Goal: Task Accomplishment & Management: Complete application form

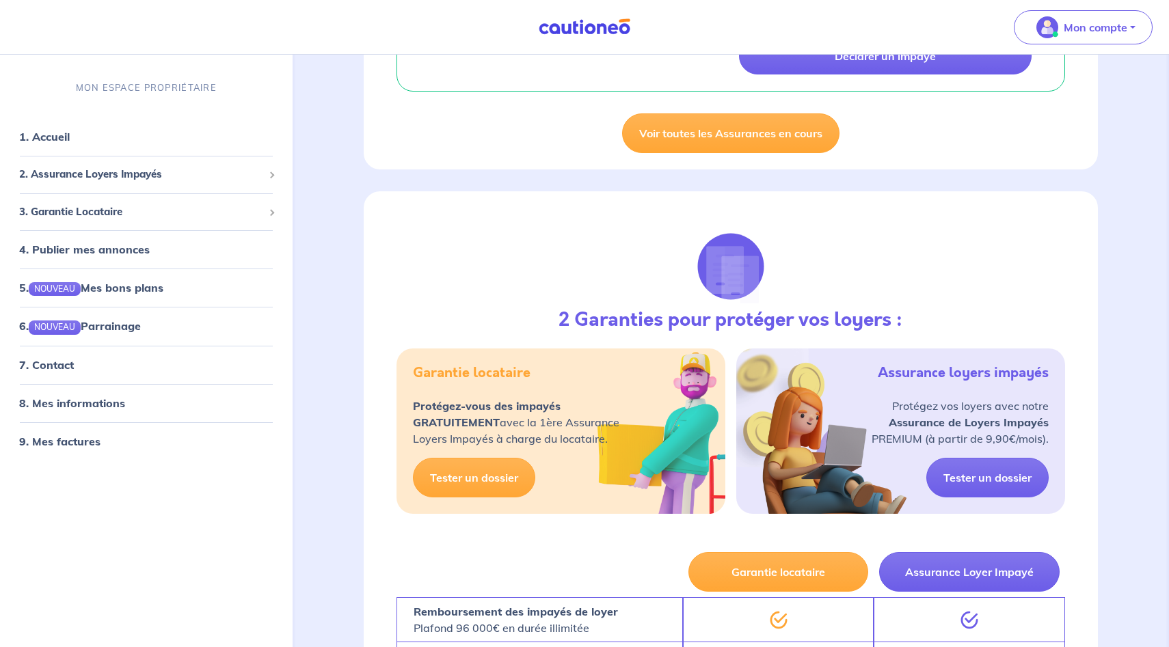
scroll to position [920, 0]
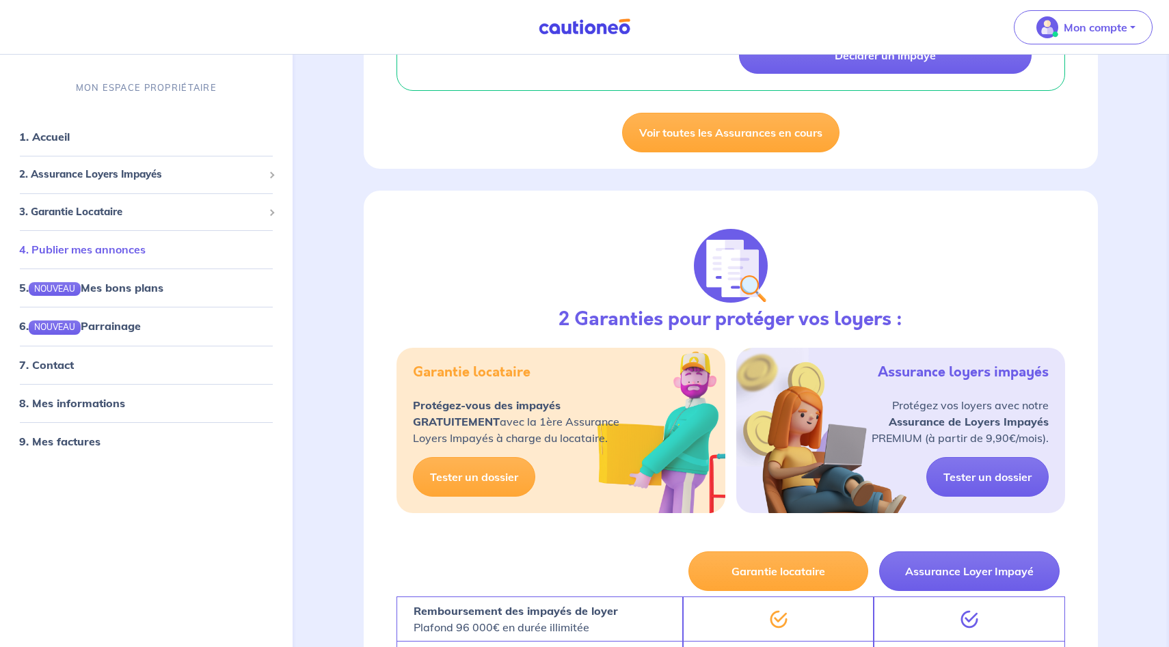
click at [94, 251] on link "4. Publier mes annonces" at bounding box center [82, 250] width 126 height 14
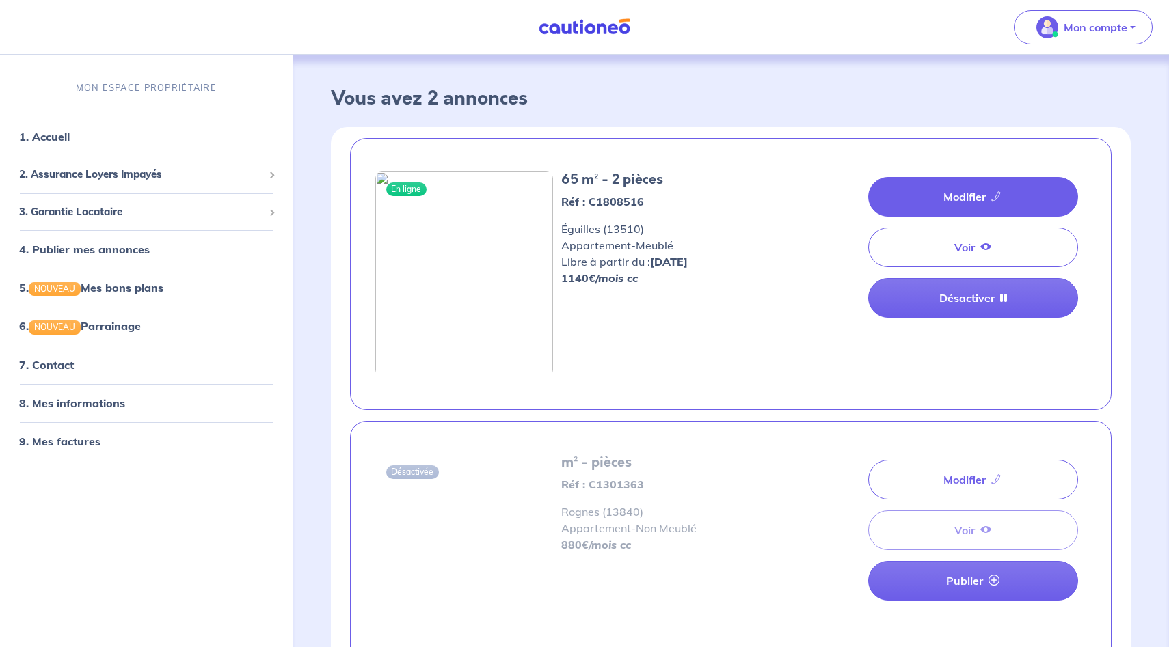
click at [994, 199] on icon at bounding box center [996, 196] width 11 height 11
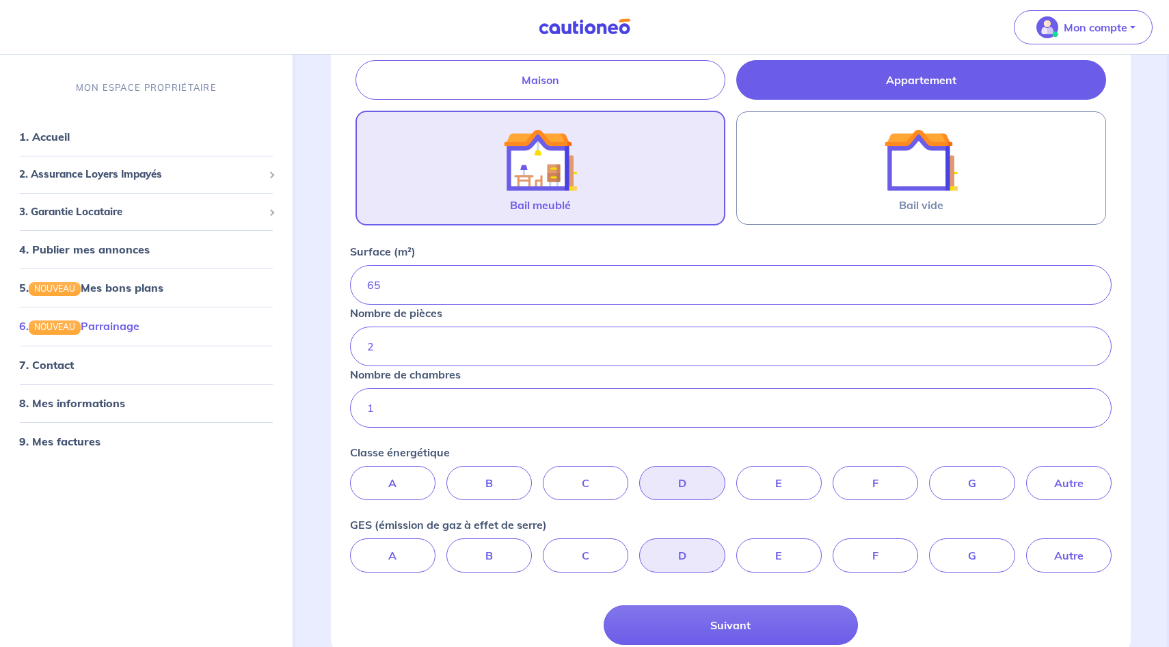
scroll to position [277, 0]
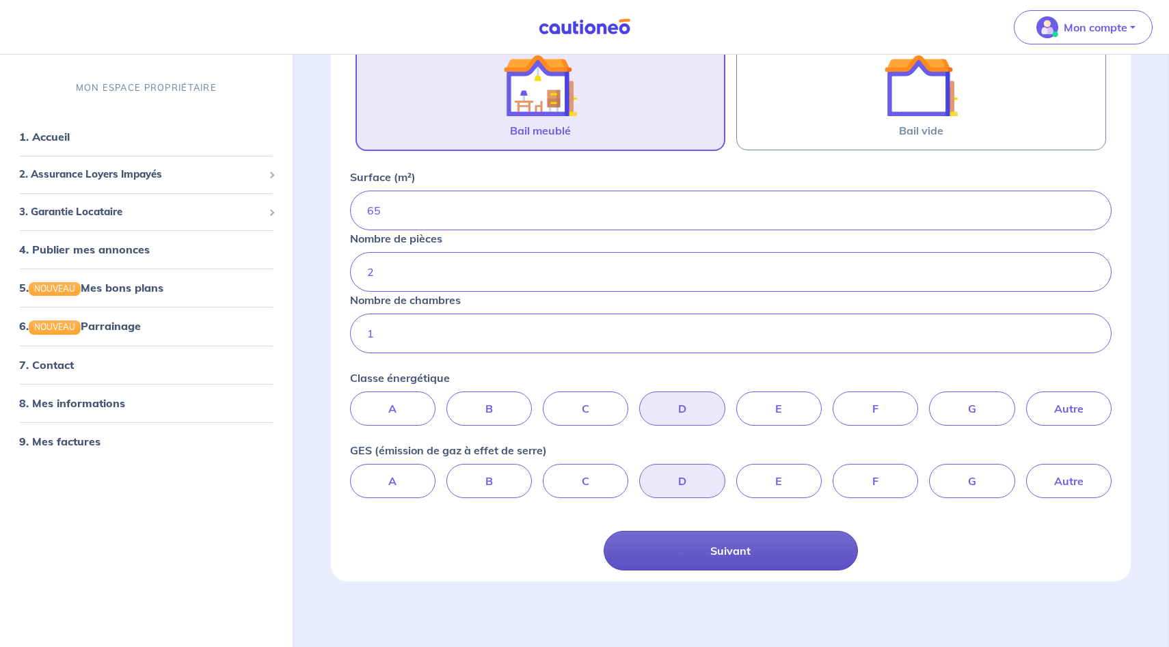
click at [740, 560] on button "Suivant" at bounding box center [731, 551] width 254 height 40
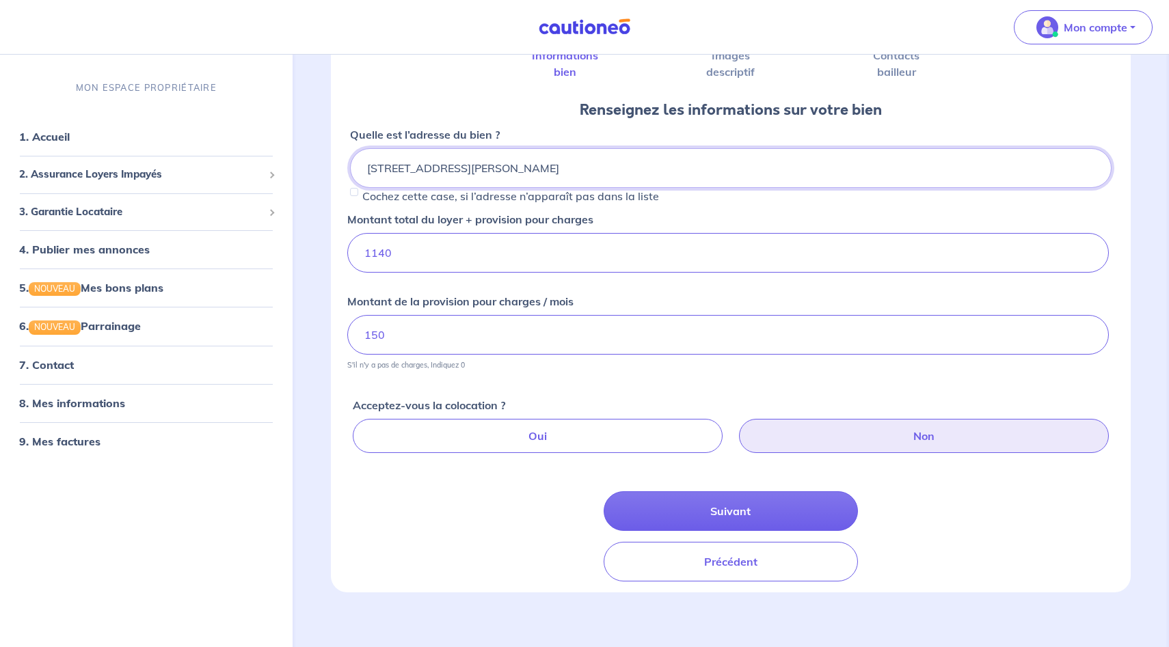
scroll to position [115, 0]
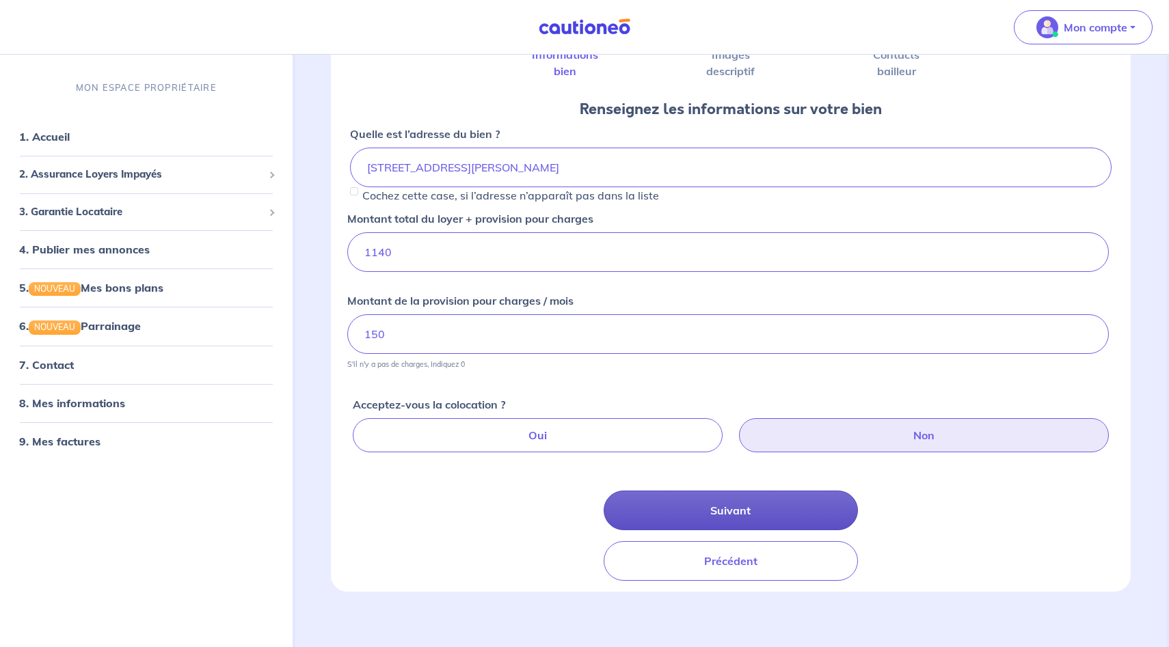
click at [746, 520] on button "Suivant" at bounding box center [731, 511] width 254 height 40
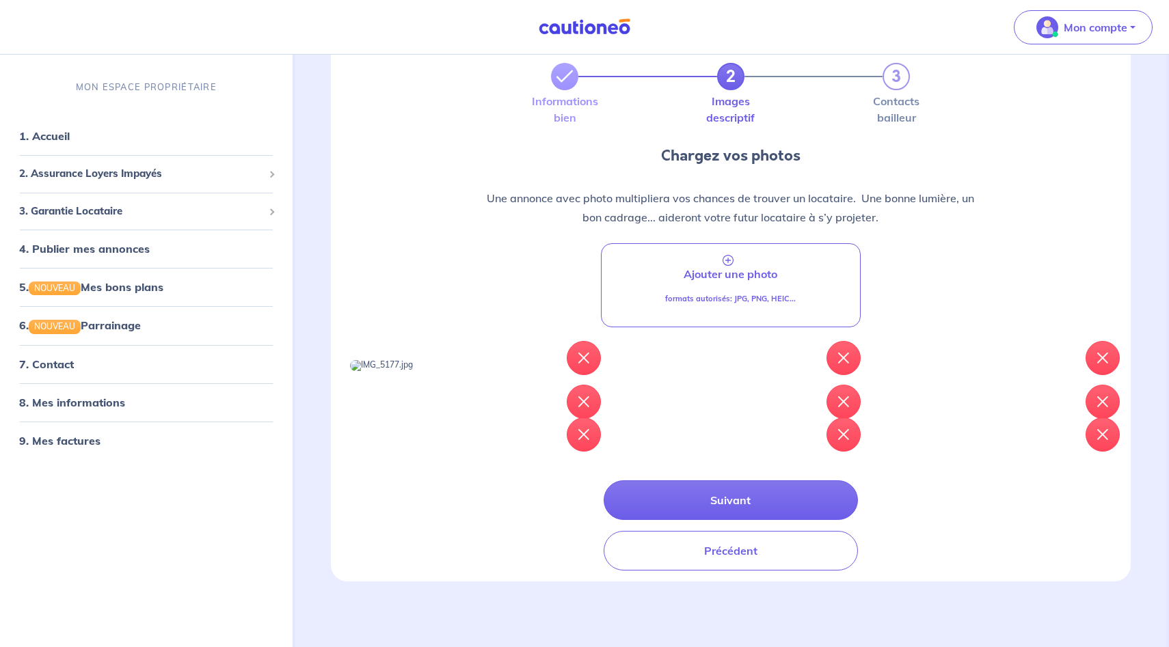
scroll to position [278, 0]
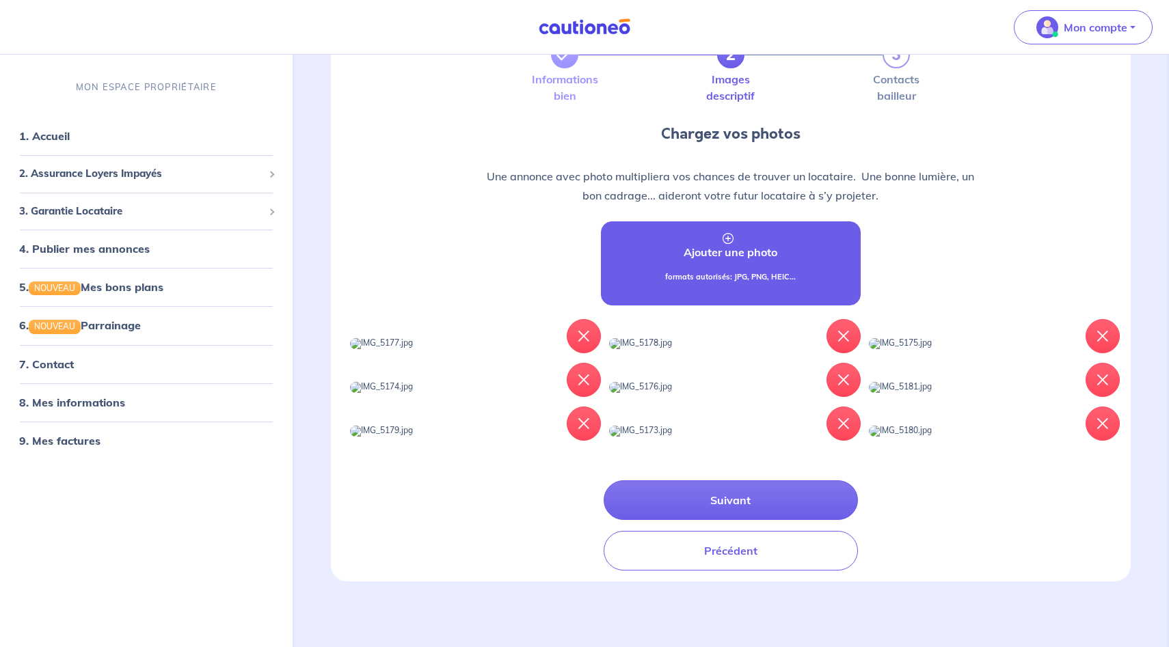
click at [724, 244] on p "Ajouter une photo" at bounding box center [730, 252] width 94 height 16
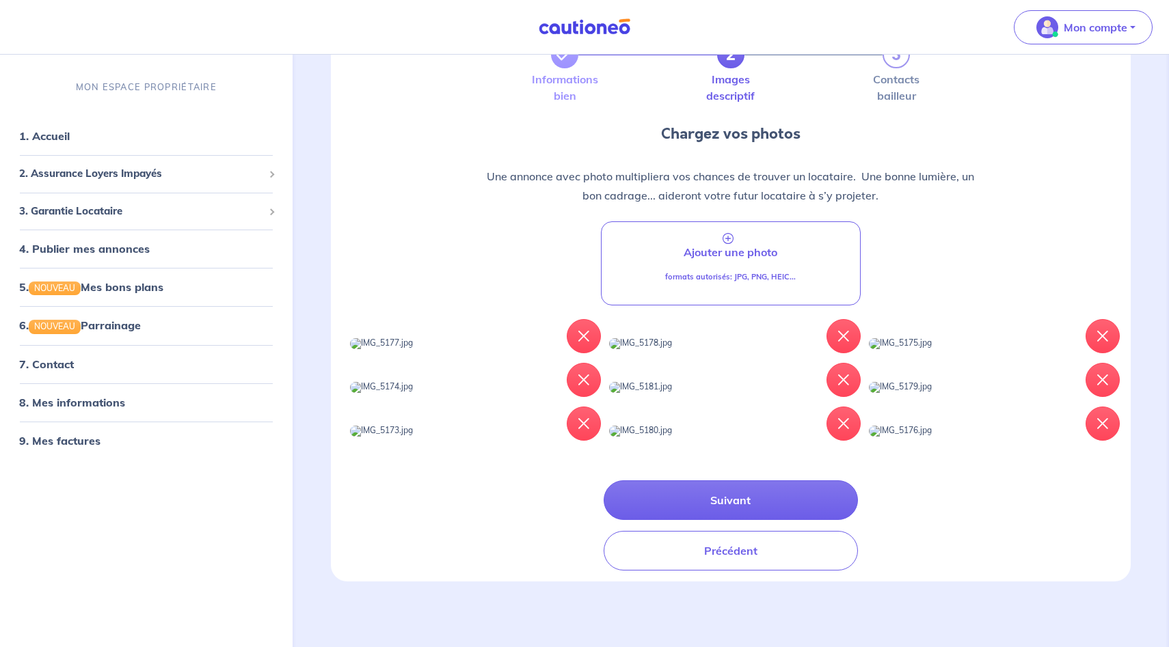
scroll to position [364, 0]
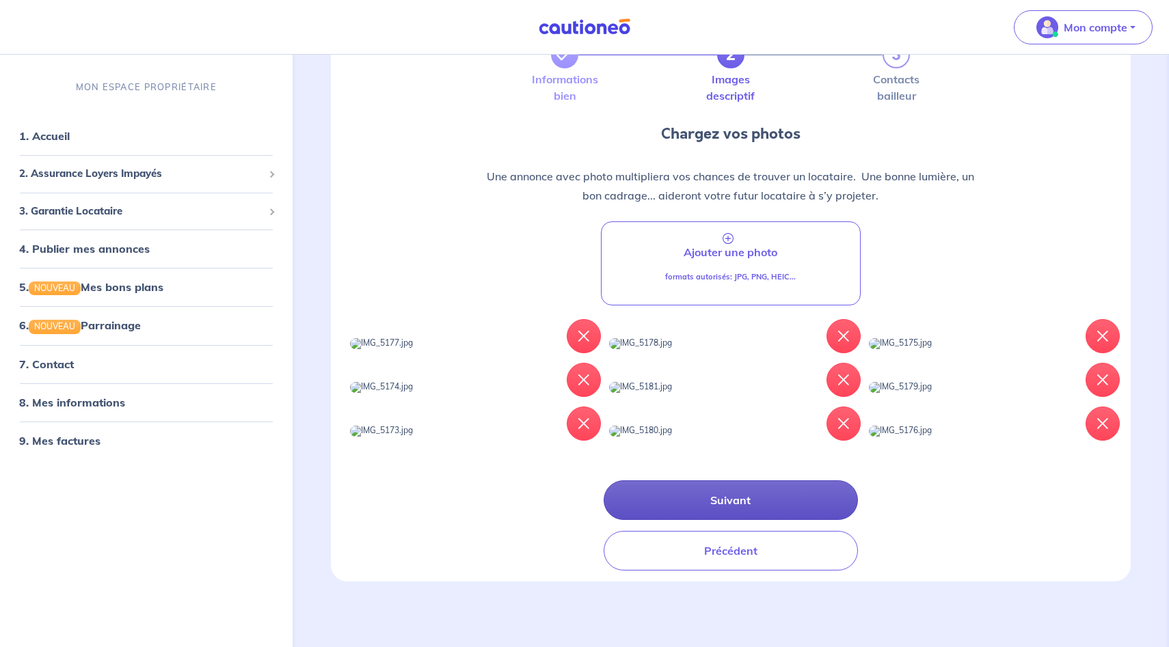
click at [733, 504] on button "Suivant" at bounding box center [731, 500] width 254 height 40
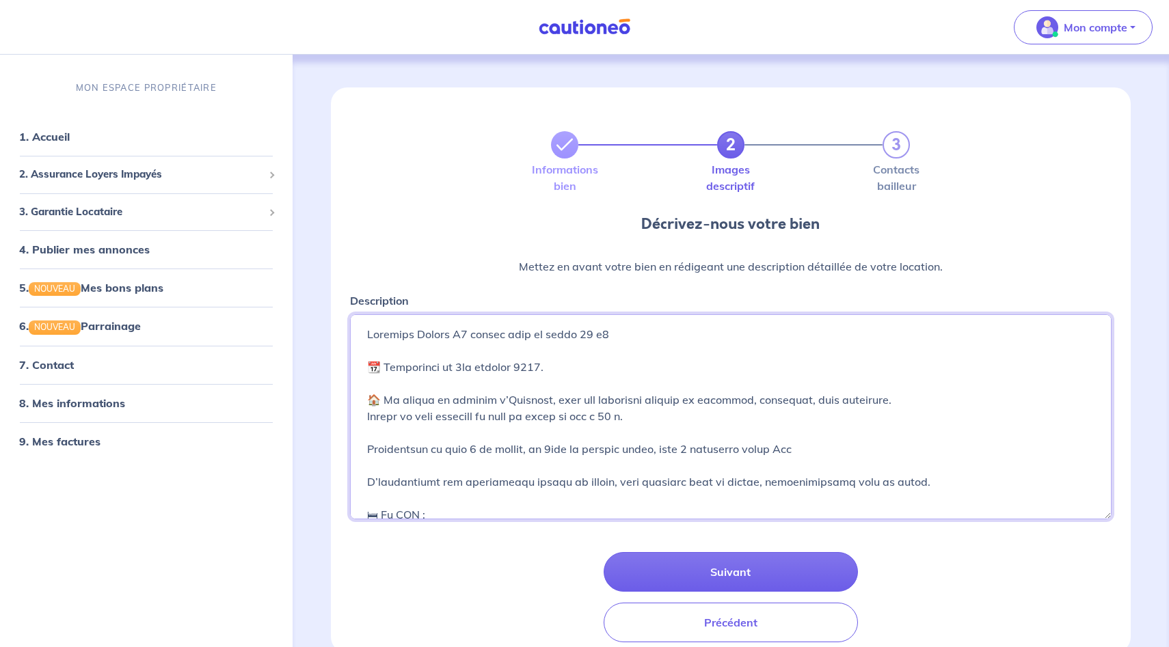
click at [479, 365] on textarea "Description" at bounding box center [731, 416] width 762 height 205
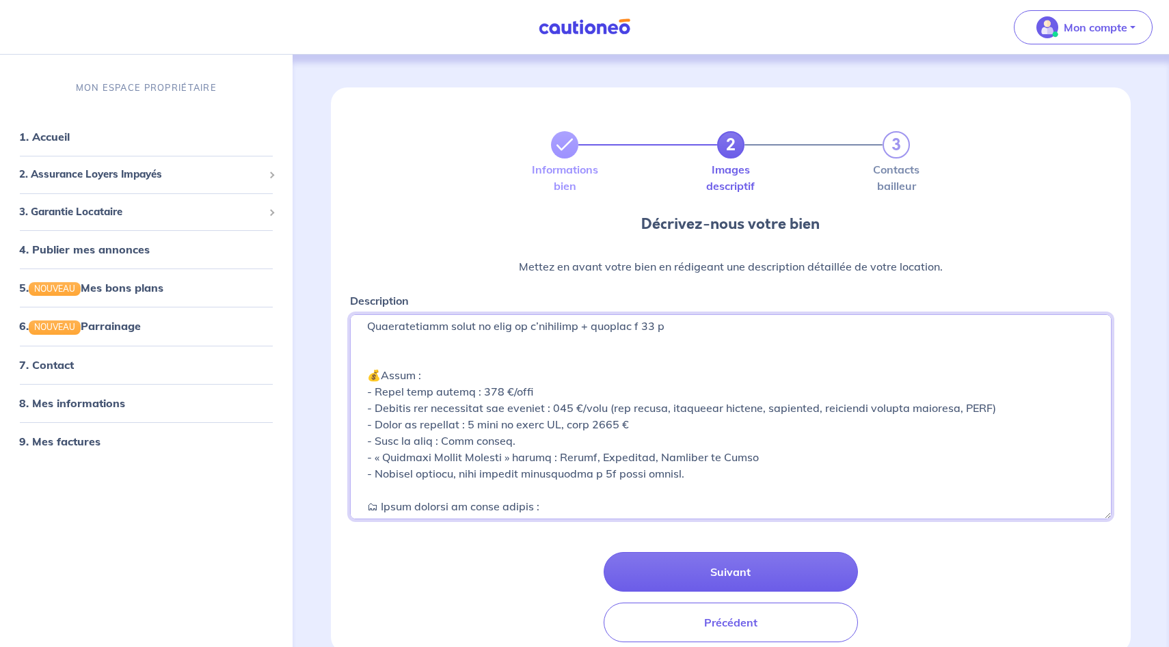
scroll to position [534, 0]
drag, startPoint x: 656, startPoint y: 456, endPoint x: 770, endPoint y: 453, distance: 113.5
click at [770, 453] on textarea "Description" at bounding box center [731, 416] width 762 height 205
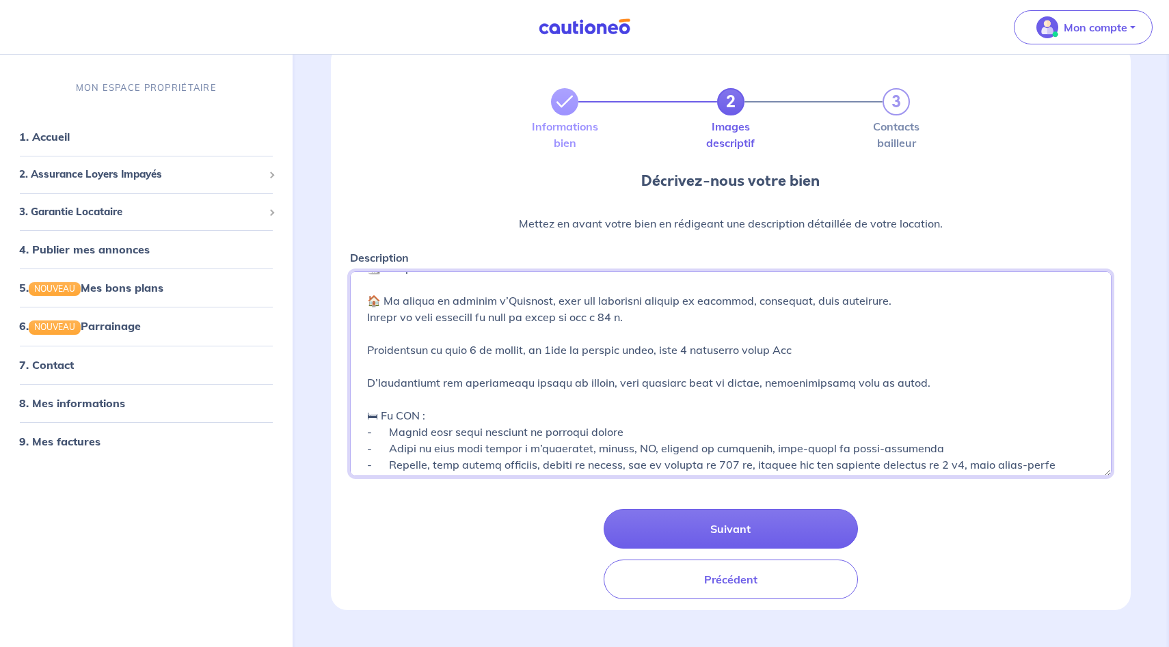
scroll to position [0, 0]
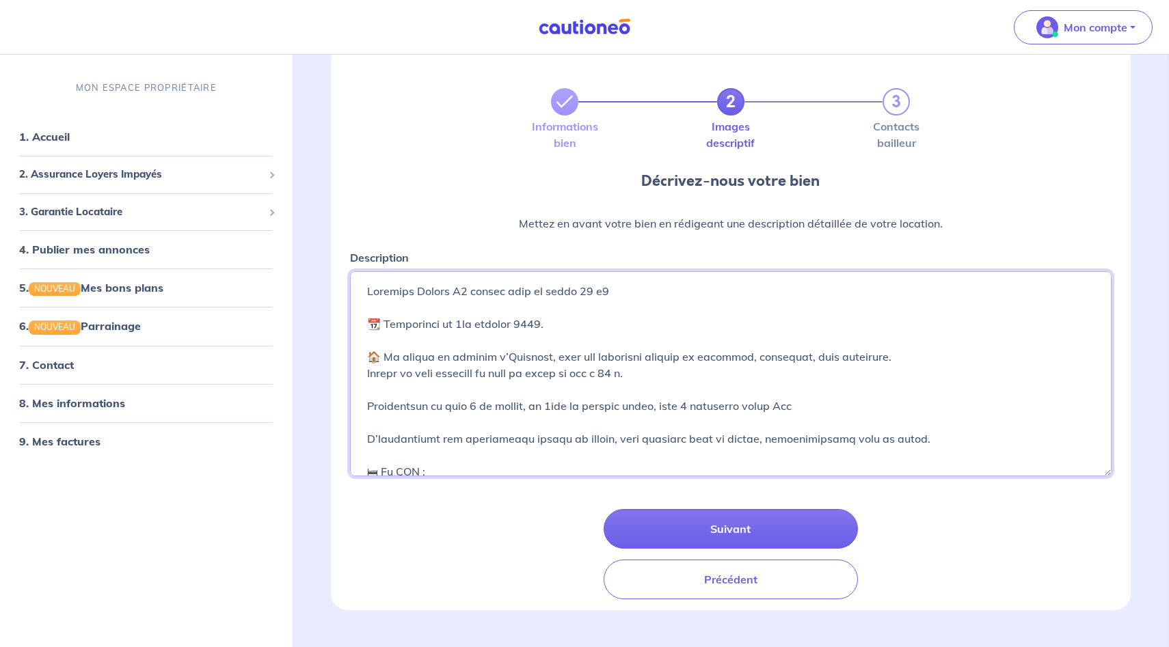
type textarea "Loremips Dolors A6 consec adip el seddo 82 e4 📆 Temporinci ut 8la etdolor 3033.…"
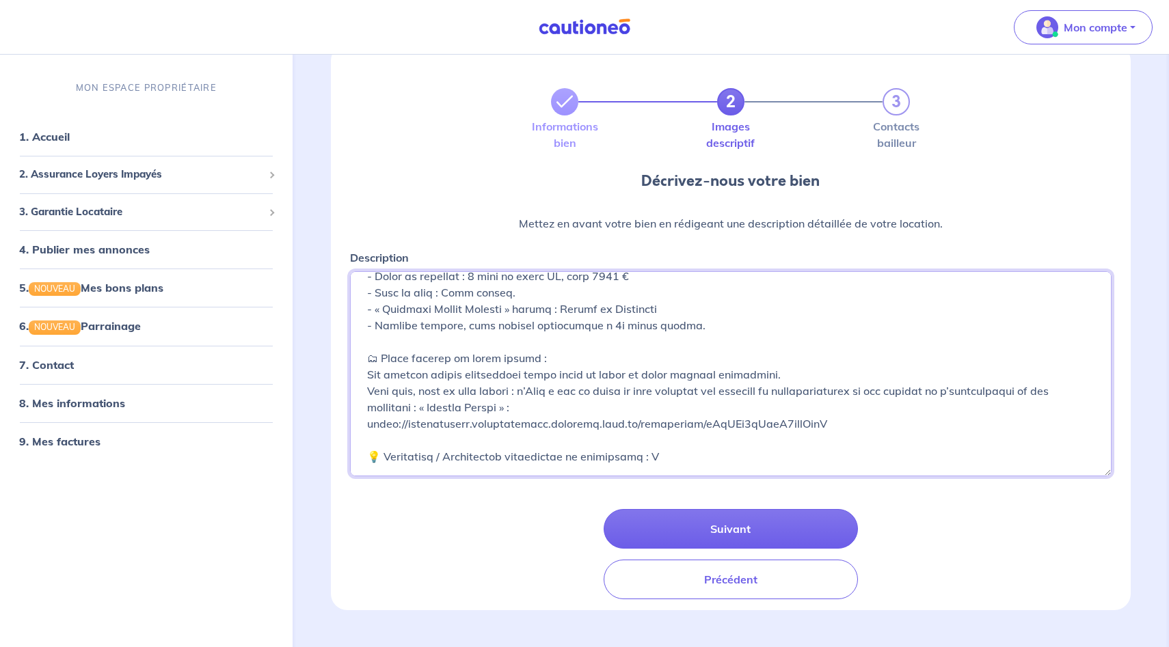
scroll to position [655, 0]
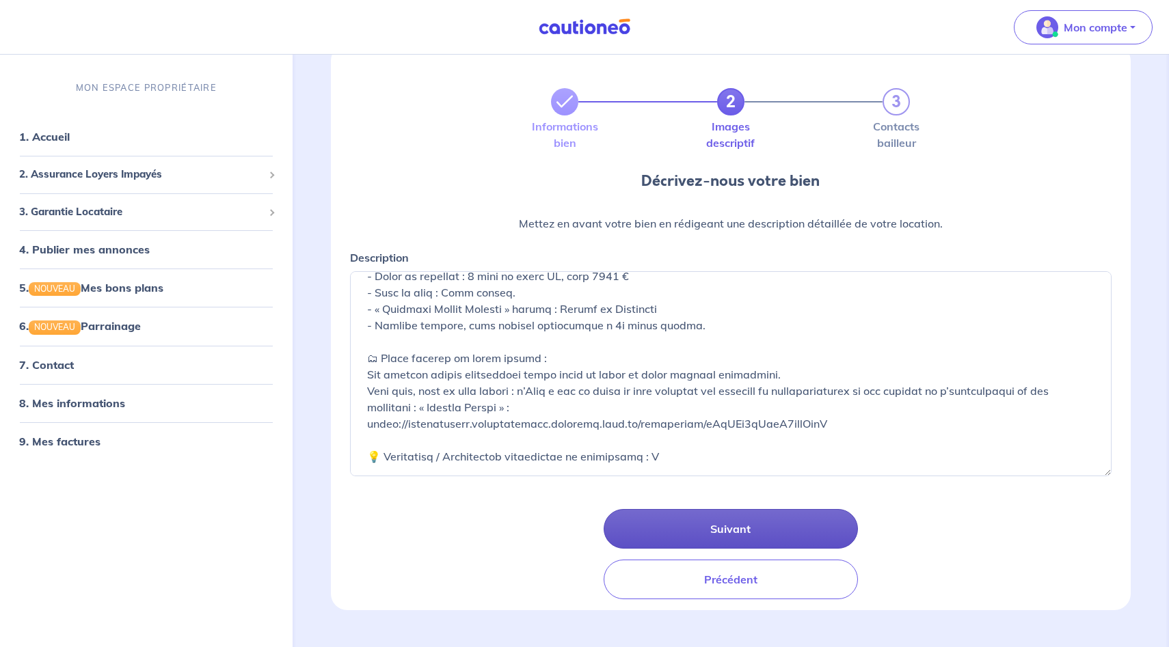
click at [688, 532] on button "Suivant" at bounding box center [731, 529] width 254 height 40
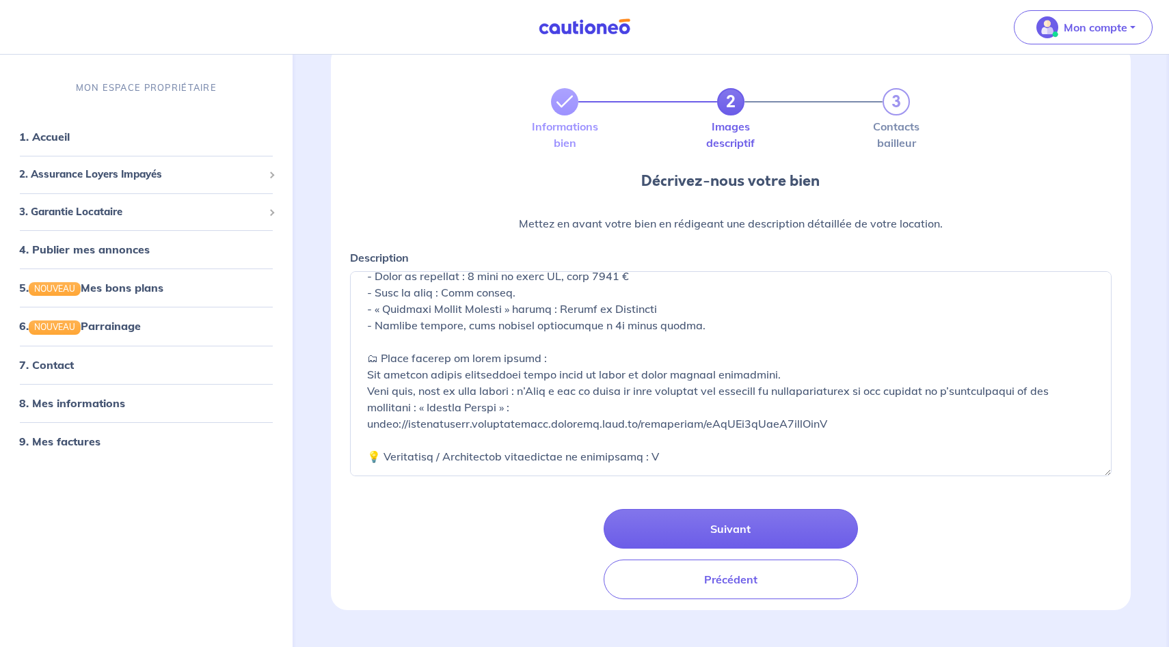
select select "FR"
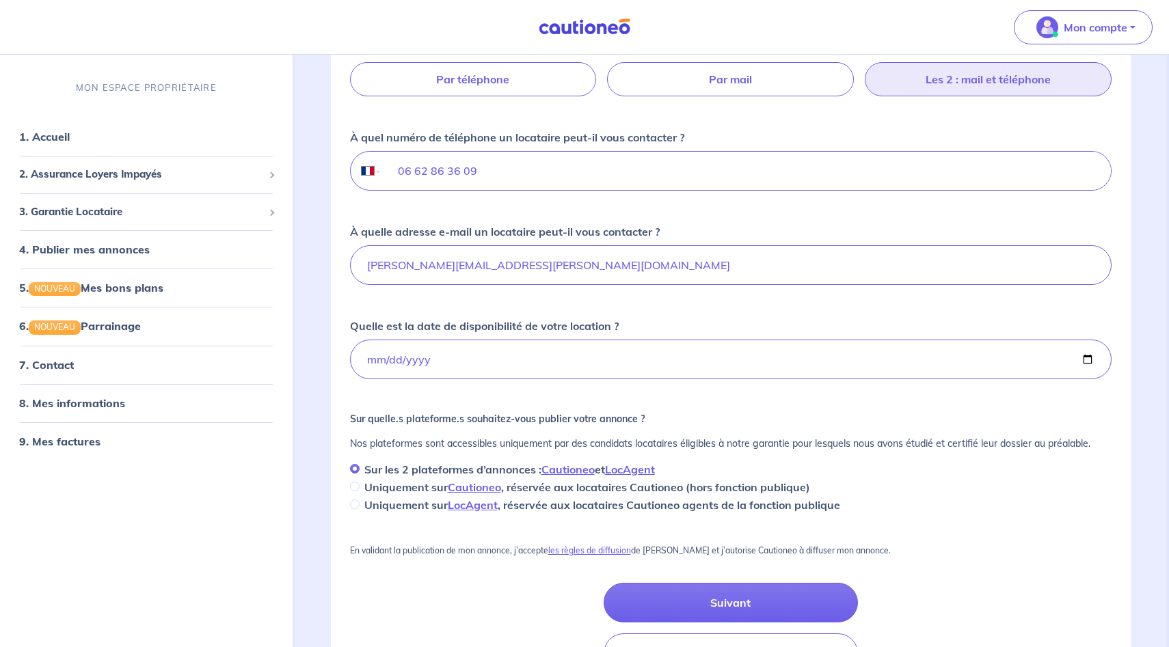
scroll to position [217, 0]
drag, startPoint x: 1085, startPoint y: 357, endPoint x: 1068, endPoint y: 359, distance: 17.9
click at [1084, 357] on input "[DATE]" at bounding box center [731, 359] width 762 height 40
type input "[DATE]"
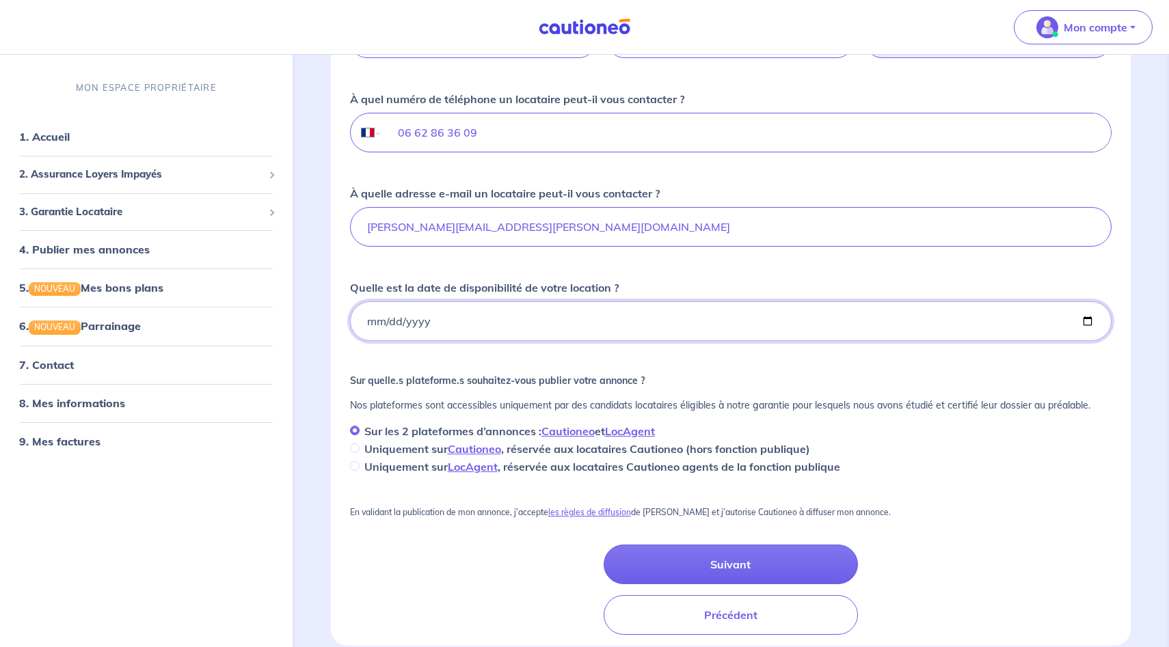
scroll to position [257, 0]
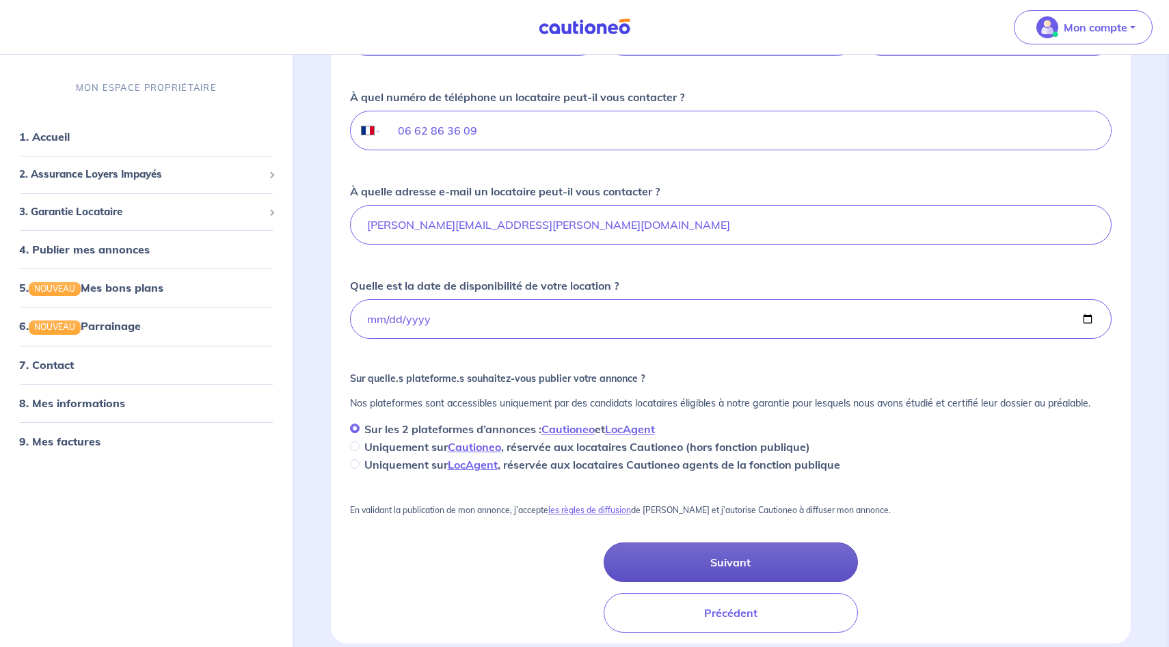
click at [723, 562] on button "Suivant" at bounding box center [731, 563] width 254 height 40
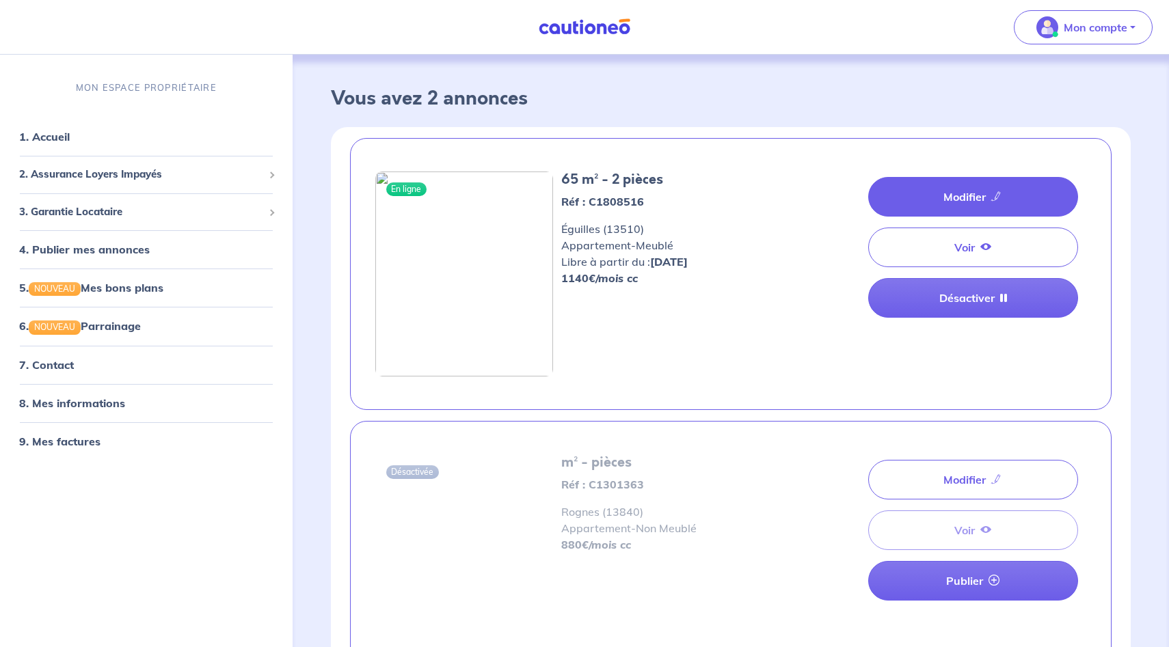
click at [971, 200] on link "Modifier" at bounding box center [973, 197] width 210 height 40
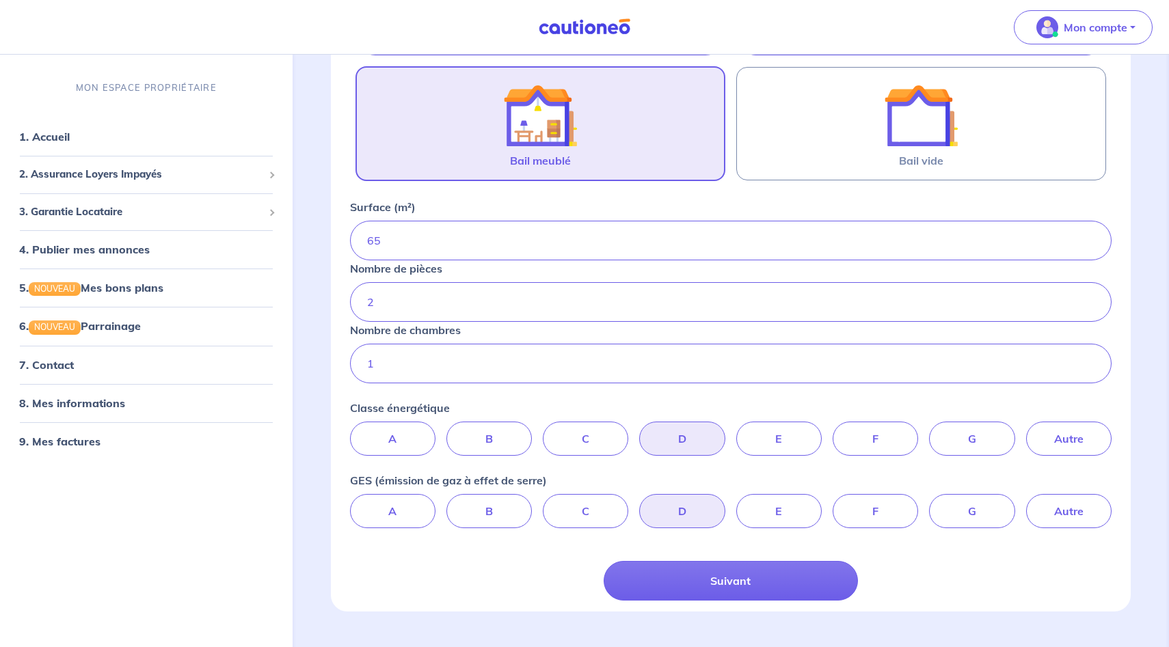
scroll to position [277, 0]
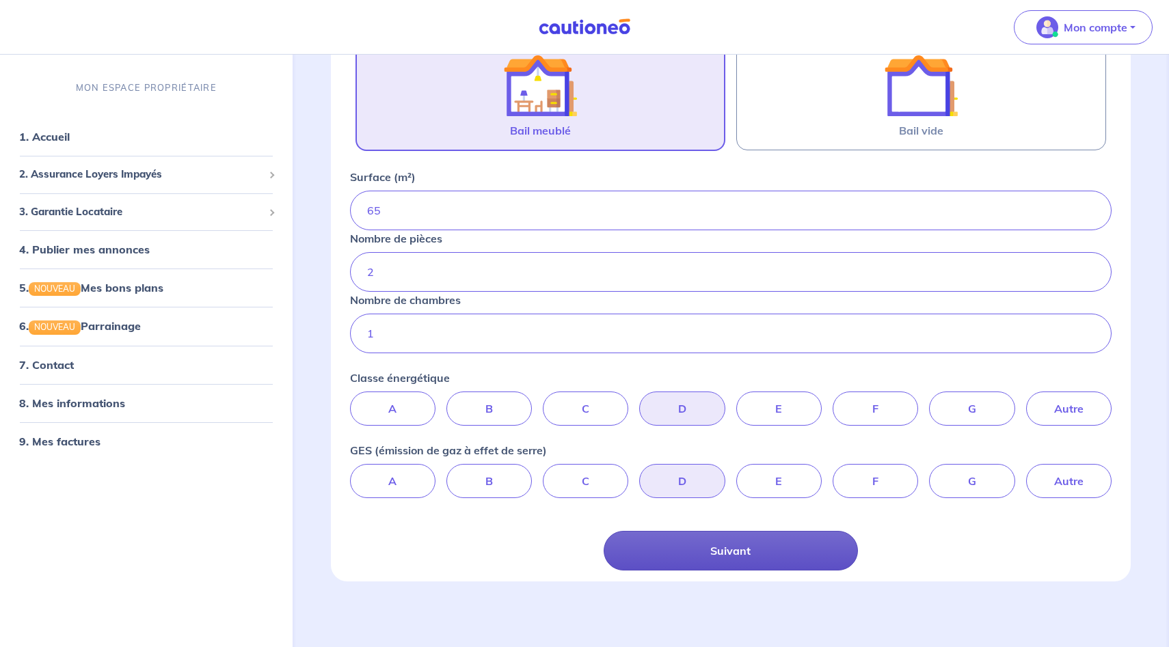
click at [675, 561] on button "Suivant" at bounding box center [731, 551] width 254 height 40
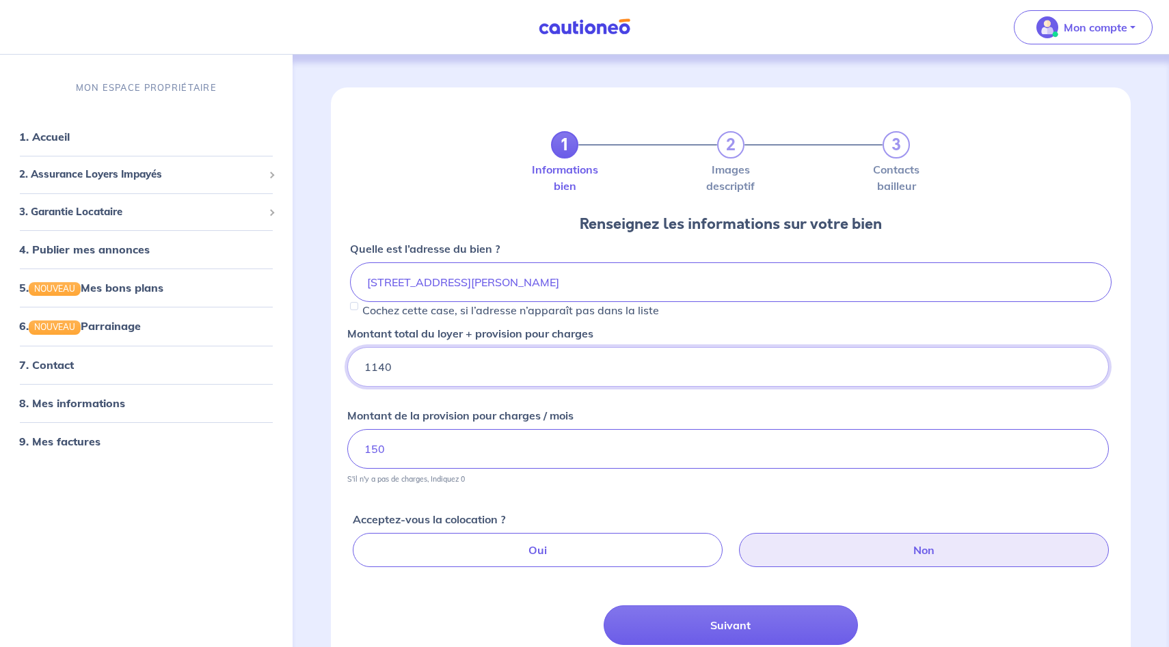
click at [413, 370] on input "1140" at bounding box center [728, 367] width 762 height 40
type input "1120"
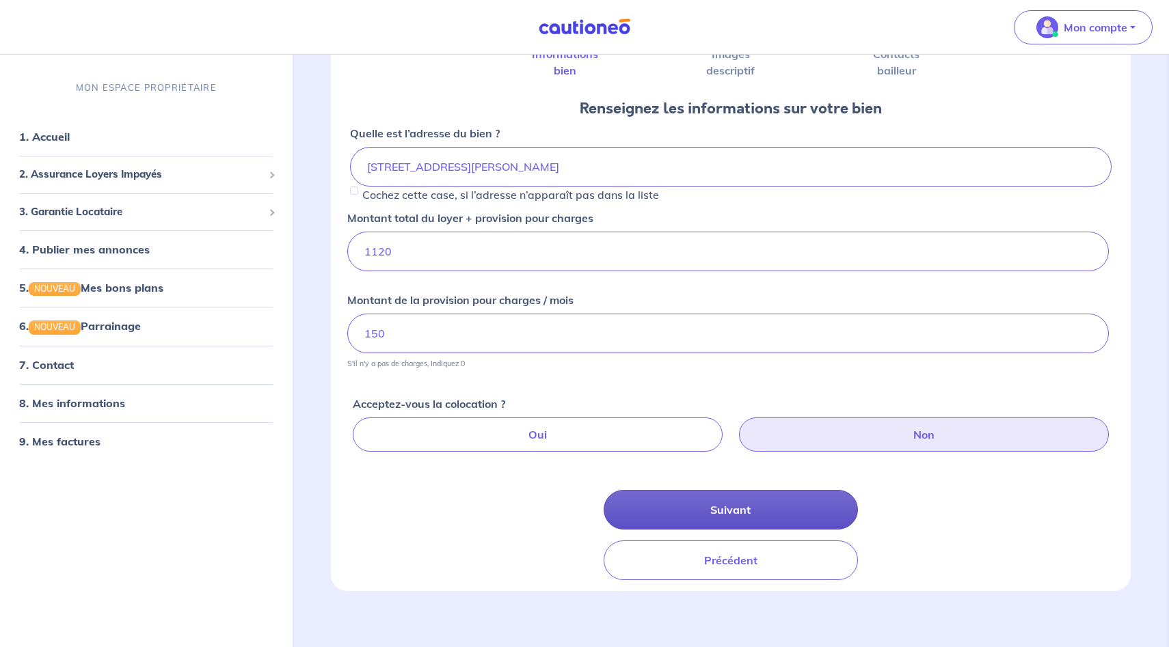
click at [736, 519] on button "Suivant" at bounding box center [731, 510] width 254 height 40
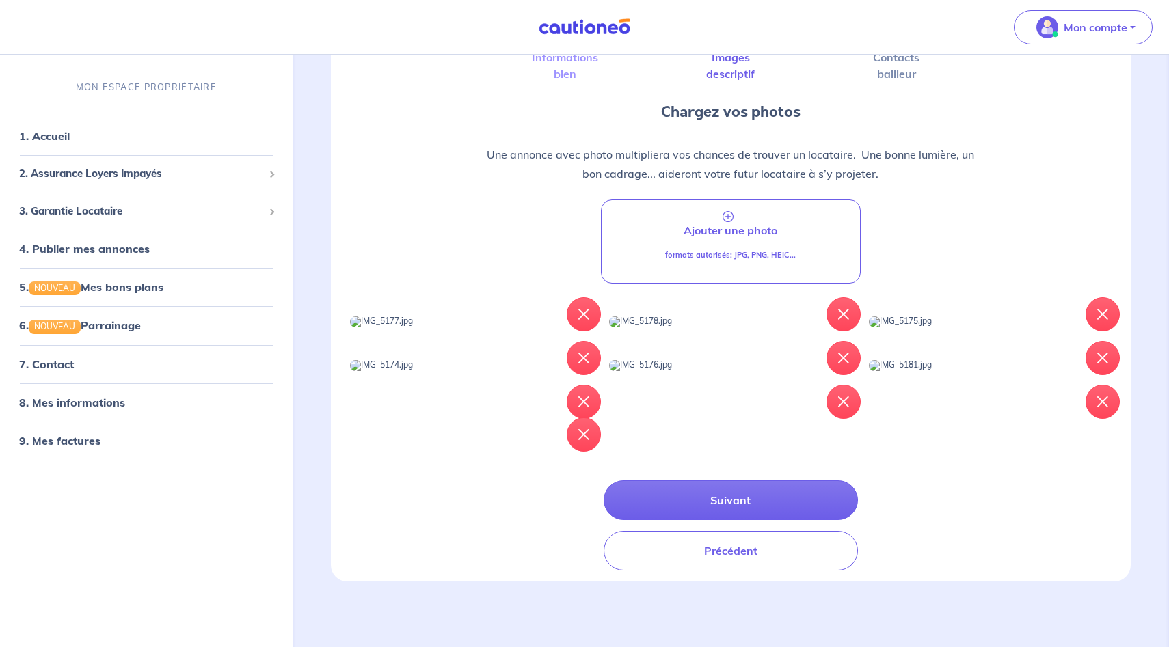
scroll to position [500, 0]
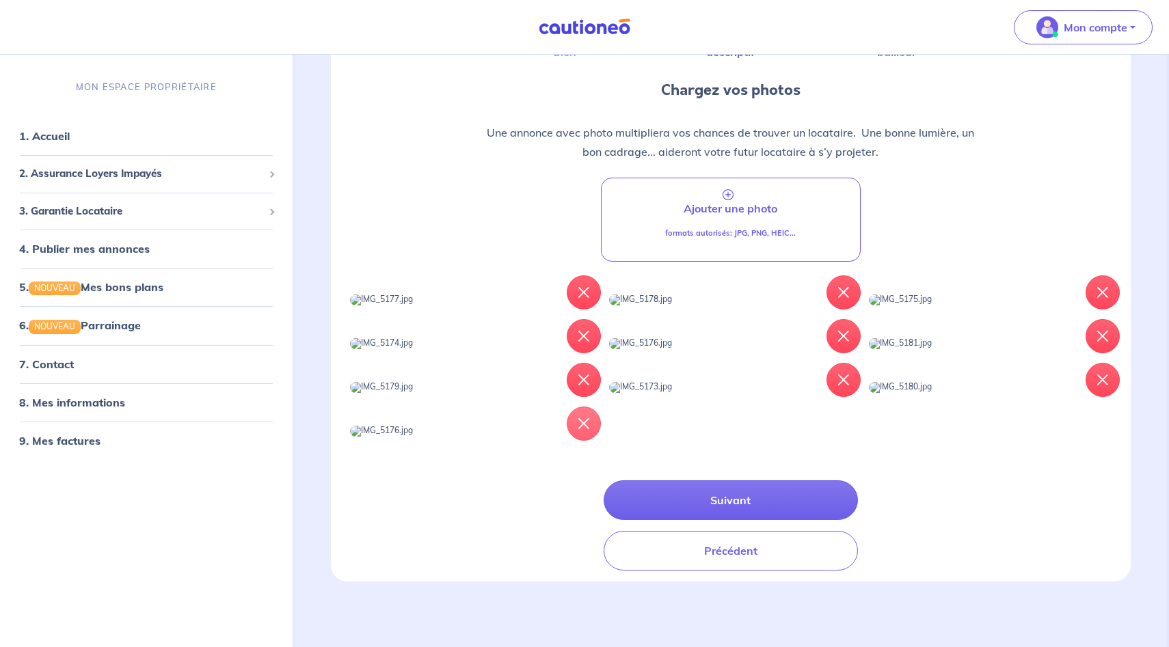
click at [588, 418] on icon "button" at bounding box center [583, 423] width 11 height 11
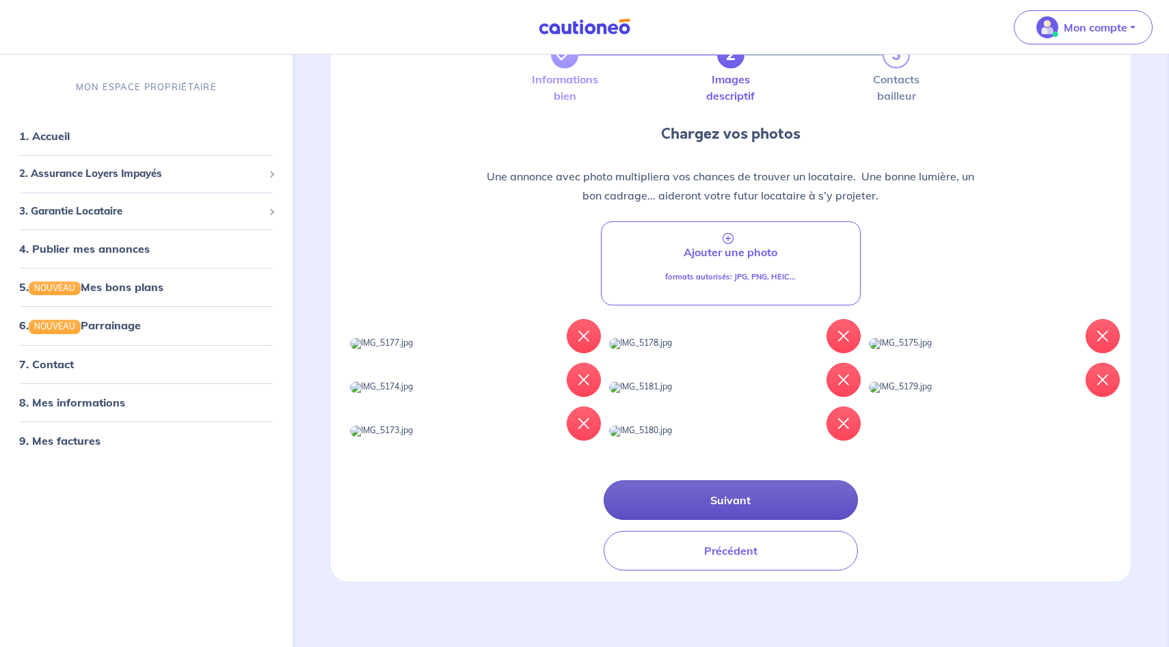
click at [716, 504] on button "Suivant" at bounding box center [731, 500] width 254 height 40
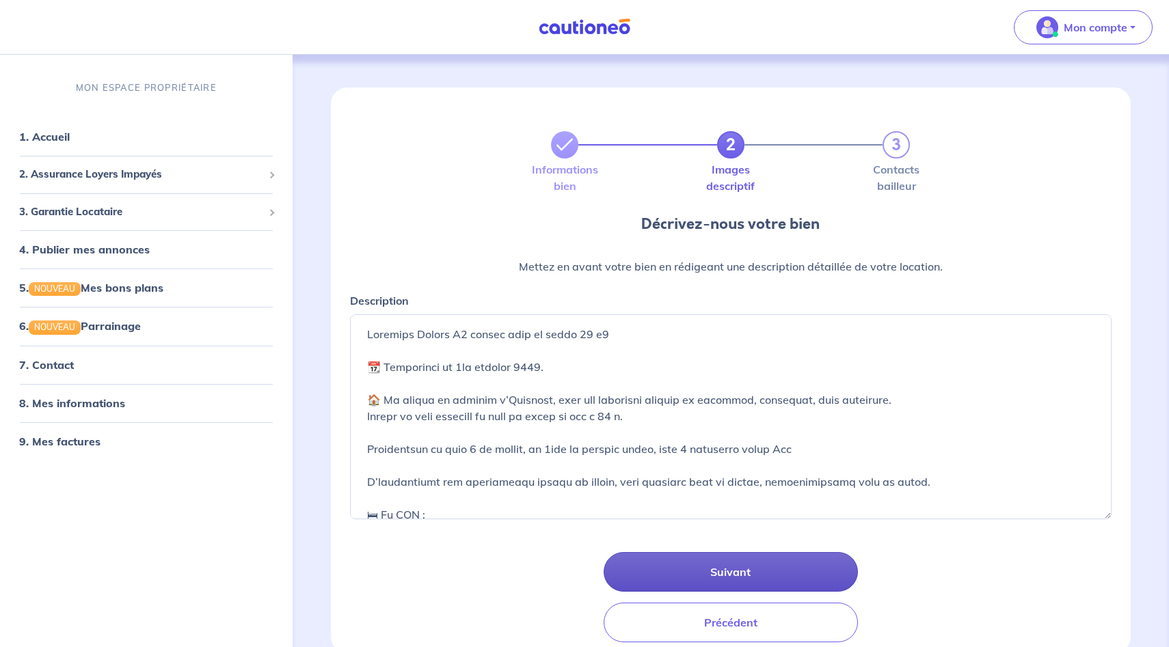
click at [744, 575] on button "Suivant" at bounding box center [731, 572] width 254 height 40
select select "FR"
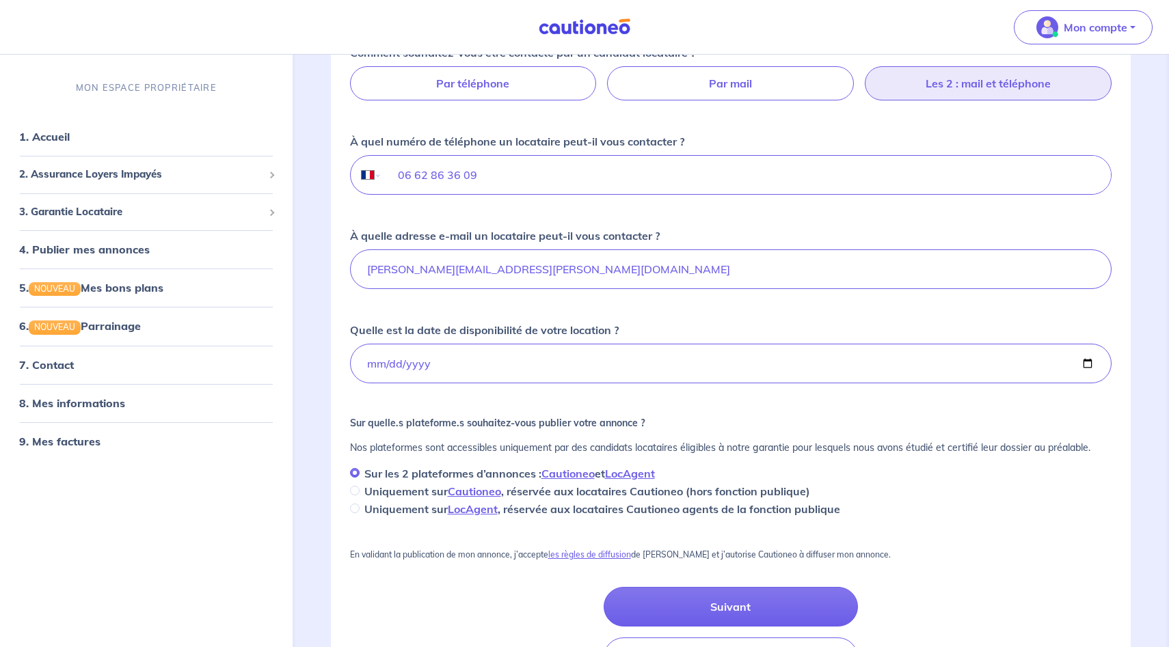
scroll to position [319, 0]
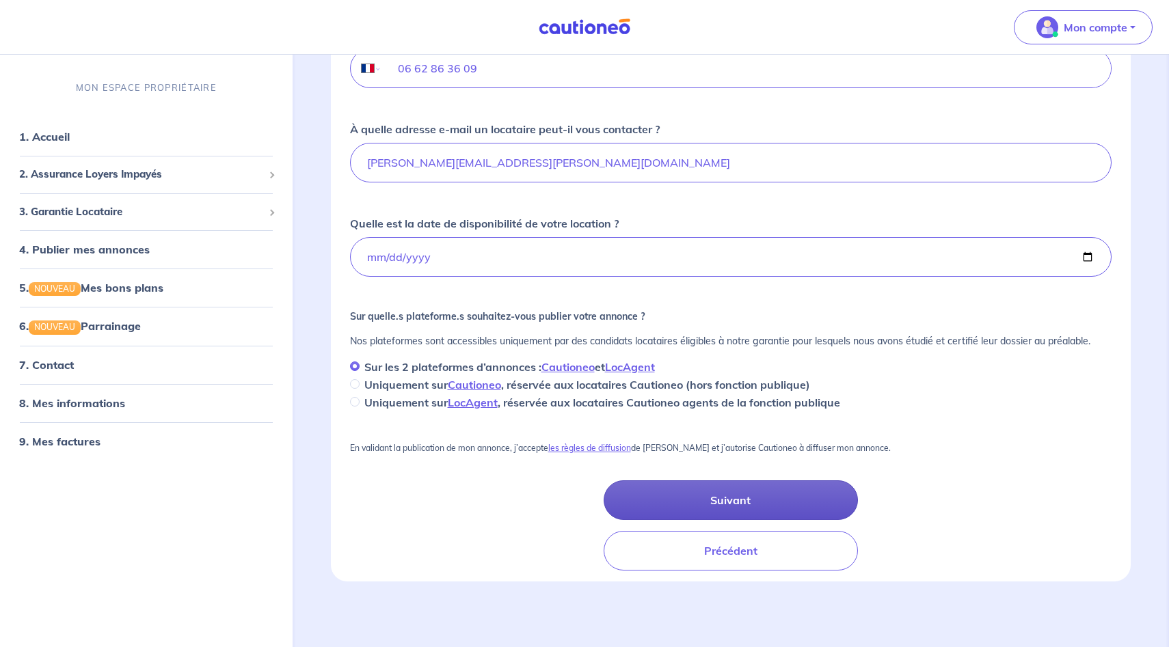
click at [729, 507] on button "Suivant" at bounding box center [731, 500] width 254 height 40
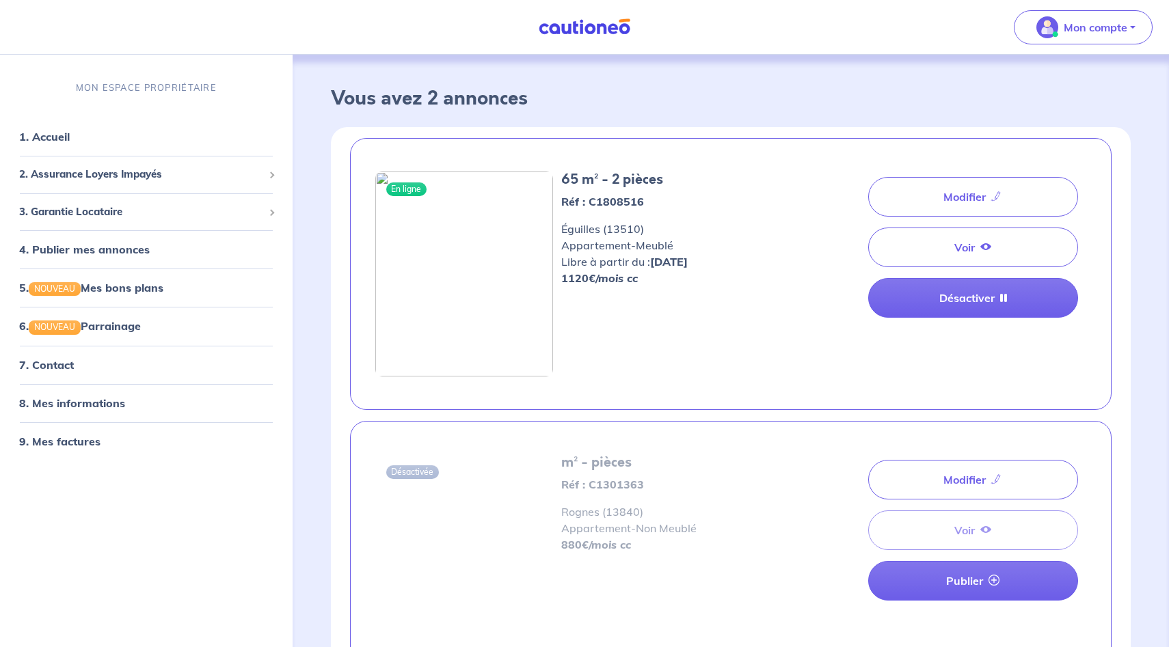
scroll to position [2, 0]
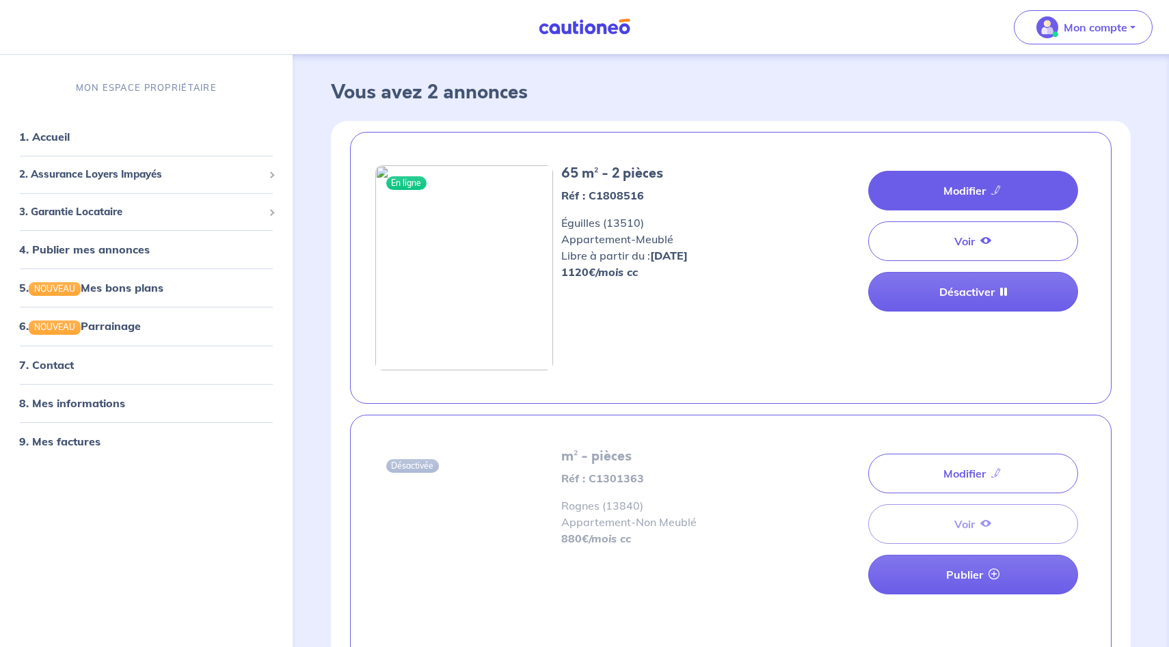
click at [970, 201] on link "Modifier" at bounding box center [973, 191] width 210 height 40
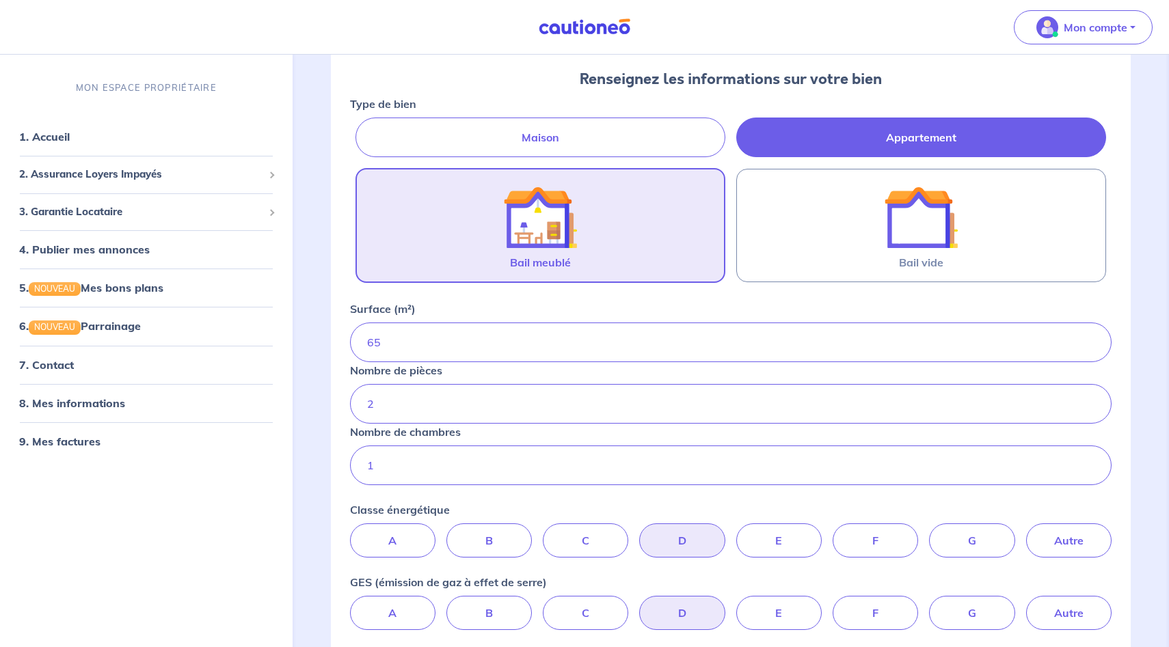
scroll to position [277, 0]
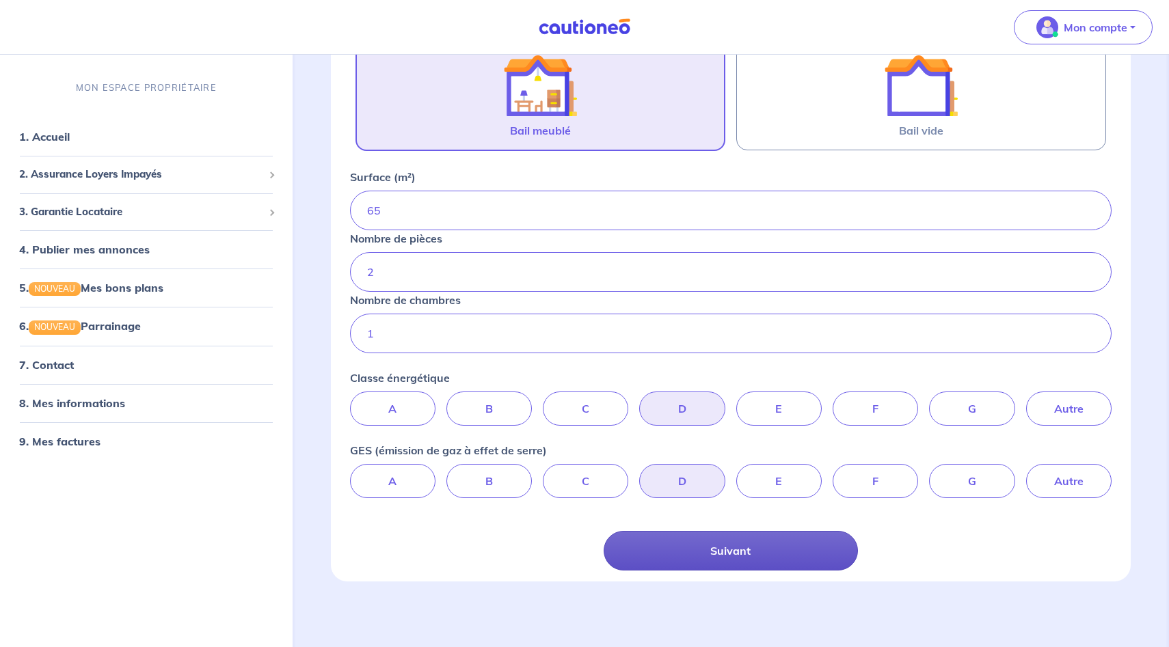
click at [753, 550] on button "Suivant" at bounding box center [731, 551] width 254 height 40
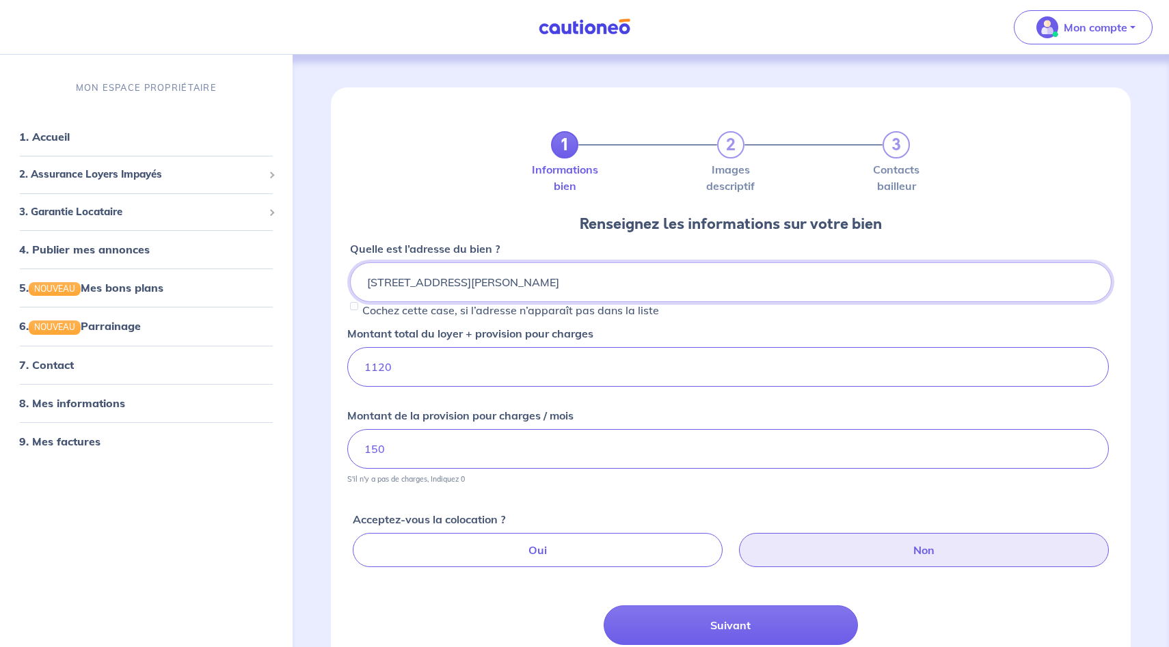
scroll to position [125, 0]
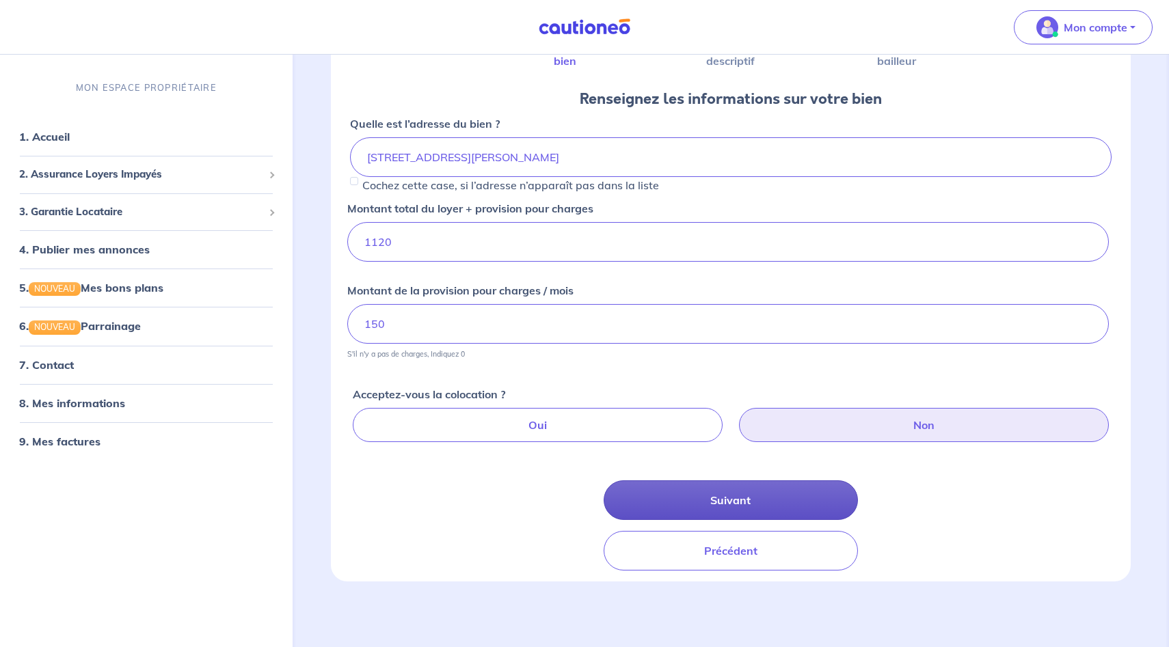
click at [732, 499] on button "Suivant" at bounding box center [731, 500] width 254 height 40
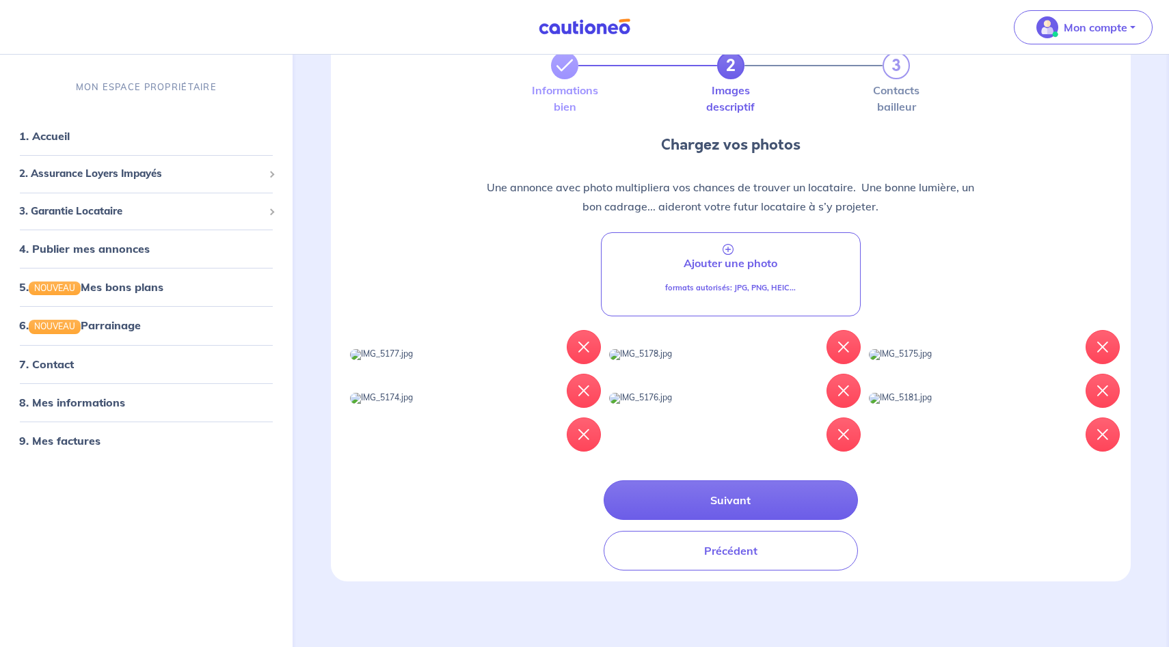
scroll to position [293, 0]
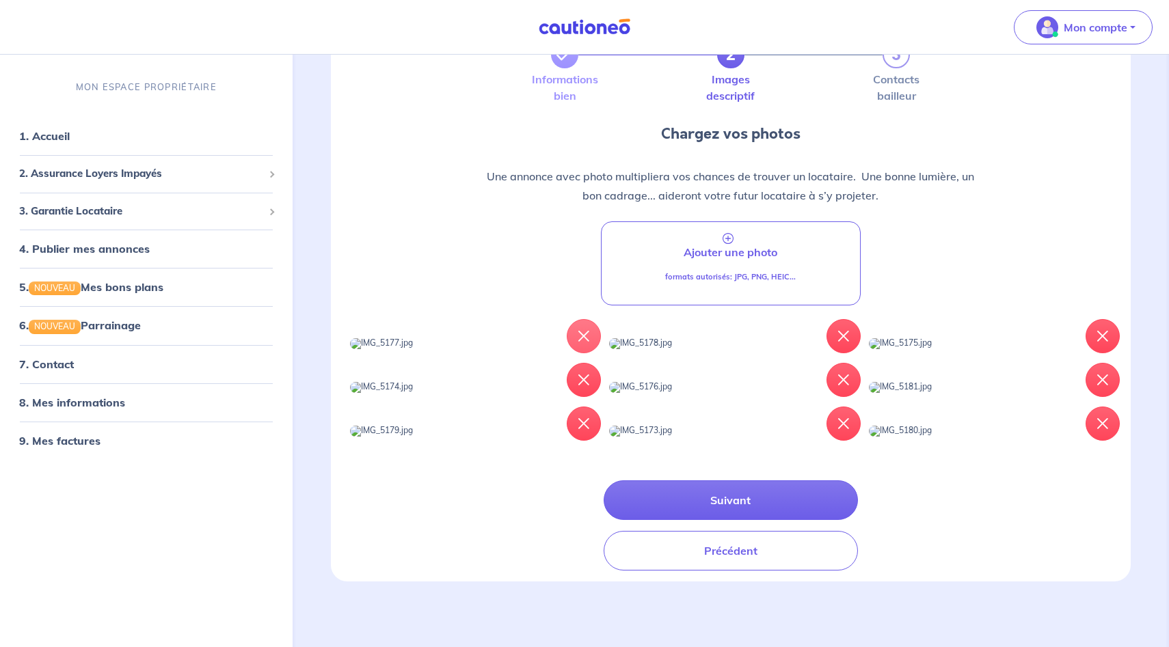
click at [585, 331] on icon "button" at bounding box center [583, 336] width 11 height 11
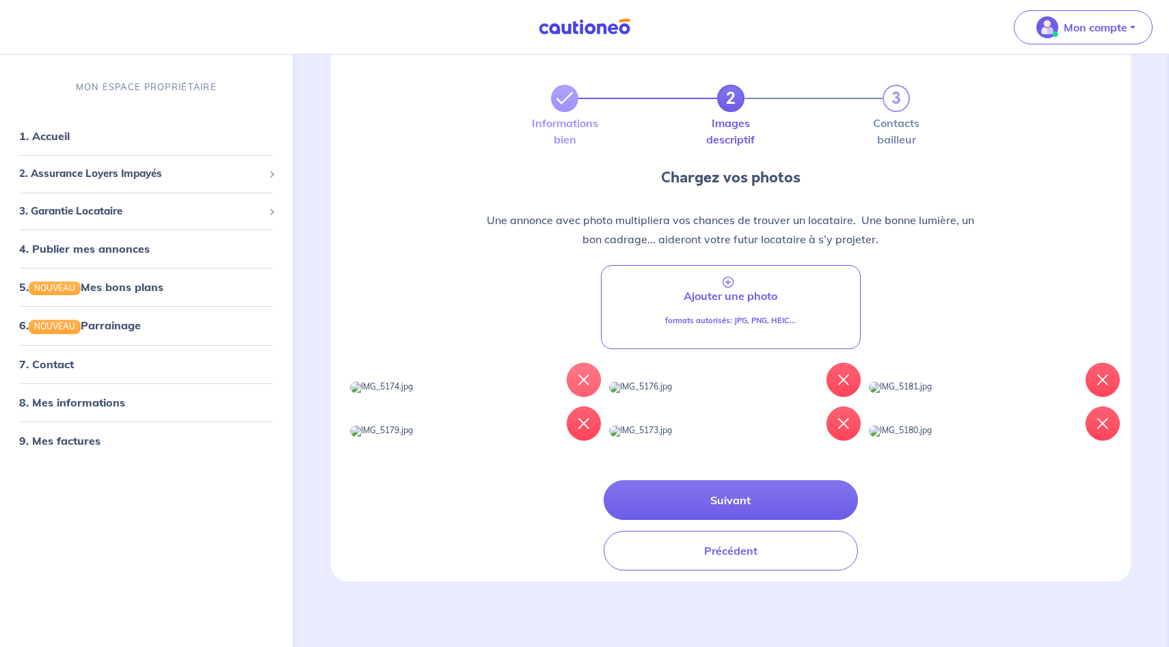
scroll to position [0, 0]
click at [585, 265] on div "Ajouter une photo formats autorisés: JPG, PNG, HEIC..." at bounding box center [731, 307] width 778 height 84
click at [582, 375] on icon "button" at bounding box center [583, 380] width 11 height 11
click at [580, 363] on button "button" at bounding box center [584, 380] width 34 height 34
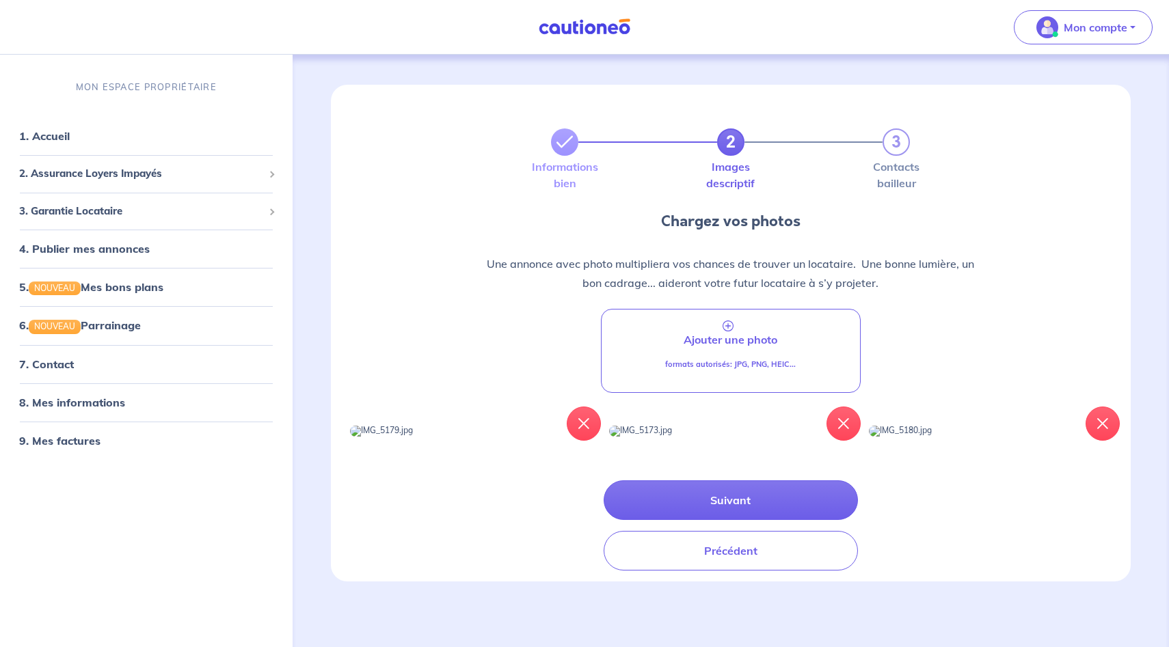
click at [413, 426] on img at bounding box center [381, 431] width 63 height 11
click at [586, 418] on icon "button" at bounding box center [583, 423] width 11 height 11
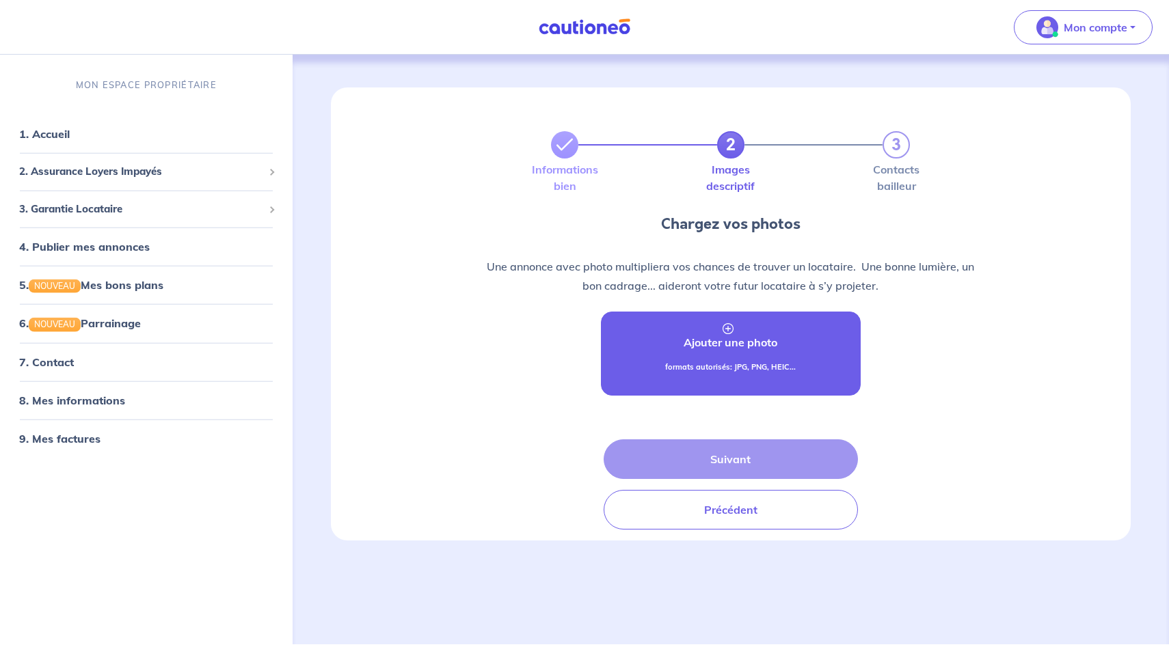
click at [724, 348] on p "Ajouter une photo" at bounding box center [730, 342] width 94 height 16
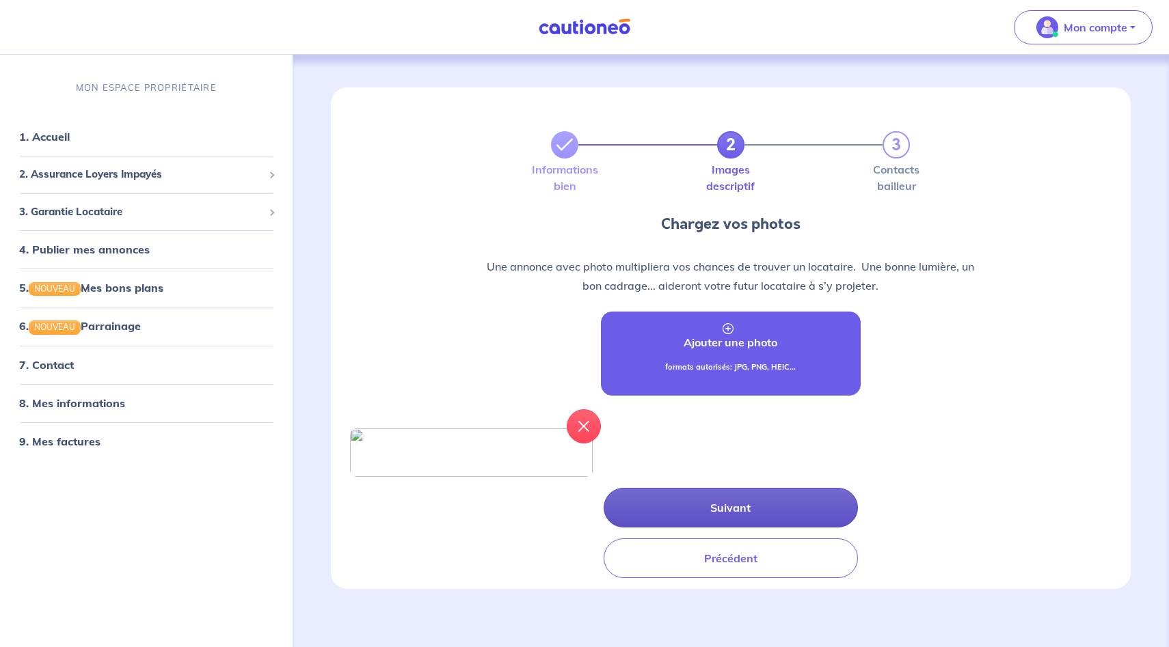
click at [688, 528] on button "Suivant" at bounding box center [731, 508] width 254 height 40
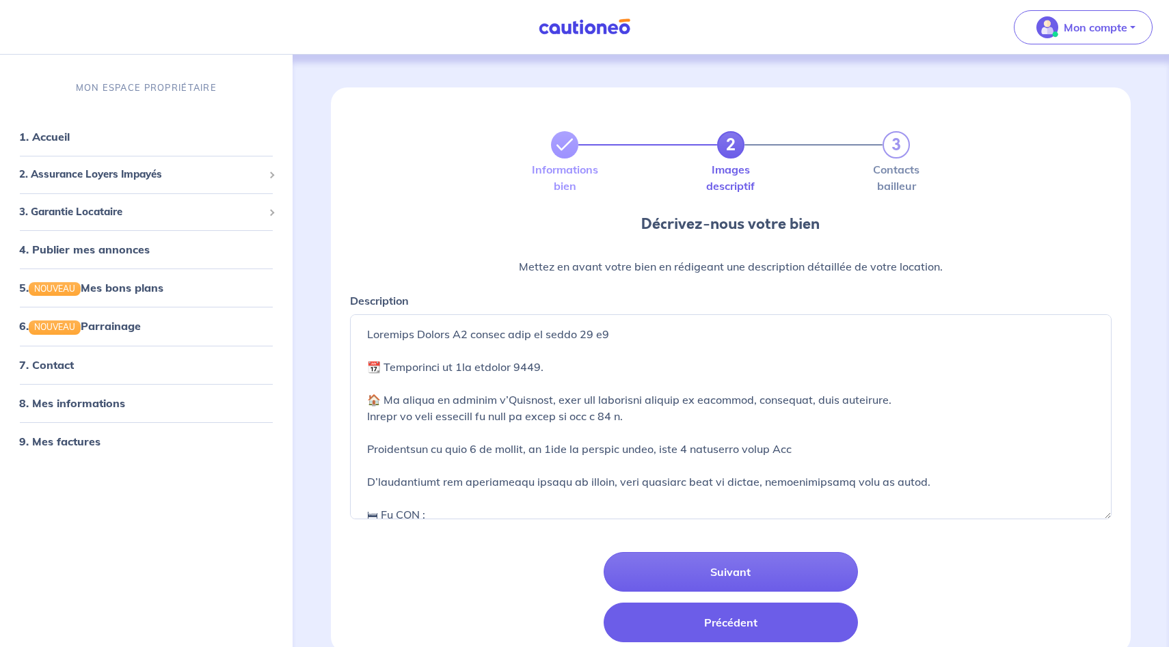
scroll to position [2, 0]
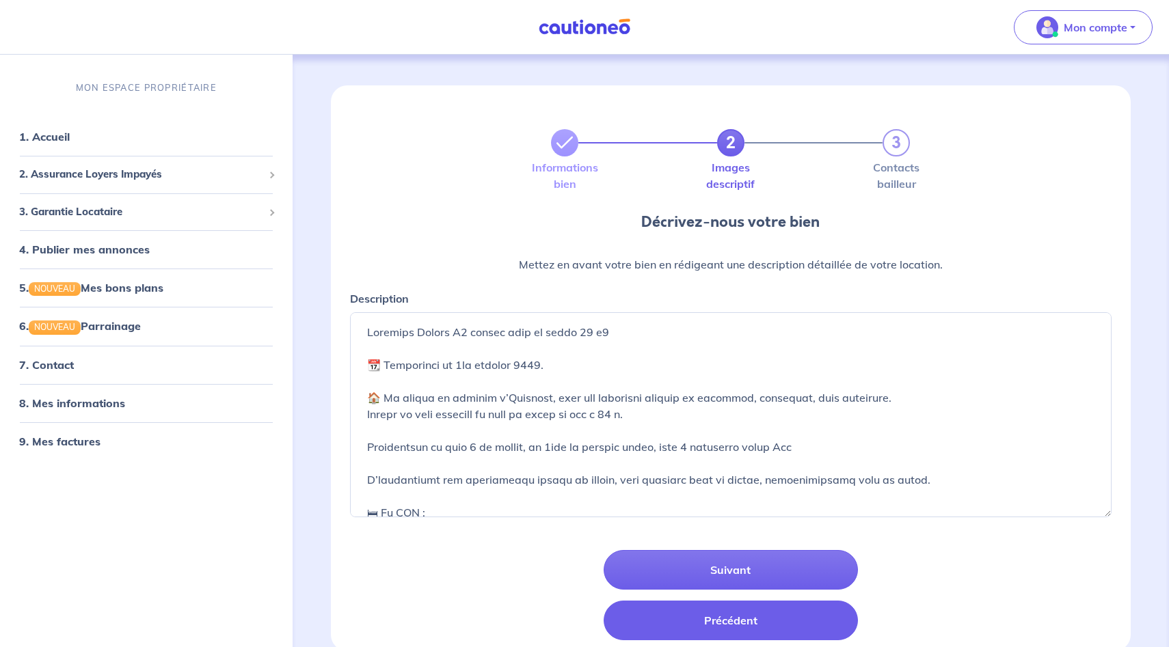
click at [677, 629] on button "Précédent" at bounding box center [731, 621] width 254 height 40
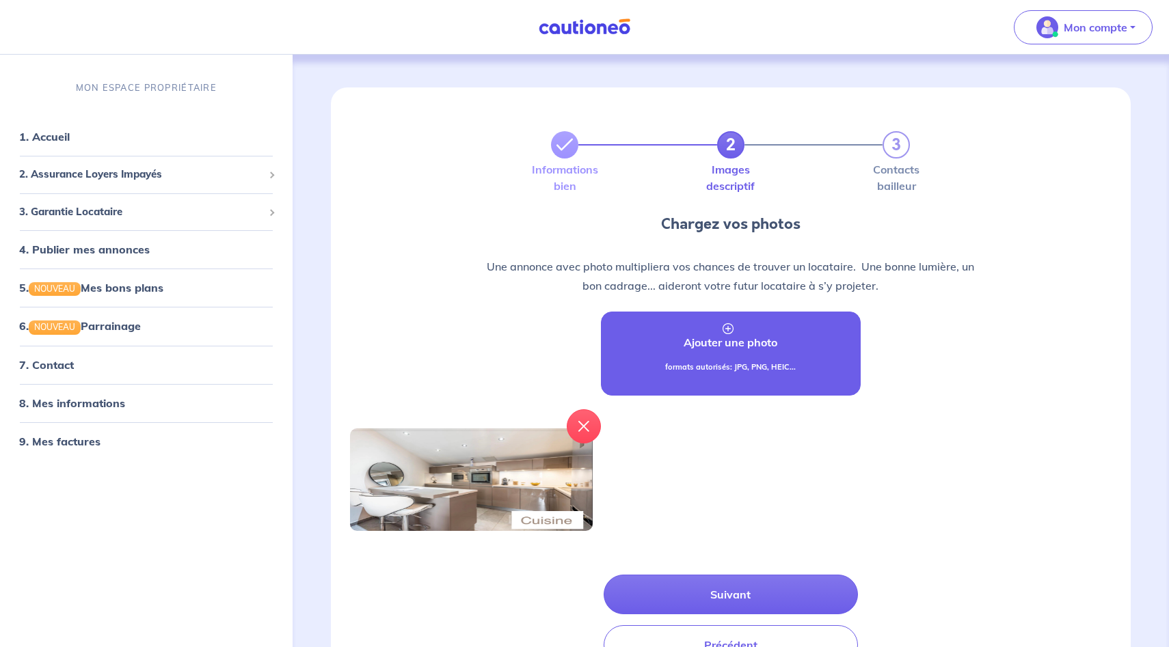
click at [719, 357] on link "Ajouter une photo formats autorisés: JPG, PNG, HEIC..." at bounding box center [731, 354] width 260 height 84
click at [750, 353] on link "Ajouter une photo formats autorisés: JPG, PNG, HEIC..." at bounding box center [731, 354] width 260 height 84
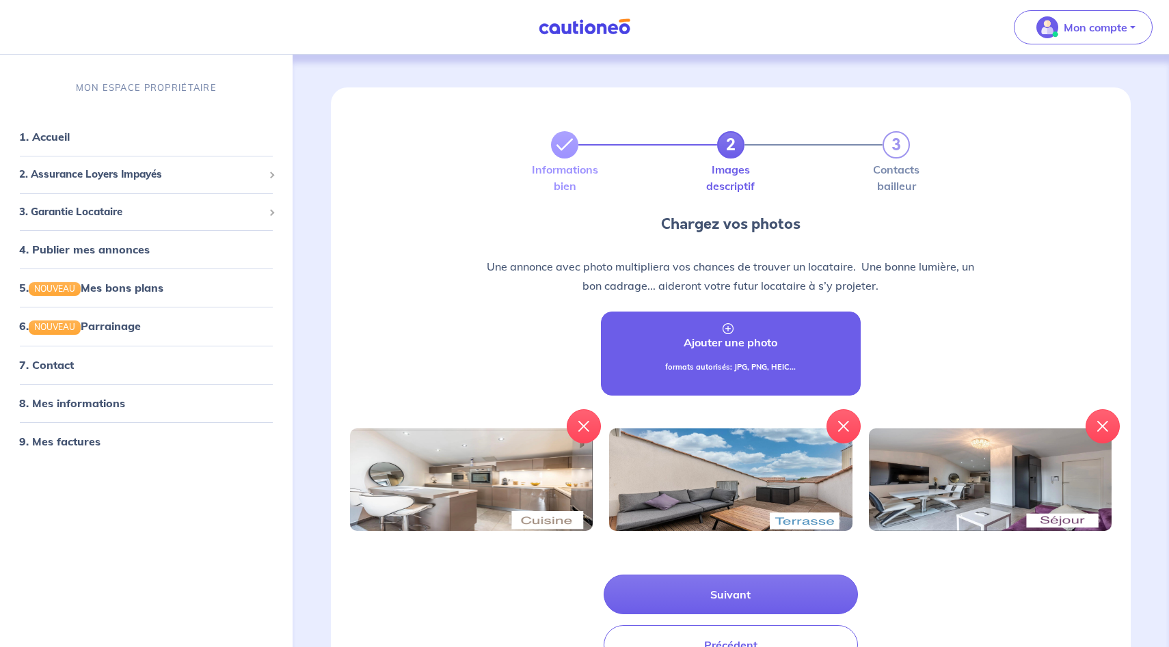
click at [723, 360] on link "Ajouter une photo formats autorisés: JPG, PNG, HEIC..." at bounding box center [731, 354] width 260 height 84
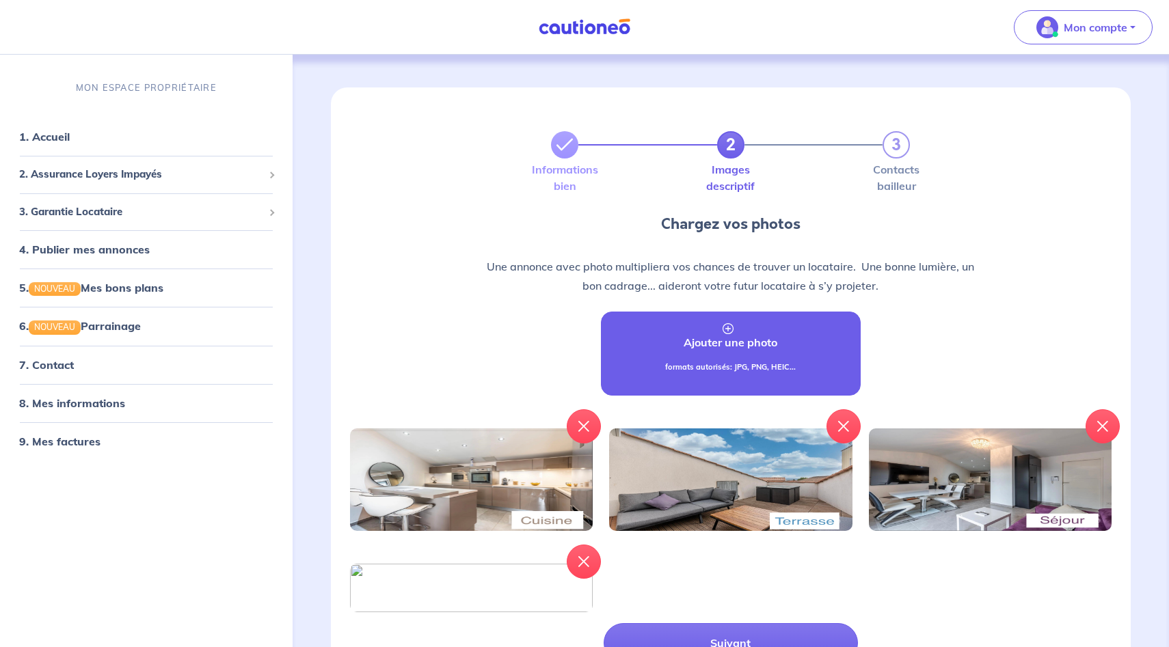
click at [730, 354] on link "Ajouter une photo formats autorisés: JPG, PNG, HEIC..." at bounding box center [731, 354] width 260 height 84
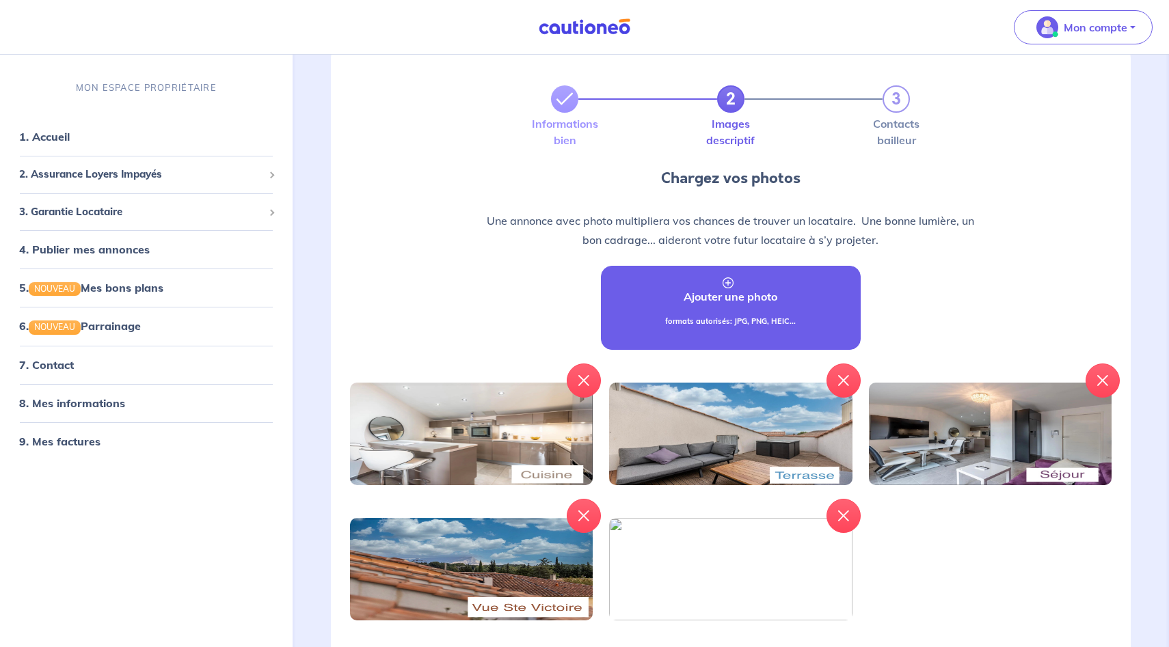
scroll to position [82, 0]
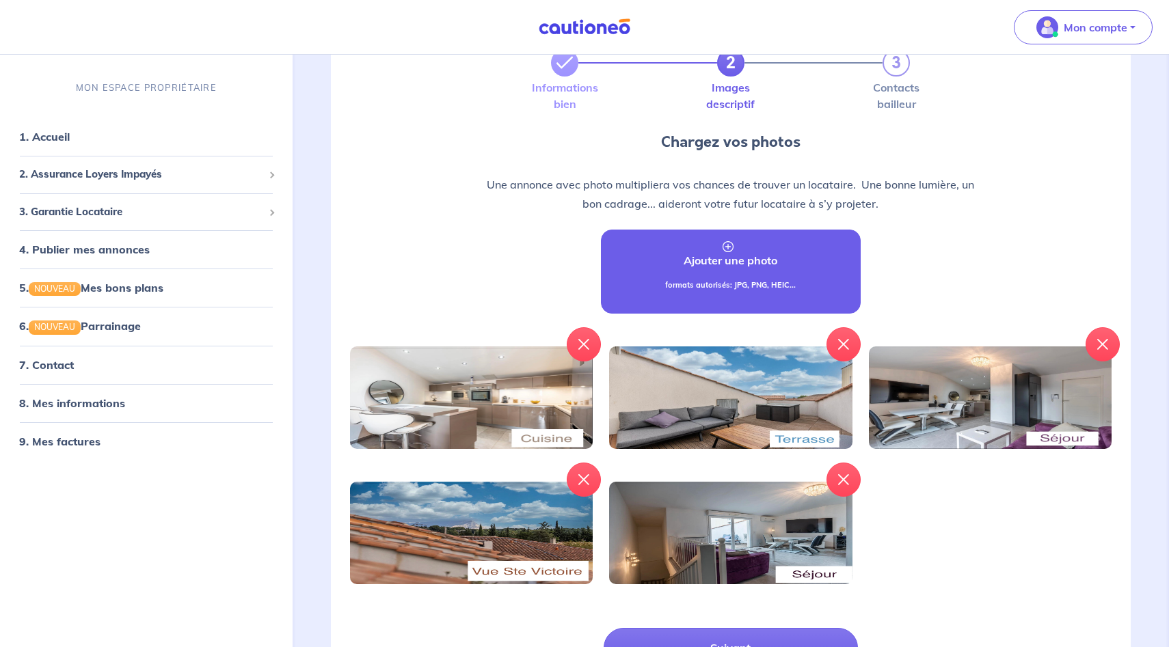
click at [702, 251] on link "Ajouter une photo formats autorisés: JPG, PNG, HEIC..." at bounding box center [731, 272] width 260 height 84
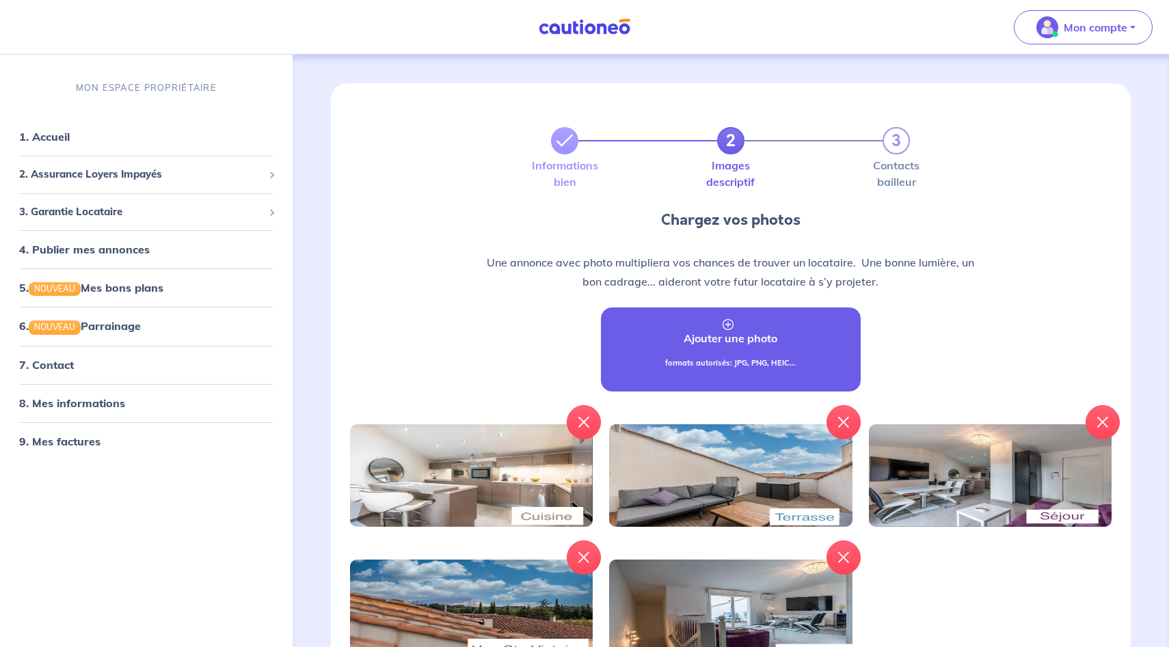
scroll to position [0, 0]
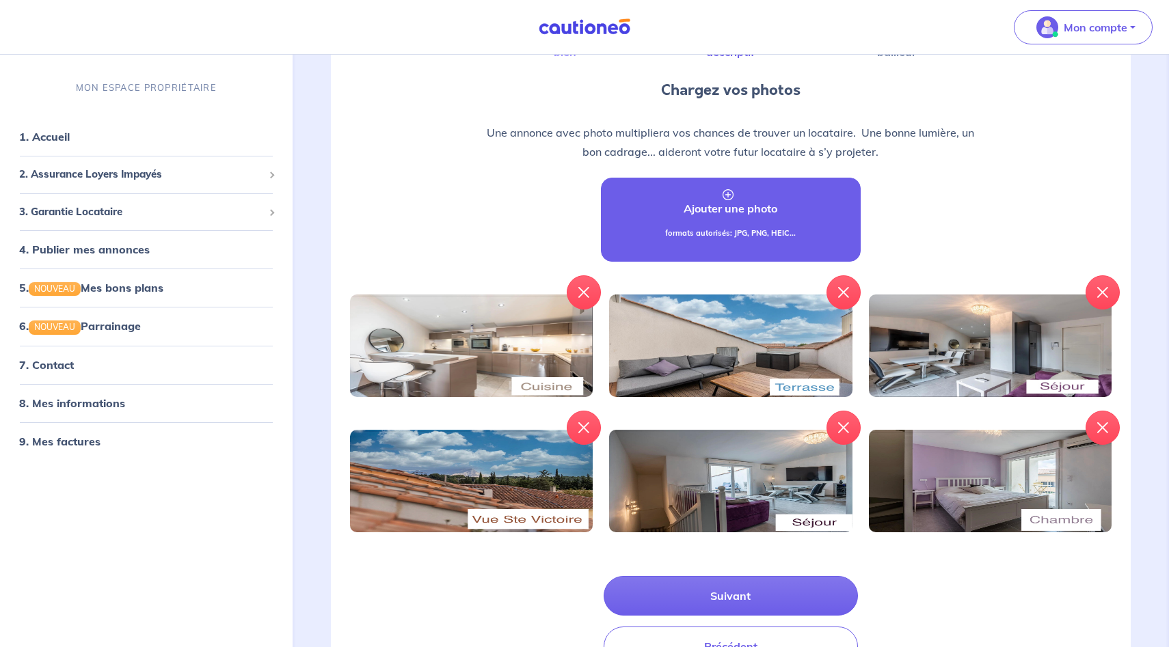
click at [724, 219] on link "Ajouter une photo formats autorisés: JPG, PNG, HEIC..." at bounding box center [731, 220] width 260 height 84
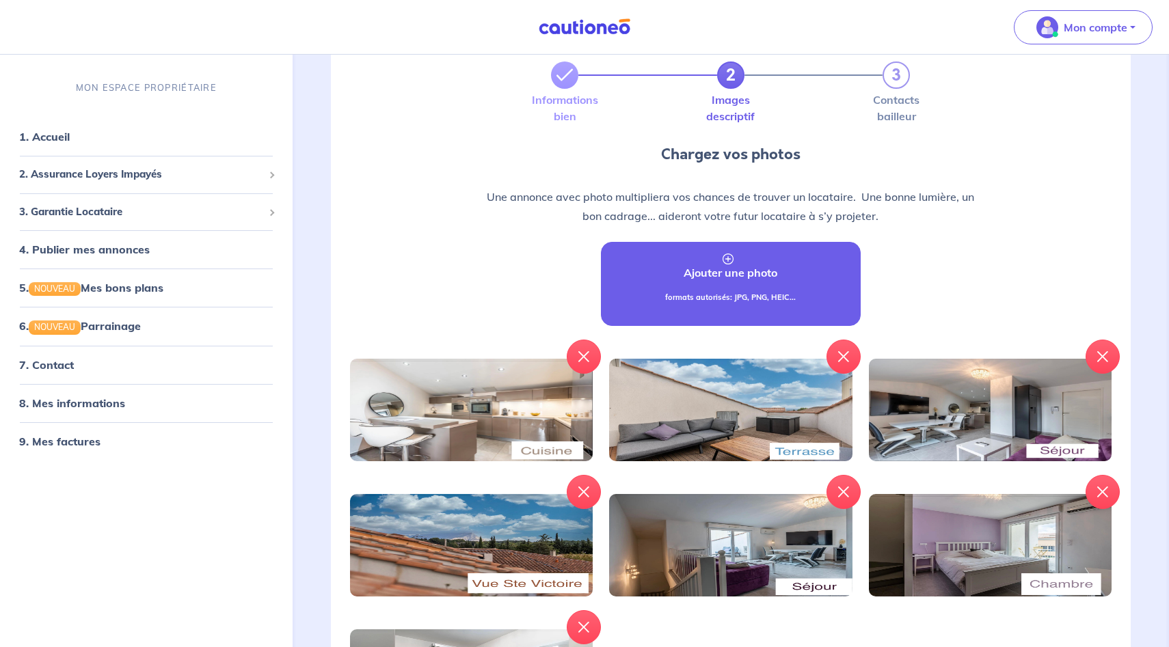
click at [696, 283] on link "Ajouter une photo formats autorisés: JPG, PNG, HEIC..." at bounding box center [731, 284] width 260 height 84
click at [734, 259] on link "Ajouter une photo formats autorisés: JPG, PNG, HEIC..." at bounding box center [731, 285] width 260 height 84
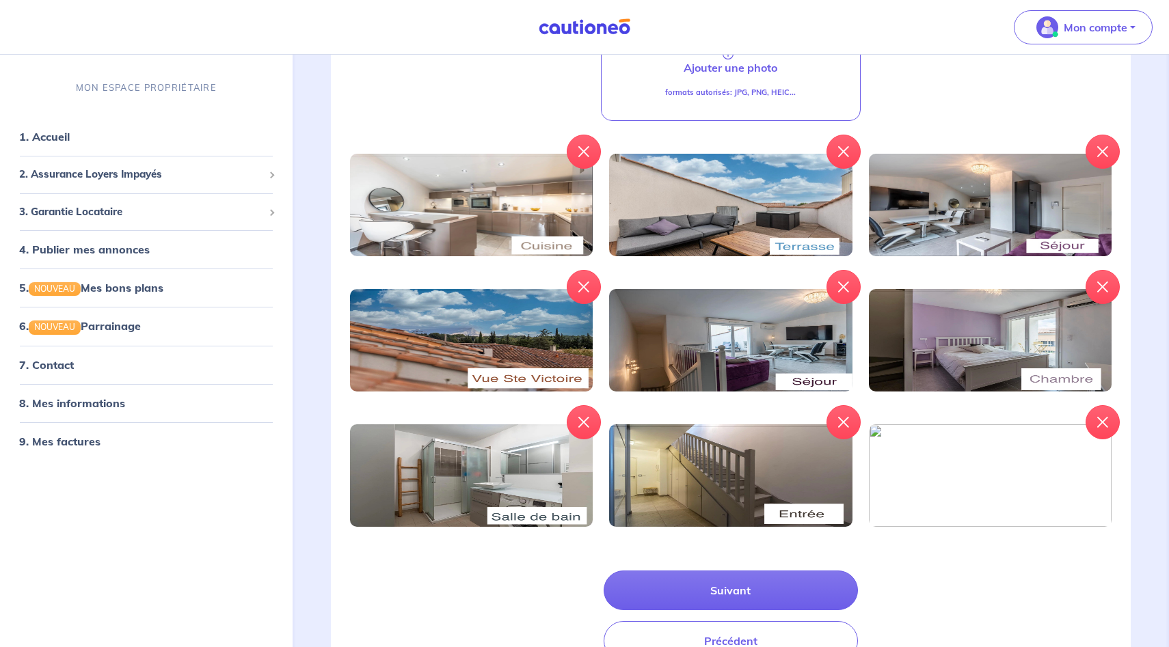
scroll to position [255, 0]
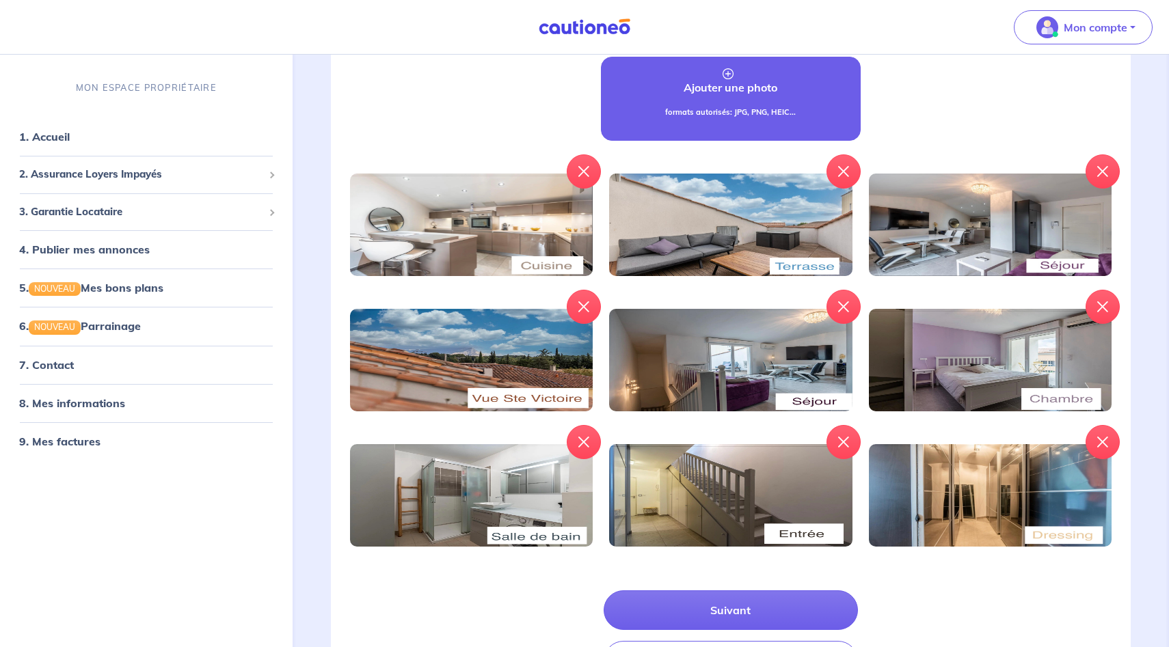
click at [703, 116] on p "formats autorisés: JPG, PNG, HEIC..." at bounding box center [730, 113] width 131 height 12
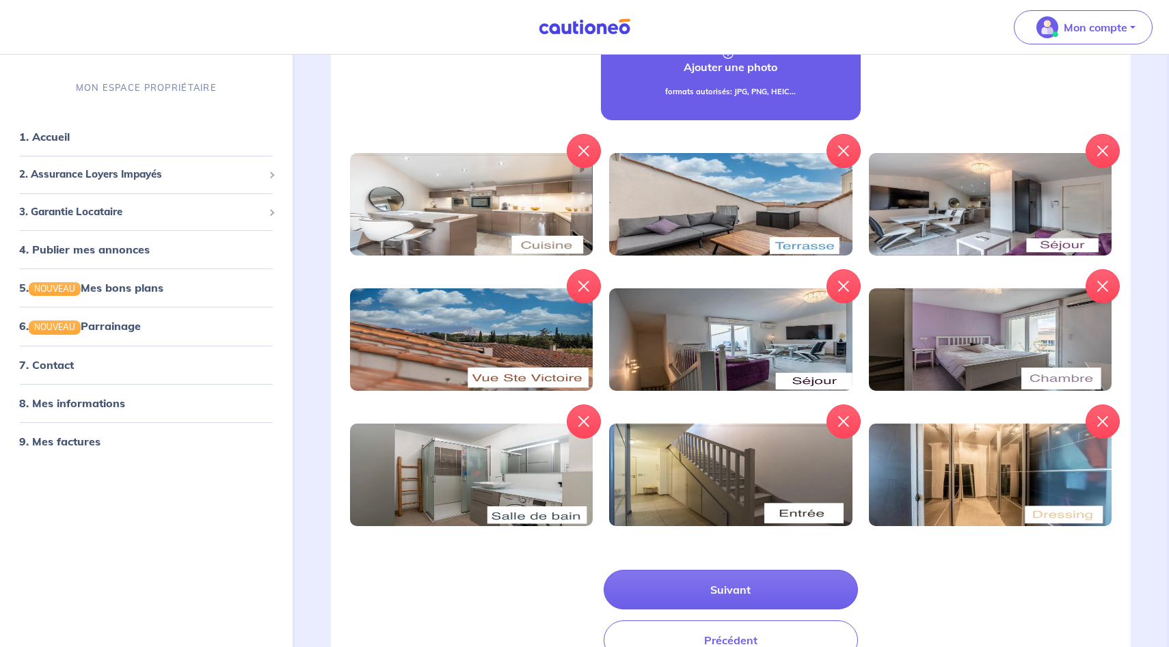
scroll to position [364, 0]
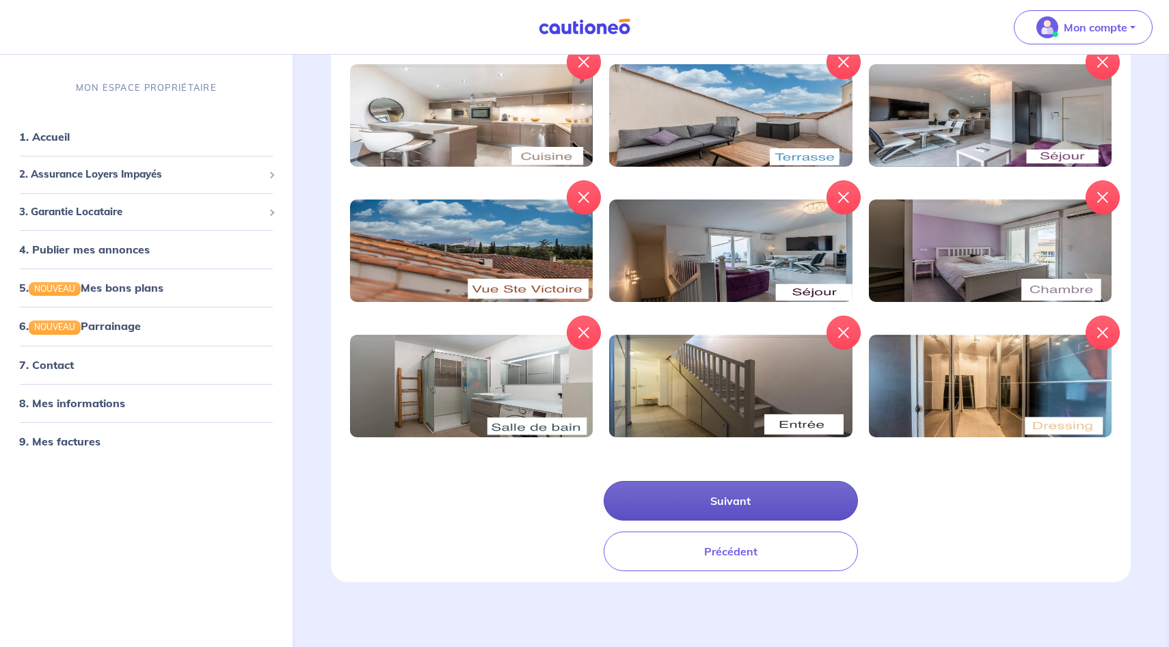
click at [735, 498] on button "Suivant" at bounding box center [731, 501] width 254 height 40
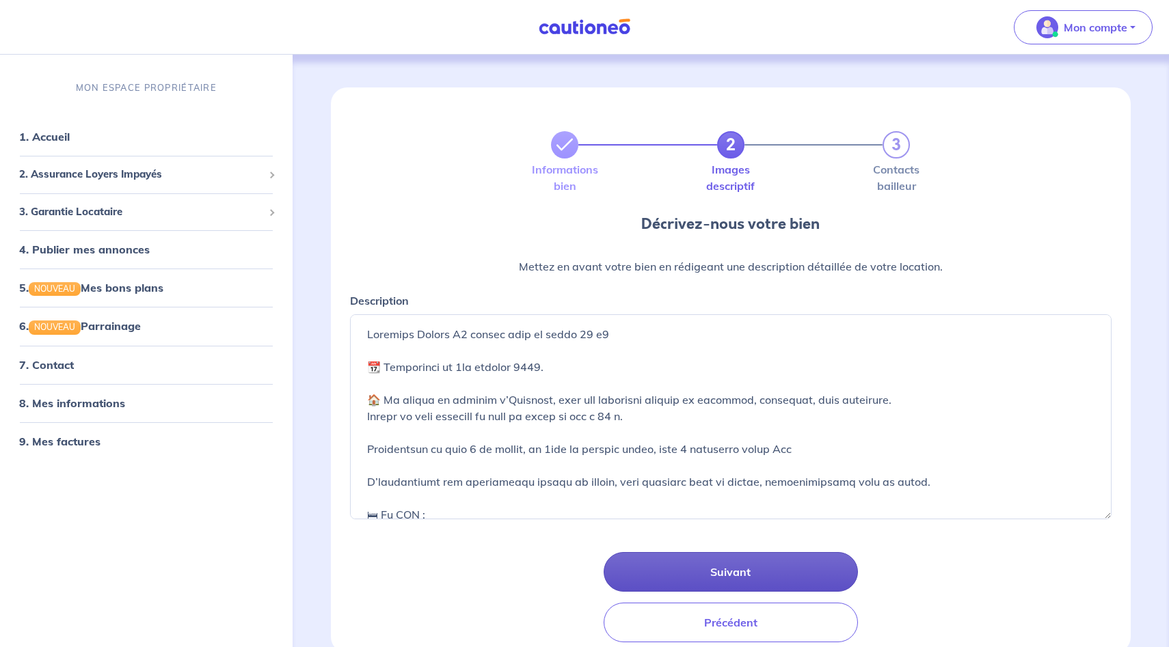
click at [714, 570] on button "Suivant" at bounding box center [731, 572] width 254 height 40
select select "FR"
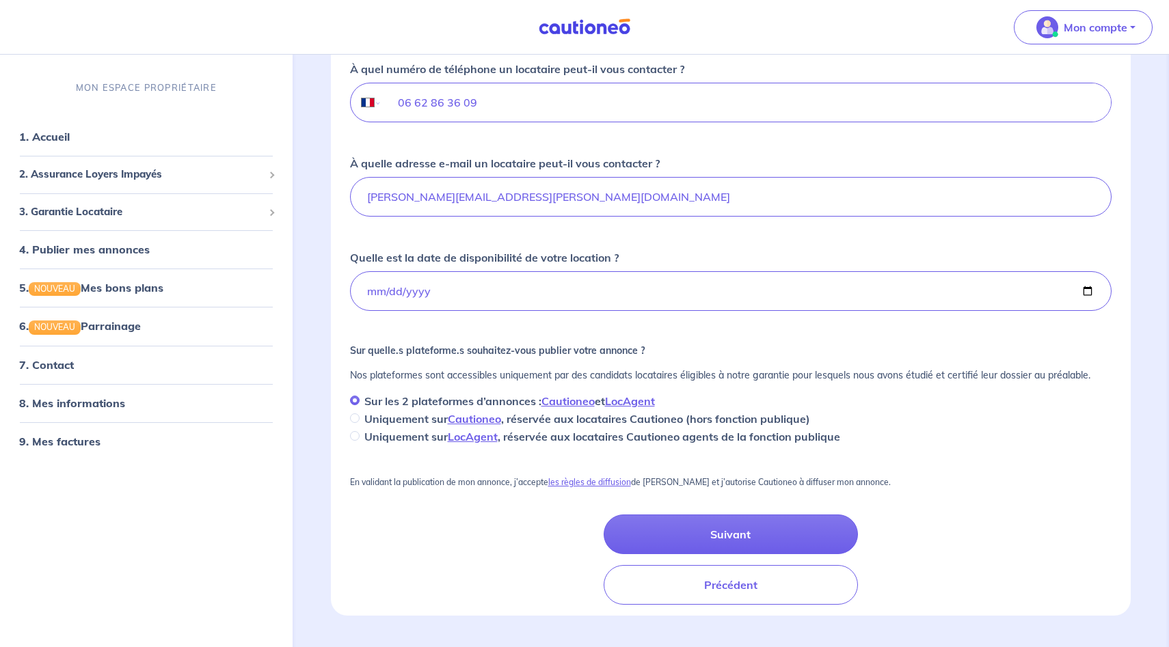
scroll to position [319, 0]
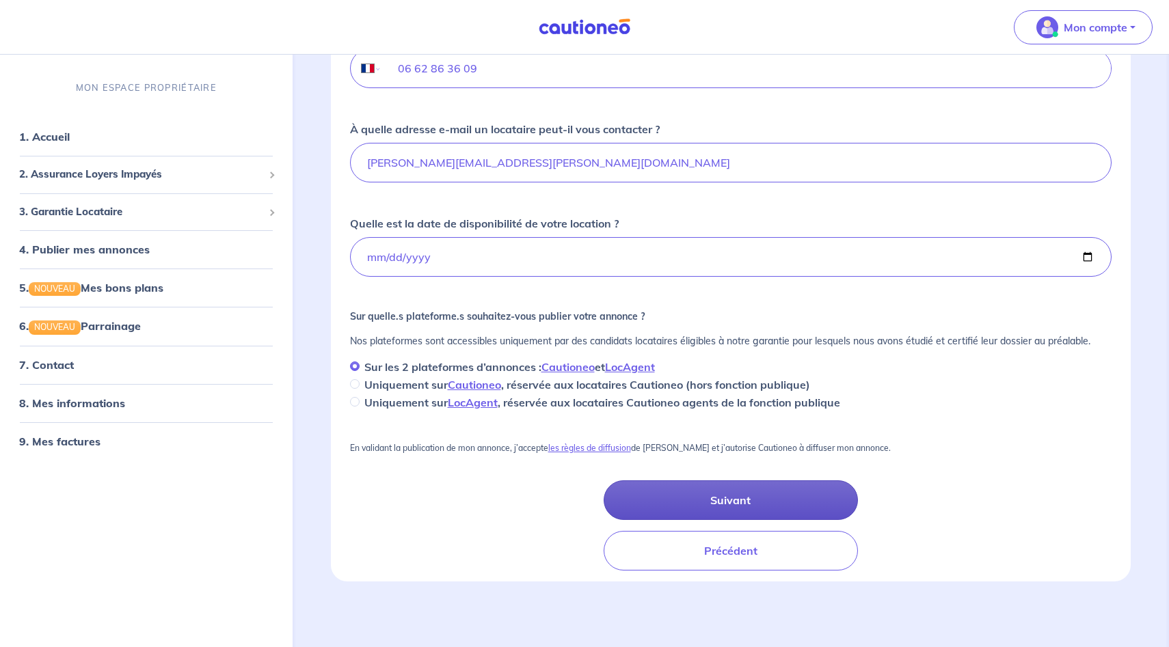
click at [721, 511] on button "Suivant" at bounding box center [731, 500] width 254 height 40
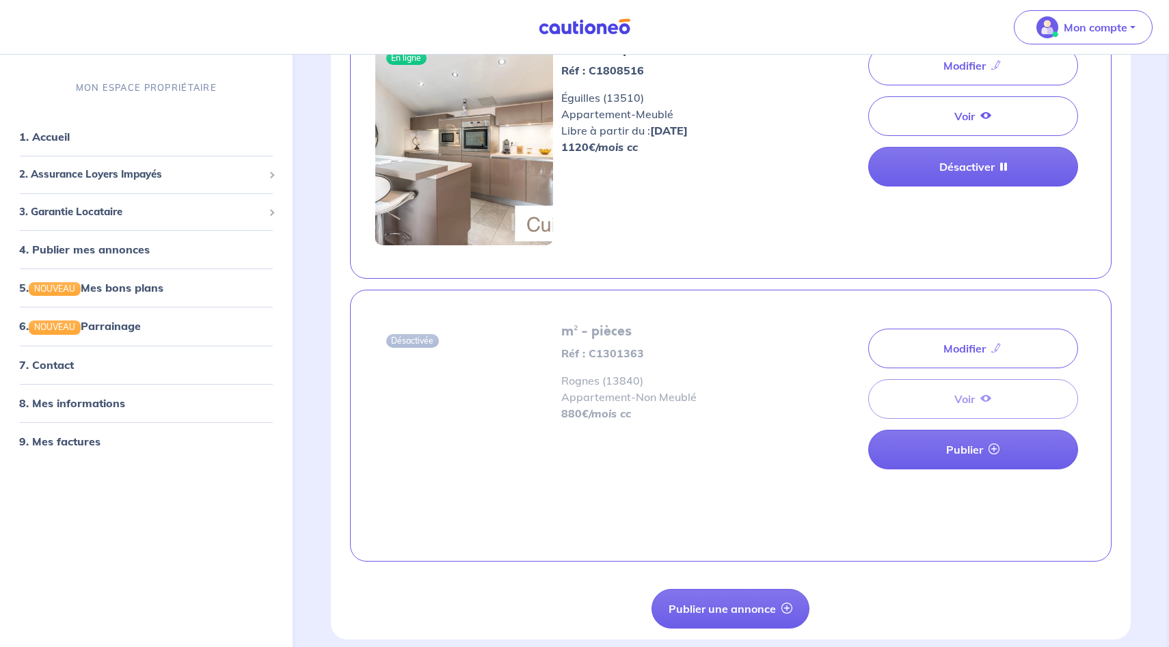
scroll to position [164, 0]
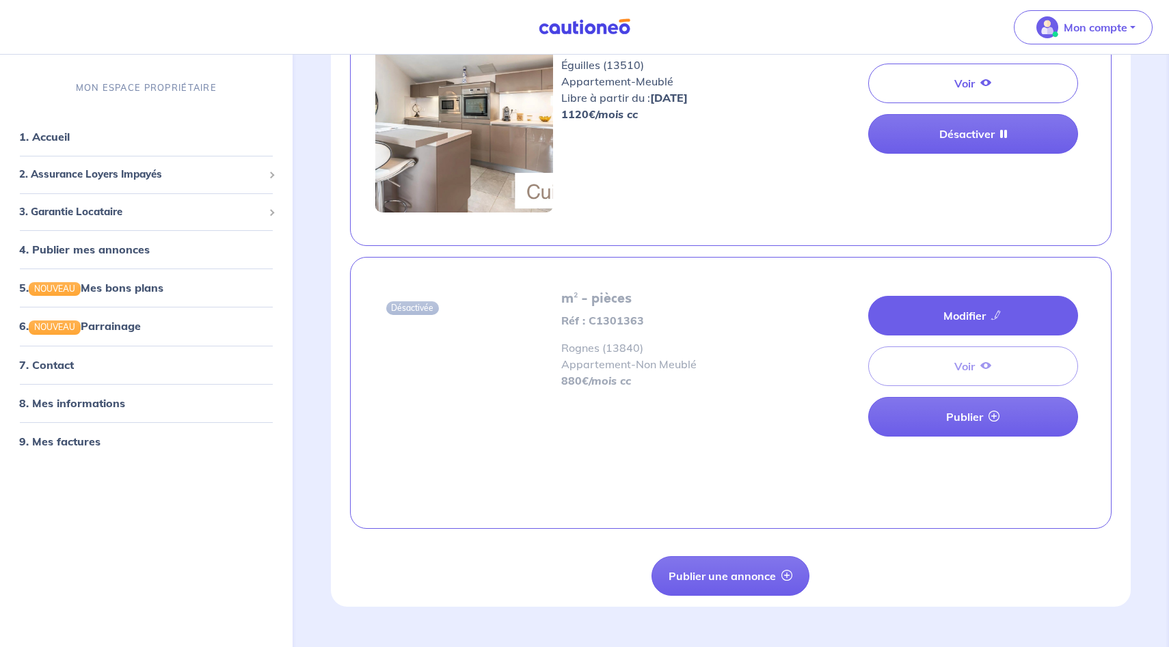
click at [996, 314] on icon at bounding box center [996, 315] width 11 height 11
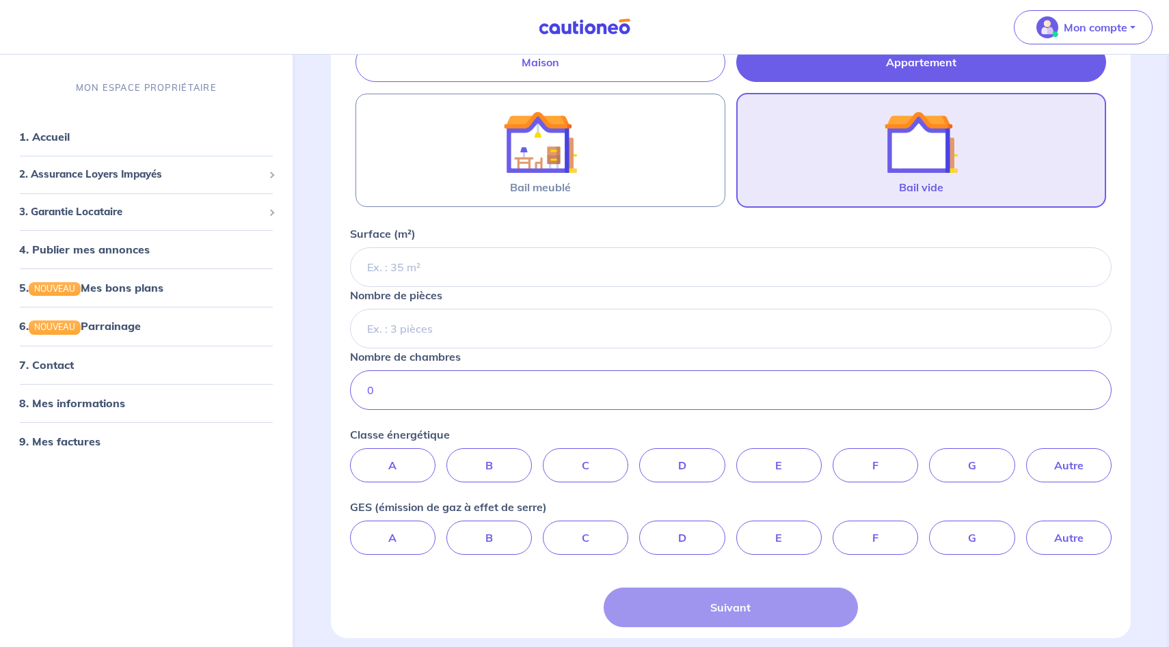
scroll to position [223, 0]
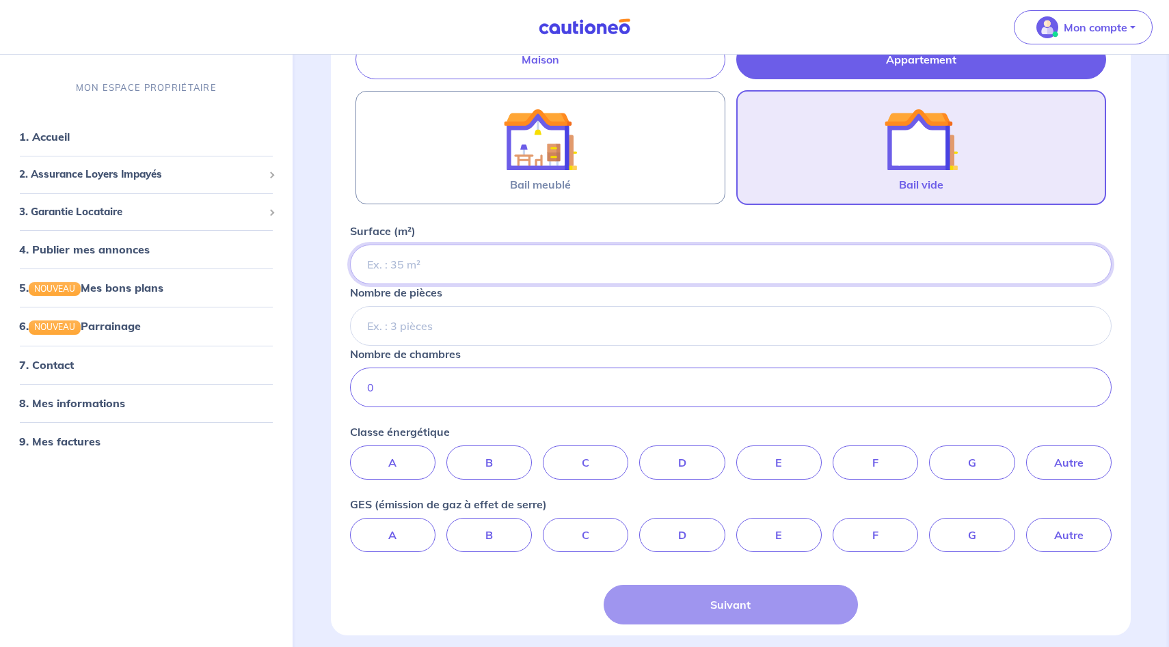
click at [480, 267] on input "Surface (m²)" at bounding box center [731, 265] width 762 height 40
type input "65"
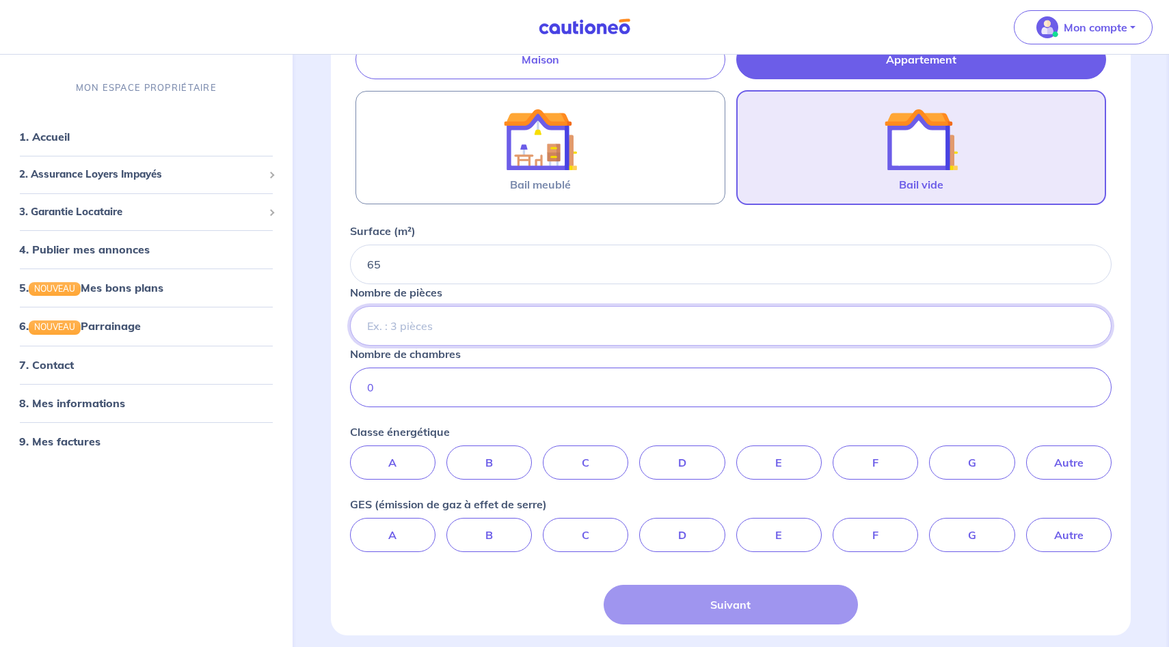
click at [414, 325] on input "Nombre de pièces" at bounding box center [731, 326] width 762 height 40
type input "3"
click at [575, 398] on input "0" at bounding box center [731, 388] width 762 height 40
type input "2"
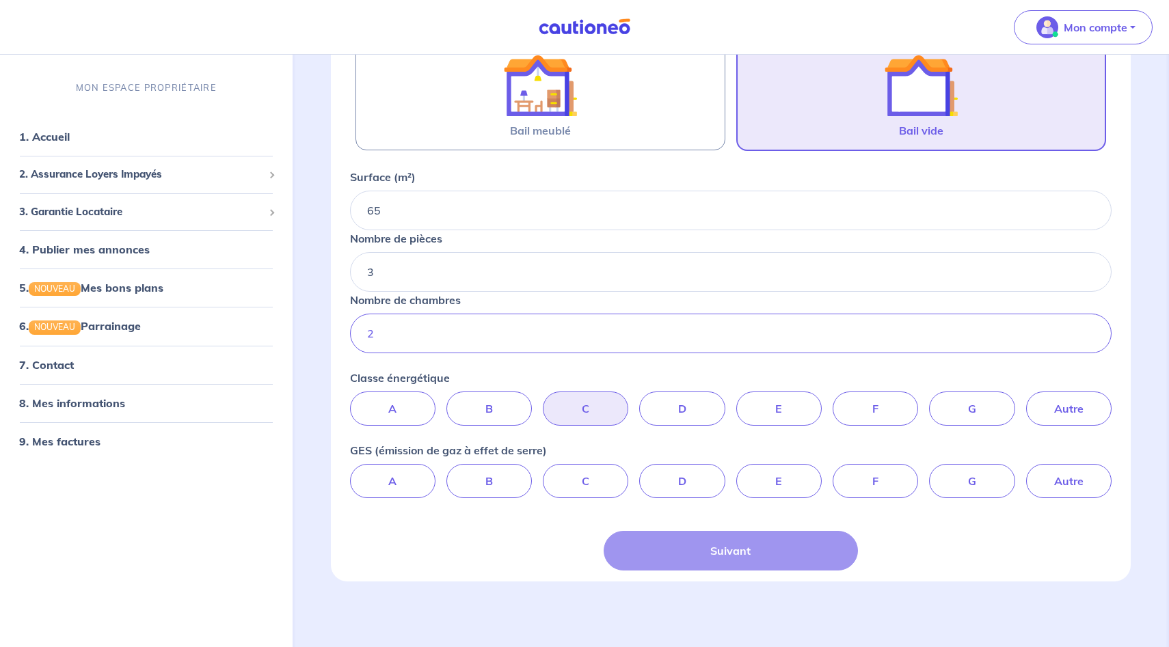
click at [612, 411] on label "C" at bounding box center [585, 409] width 85 height 34
click at [726, 401] on input "C" at bounding box center [730, 396] width 9 height 9
radio input "true"
drag, startPoint x: 588, startPoint y: 479, endPoint x: 591, endPoint y: 532, distance: 52.7
click at [588, 480] on label "C" at bounding box center [585, 481] width 85 height 34
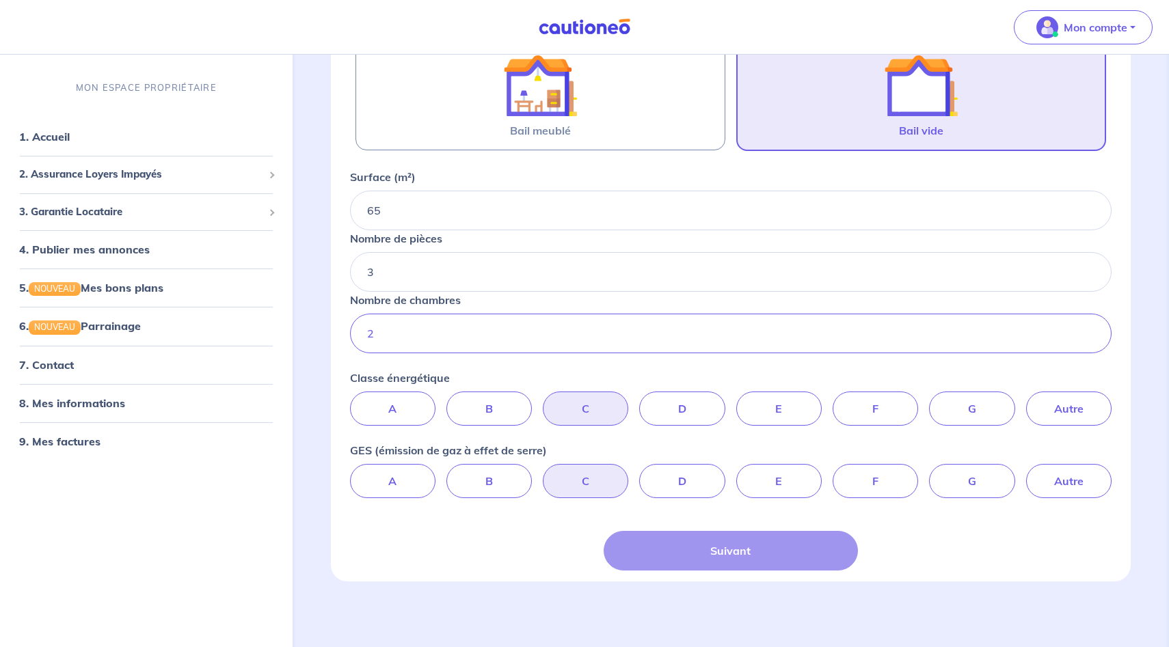
click at [726, 473] on input "C" at bounding box center [730, 468] width 9 height 9
radio input "true"
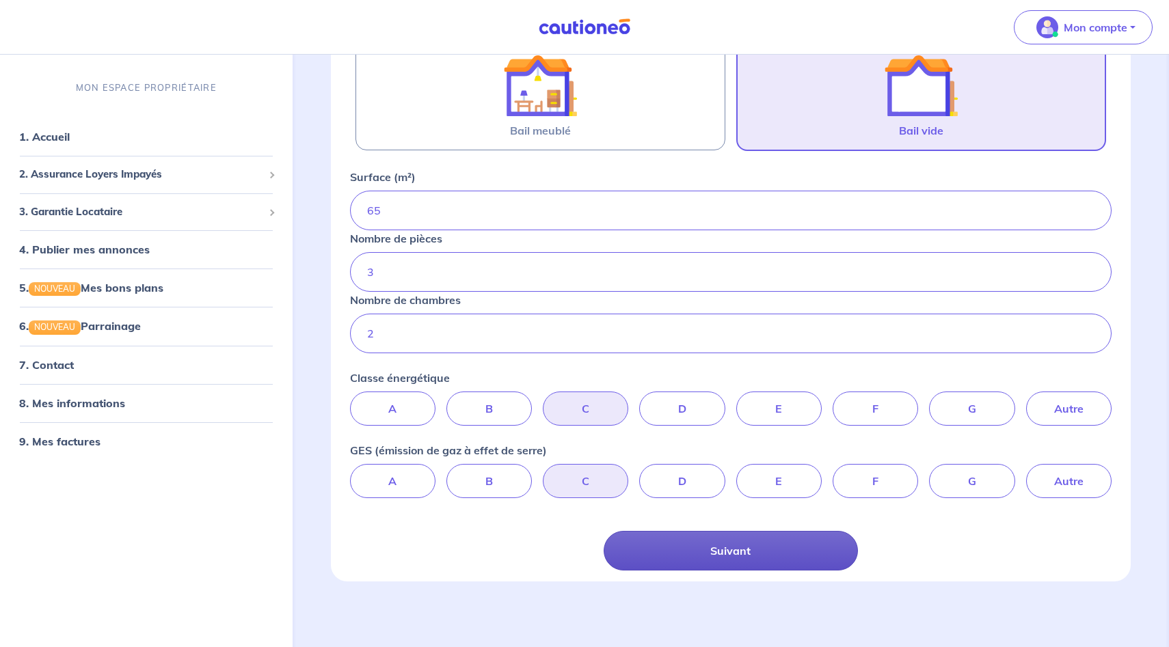
click at [706, 557] on button "Suivant" at bounding box center [731, 551] width 254 height 40
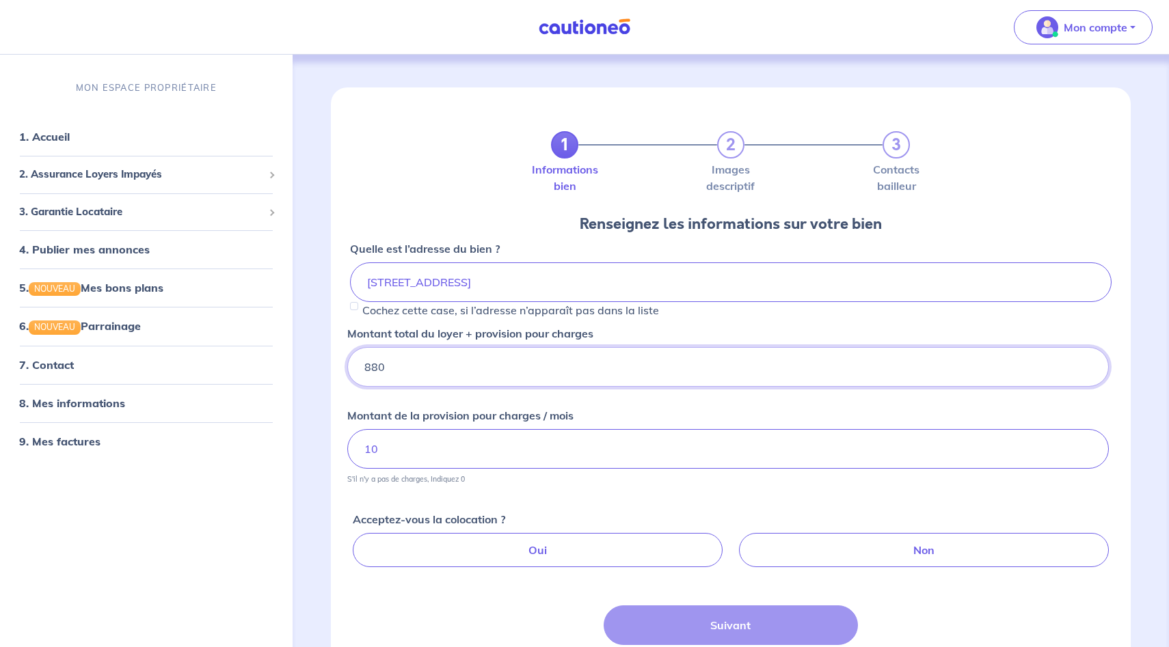
click at [405, 368] on input "880" at bounding box center [728, 367] width 762 height 40
type input "885"
click at [395, 441] on input "10" at bounding box center [728, 449] width 762 height 40
type input "12"
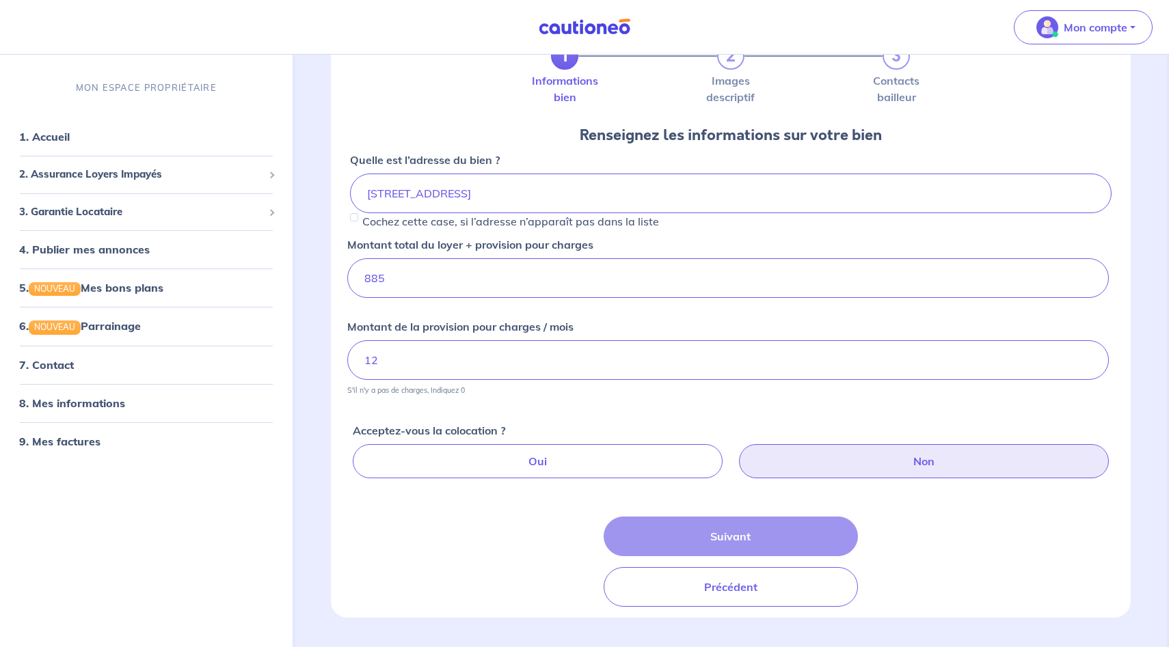
click at [886, 455] on label "Non" at bounding box center [924, 461] width 370 height 34
click at [737, 453] on input "Non" at bounding box center [733, 448] width 9 height 9
radio input "true"
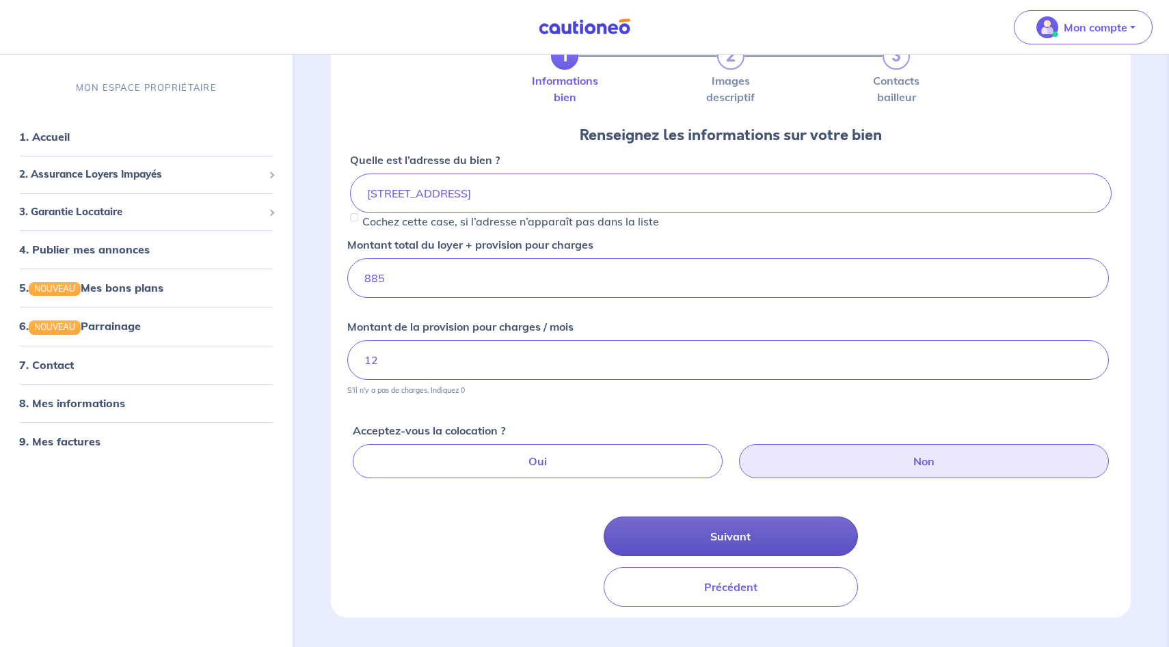
click at [715, 535] on button "Suivant" at bounding box center [731, 537] width 254 height 40
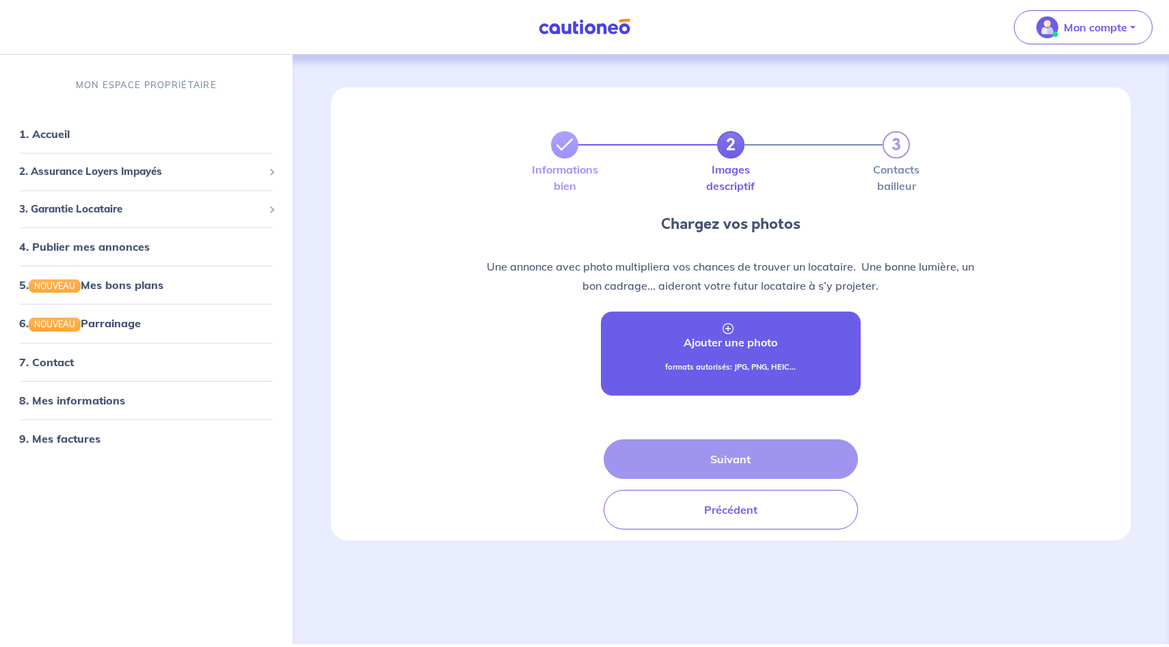
click at [717, 351] on link "Ajouter une photo formats autorisés: JPG, PNG, HEIC..." at bounding box center [731, 354] width 260 height 84
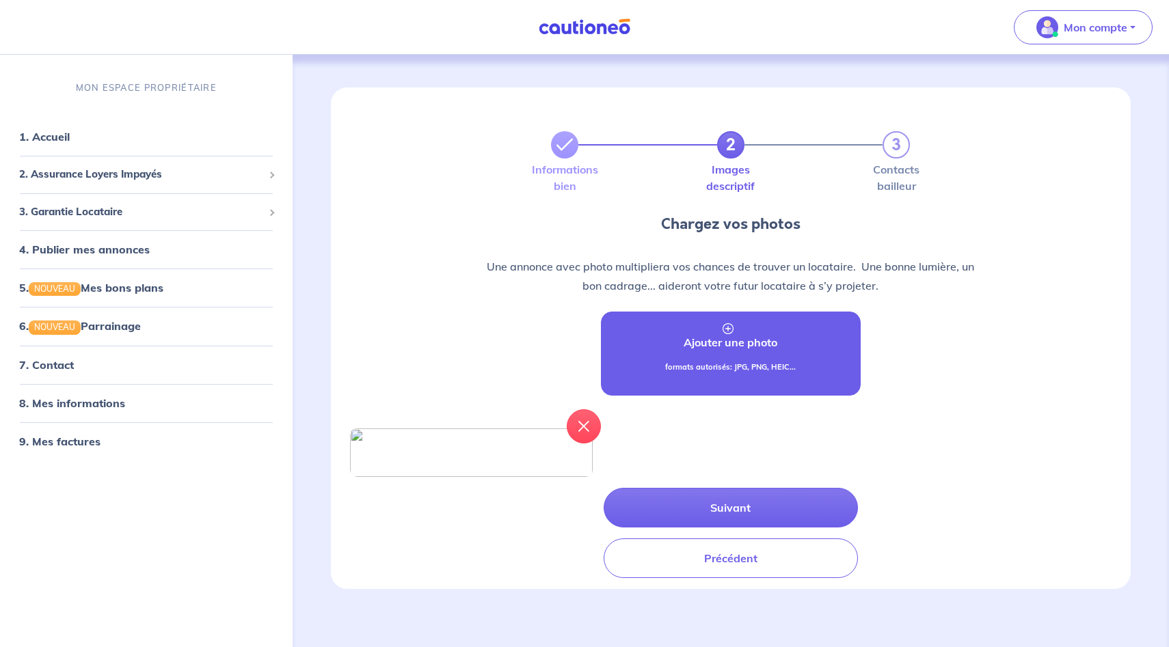
click at [733, 355] on link "Ajouter une photo formats autorisés: JPG, PNG, HEIC..." at bounding box center [731, 354] width 260 height 84
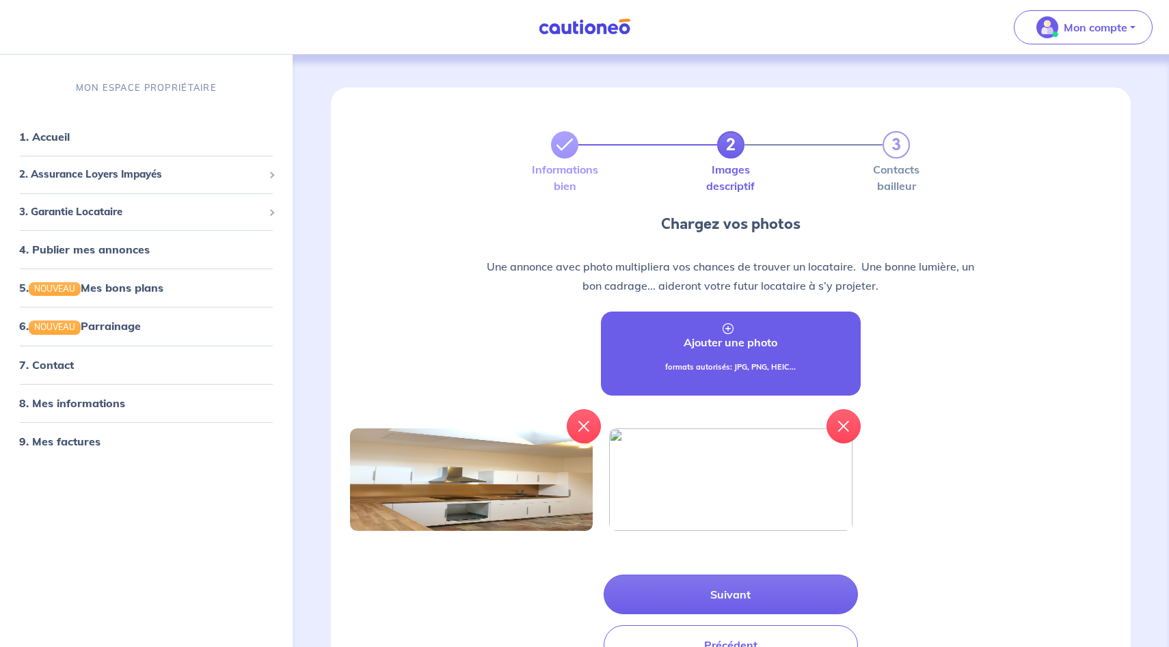
click at [743, 361] on link "Ajouter une photo formats autorisés: JPG, PNG, HEIC..." at bounding box center [731, 354] width 260 height 84
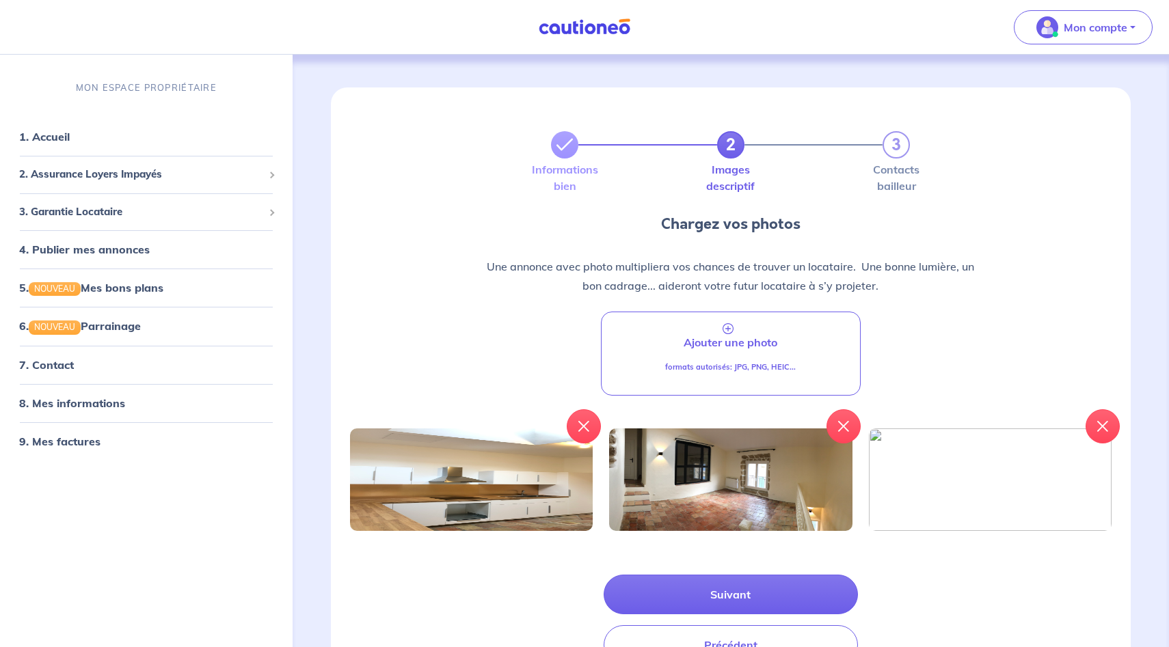
click at [722, 347] on p "Ajouter une photo" at bounding box center [730, 342] width 94 height 16
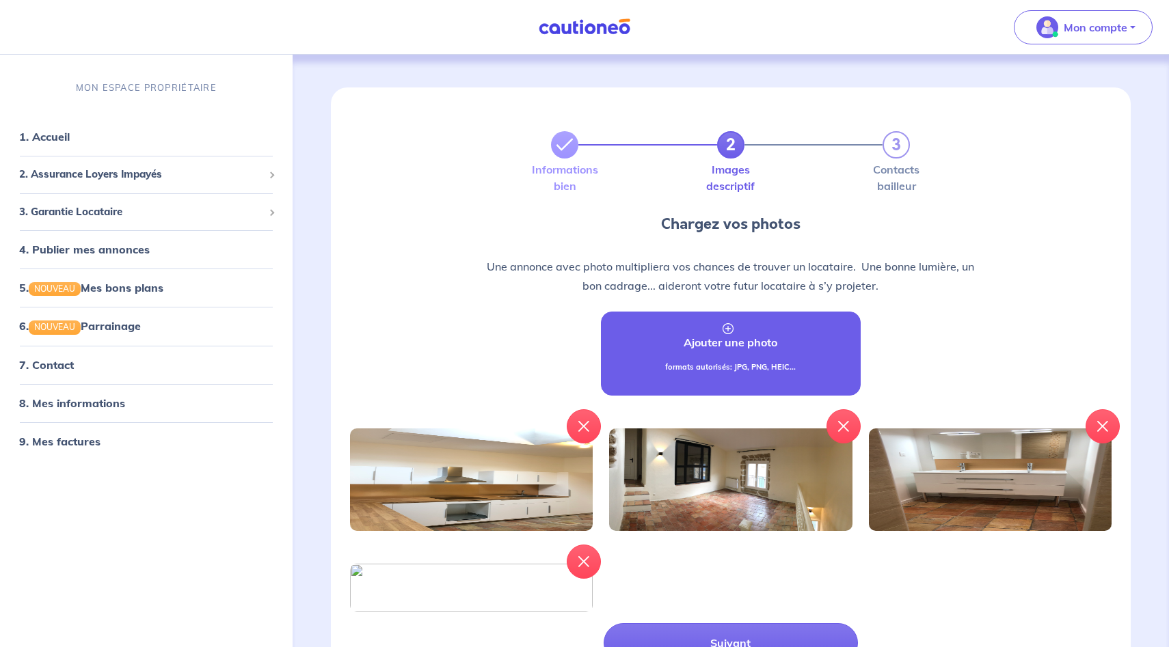
click at [772, 373] on div "formats autorisés: JPG, PNG, HEIC..." at bounding box center [730, 373] width 131 height 23
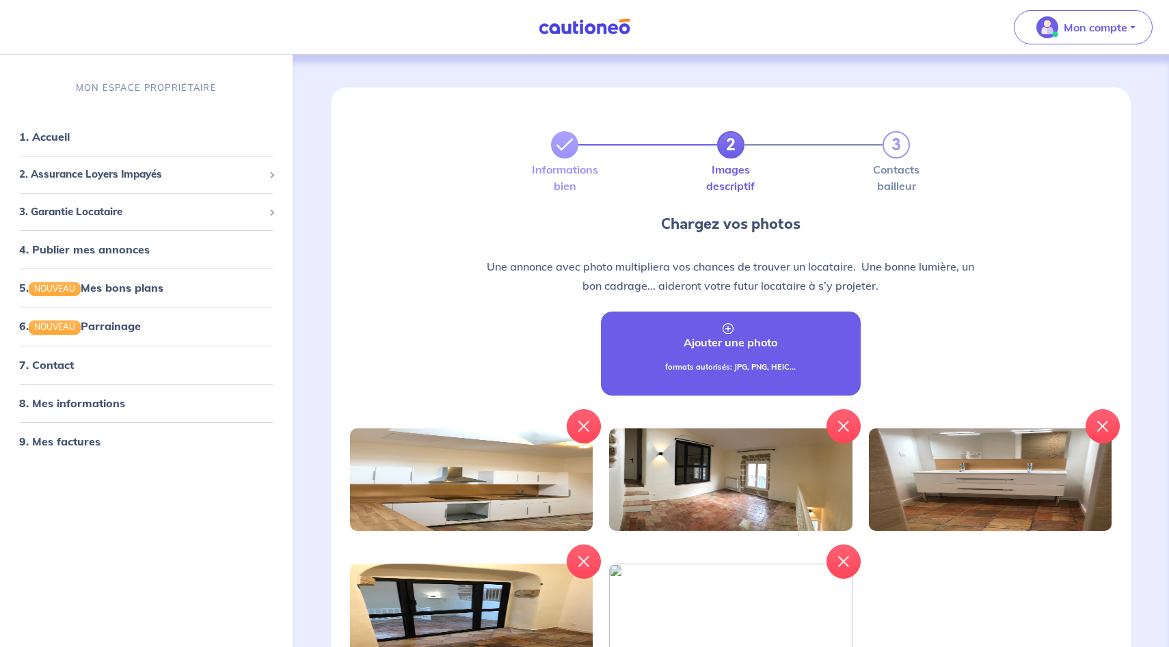
click at [716, 355] on link "Ajouter une photo formats autorisés: JPG, PNG, HEIC..." at bounding box center [731, 354] width 260 height 84
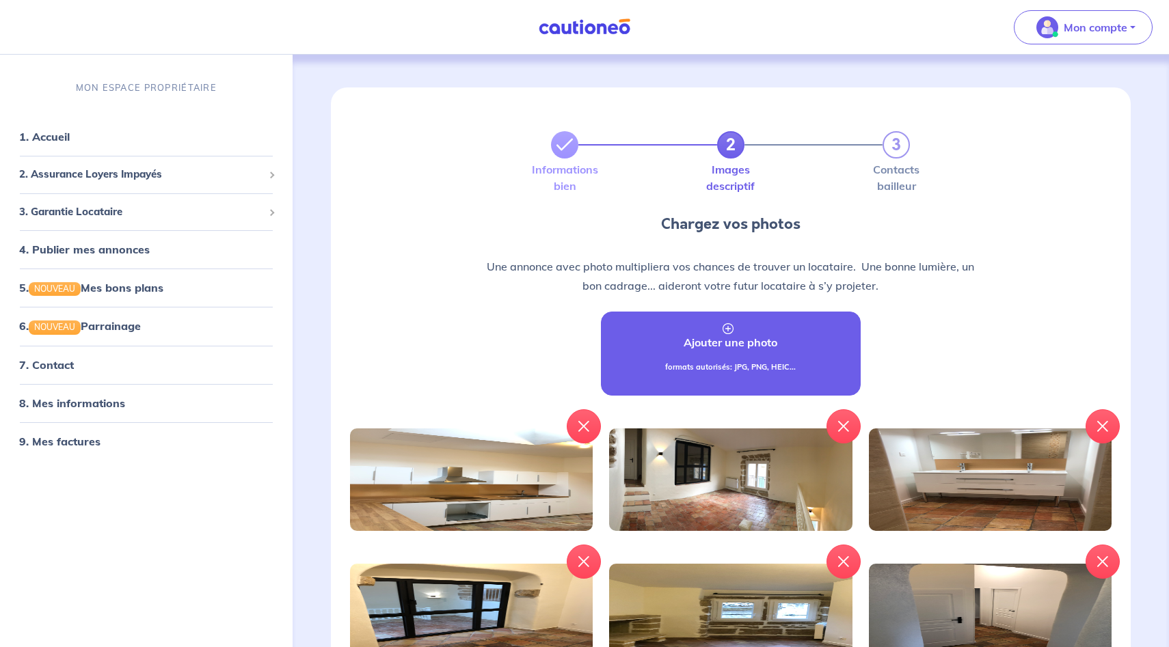
click at [729, 344] on p "Ajouter une photo" at bounding box center [730, 342] width 94 height 16
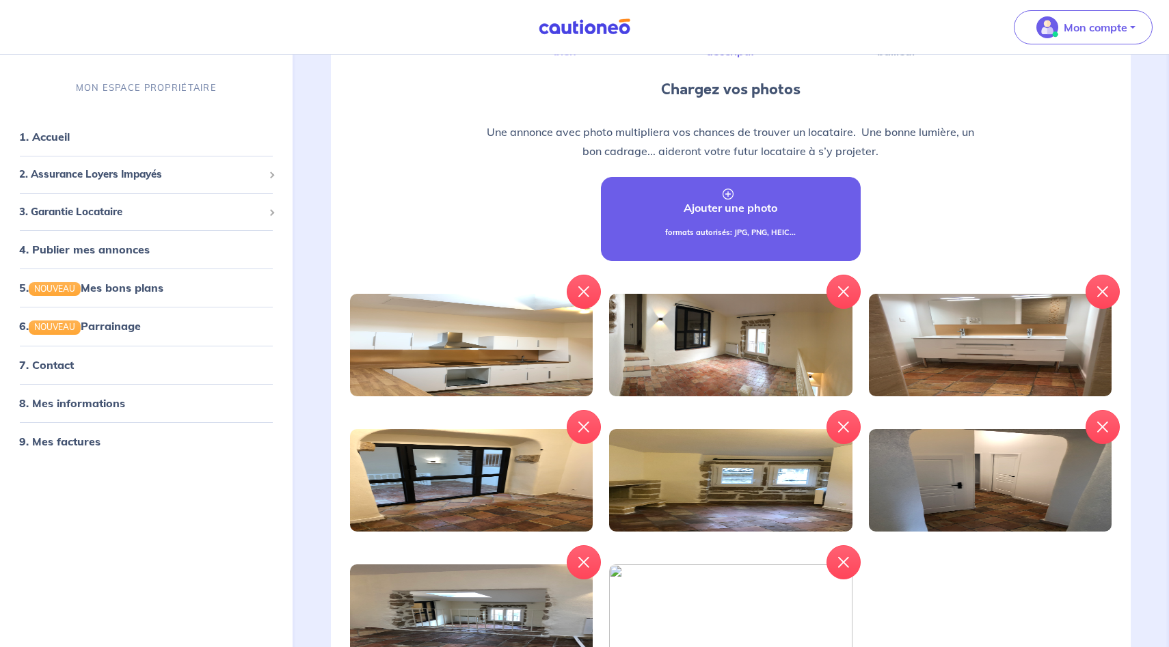
click at [727, 223] on link "Ajouter une photo formats autorisés: JPG, PNG, HEIC..." at bounding box center [731, 219] width 260 height 84
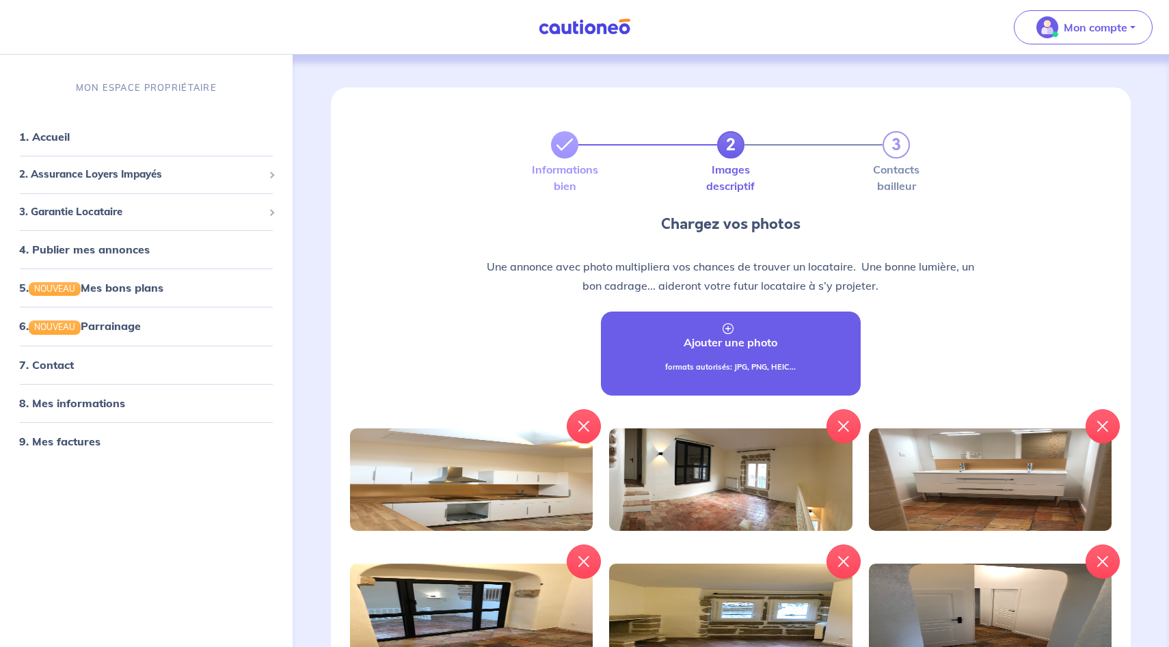
click at [742, 360] on link "Ajouter une photo formats autorisés: JPG, PNG, HEIC..." at bounding box center [731, 354] width 260 height 84
click at [735, 357] on link "Ajouter une photo formats autorisés: JPG, PNG, HEIC..." at bounding box center [731, 354] width 260 height 84
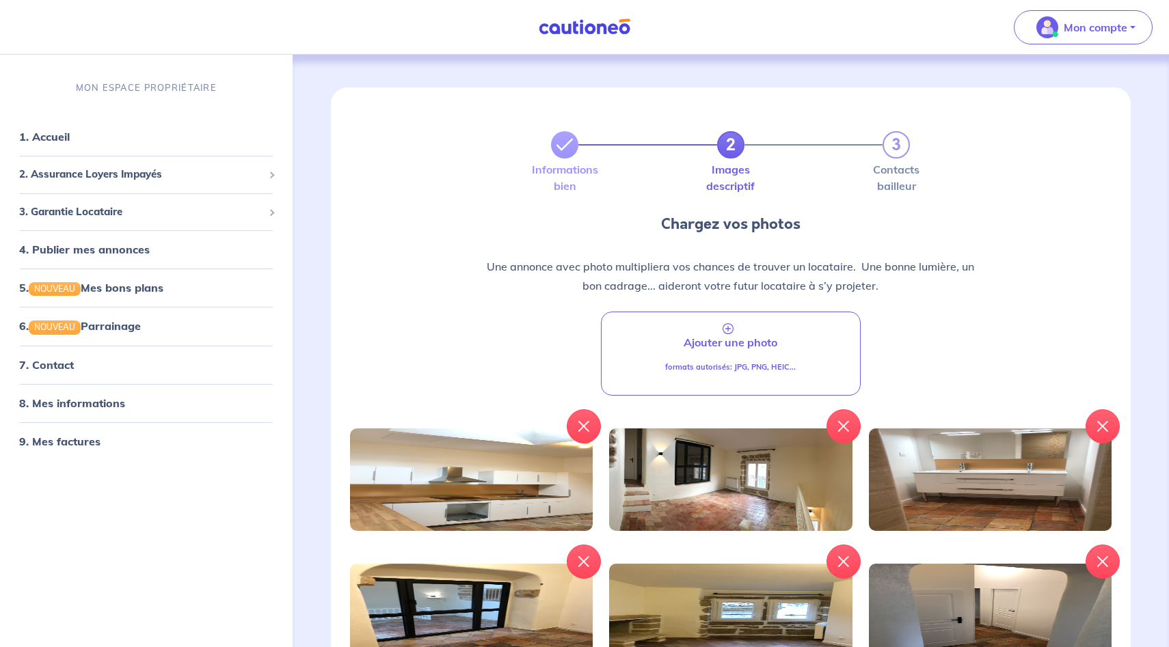
click at [740, 364] on p "formats autorisés: JPG, PNG, HEIC..." at bounding box center [730, 368] width 131 height 12
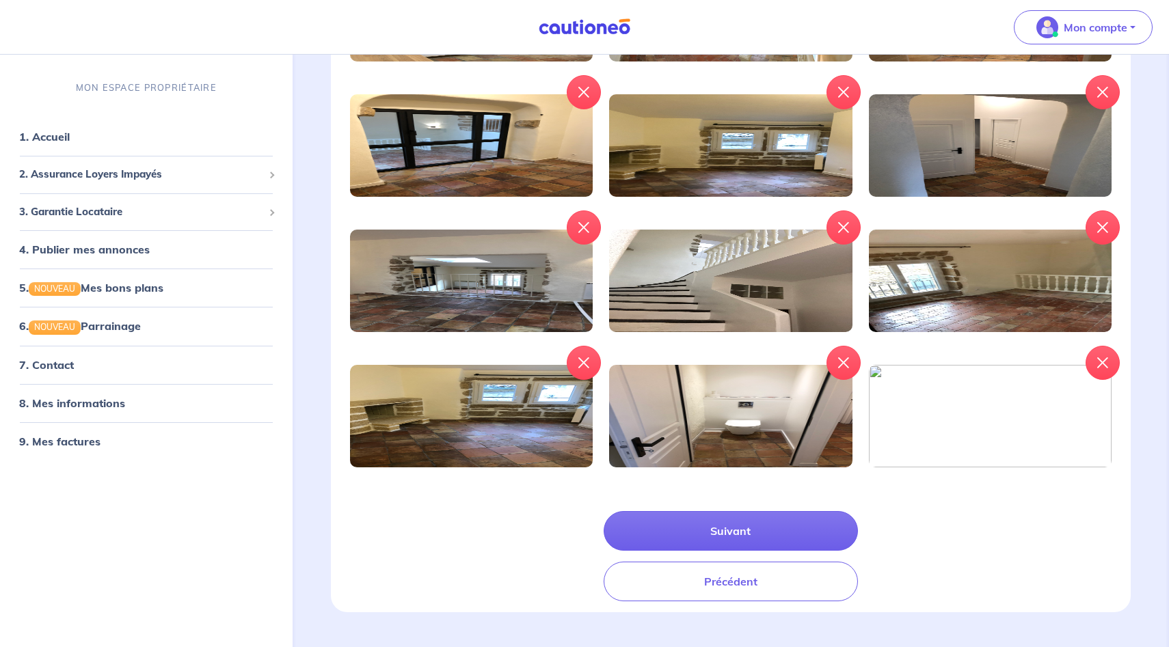
scroll to position [491, 0]
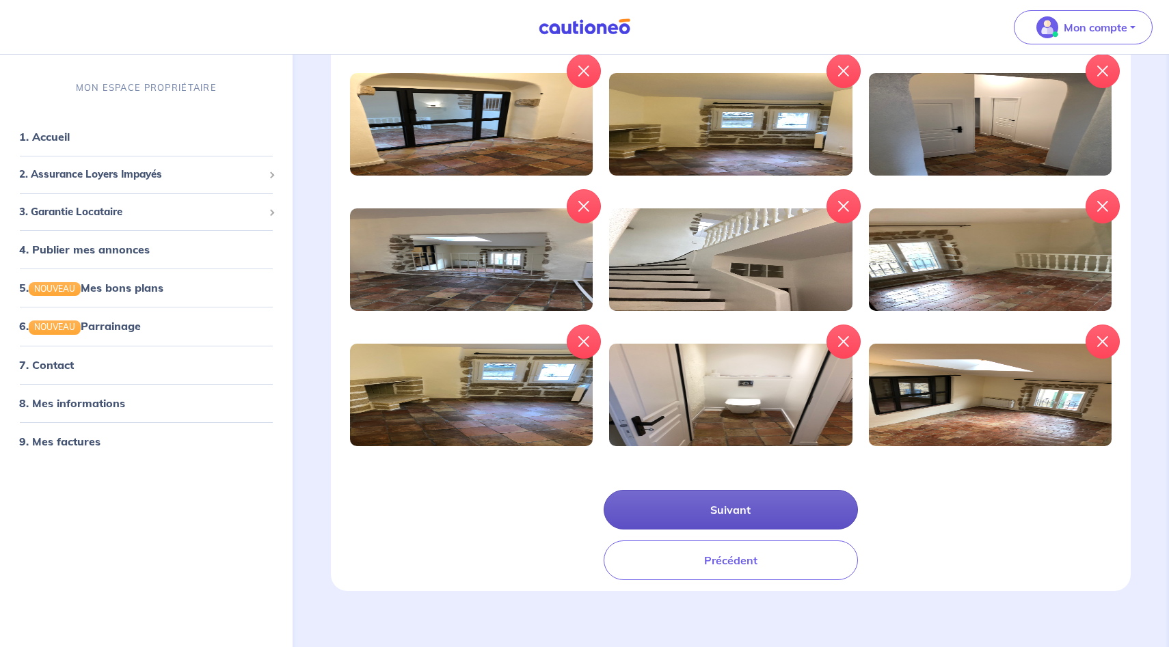
click at [731, 516] on button "Suivant" at bounding box center [731, 510] width 254 height 40
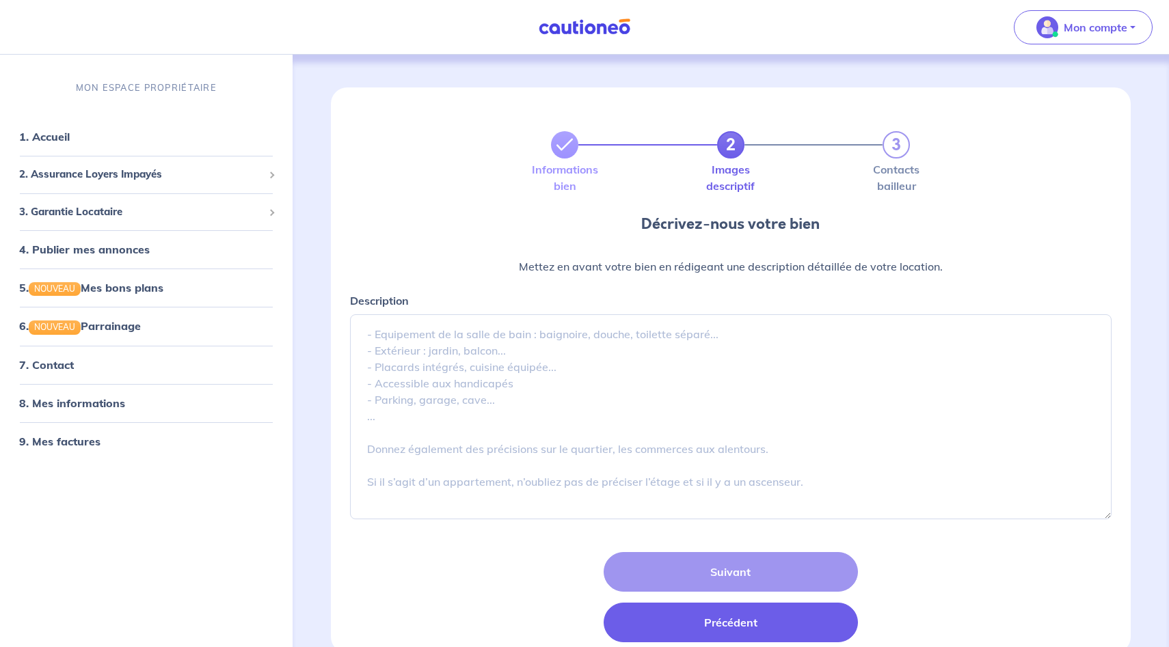
click at [672, 623] on button "Précédent" at bounding box center [731, 623] width 254 height 40
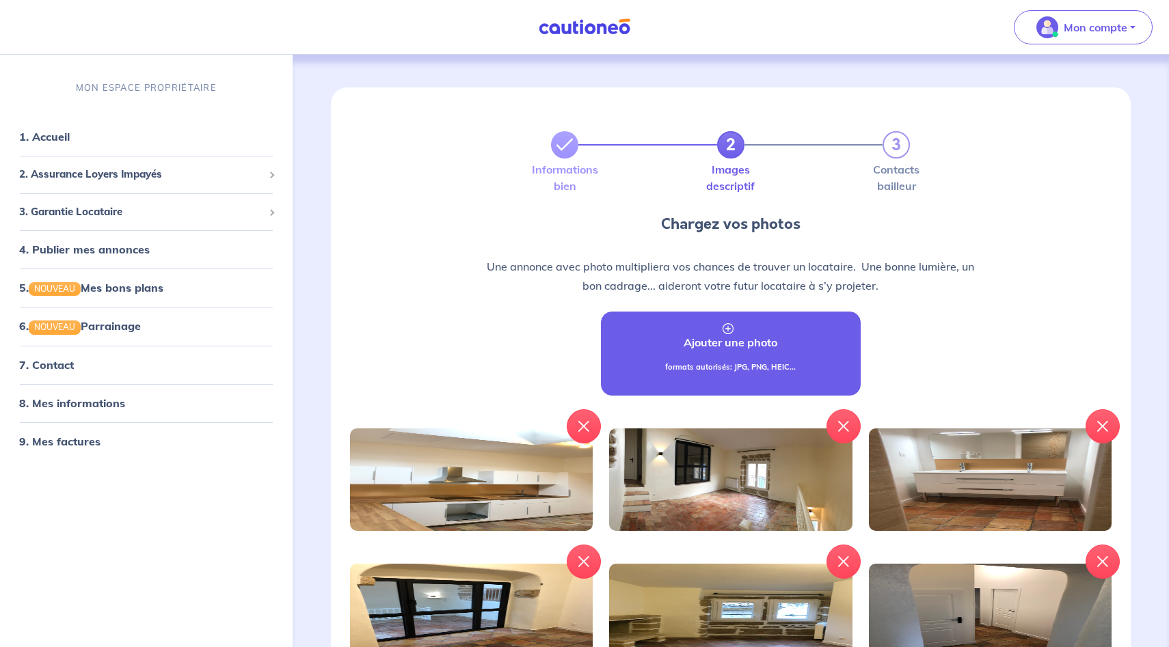
click at [710, 340] on p "Ajouter une photo" at bounding box center [730, 342] width 94 height 16
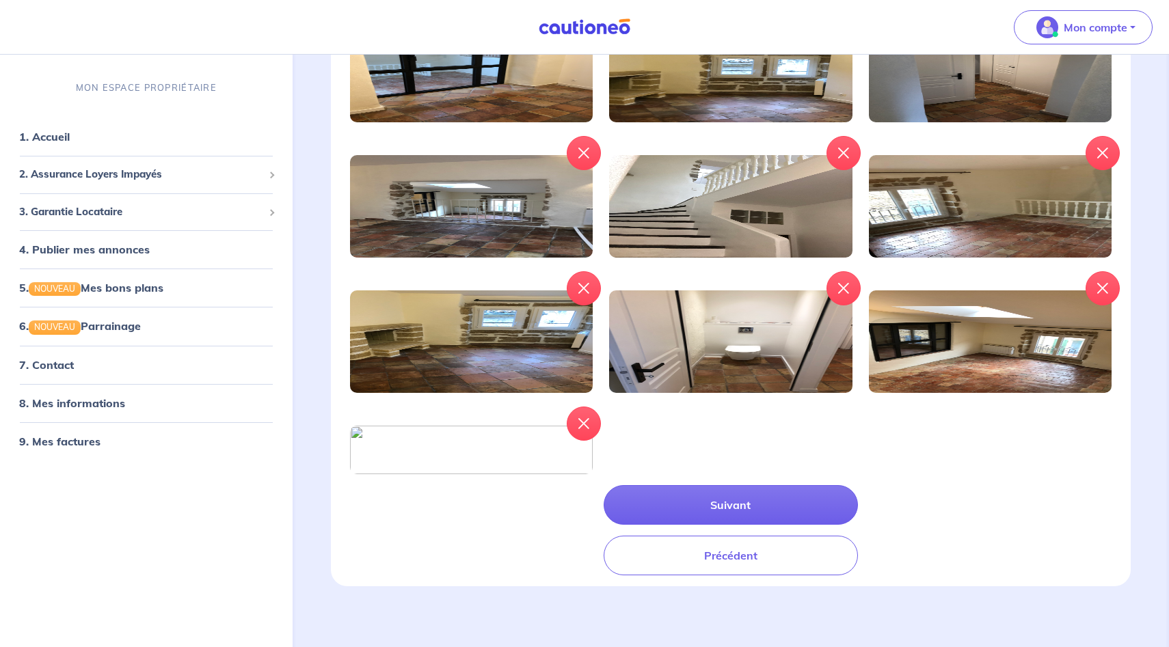
scroll to position [635, 0]
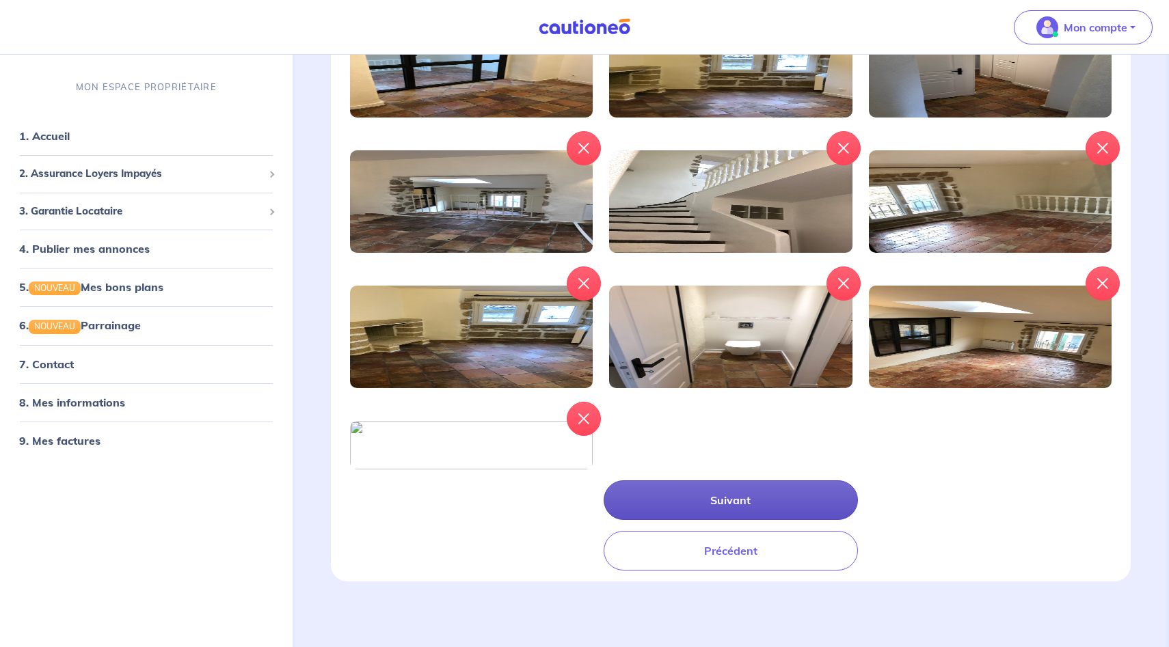
click at [758, 491] on button "Suivant" at bounding box center [731, 500] width 254 height 40
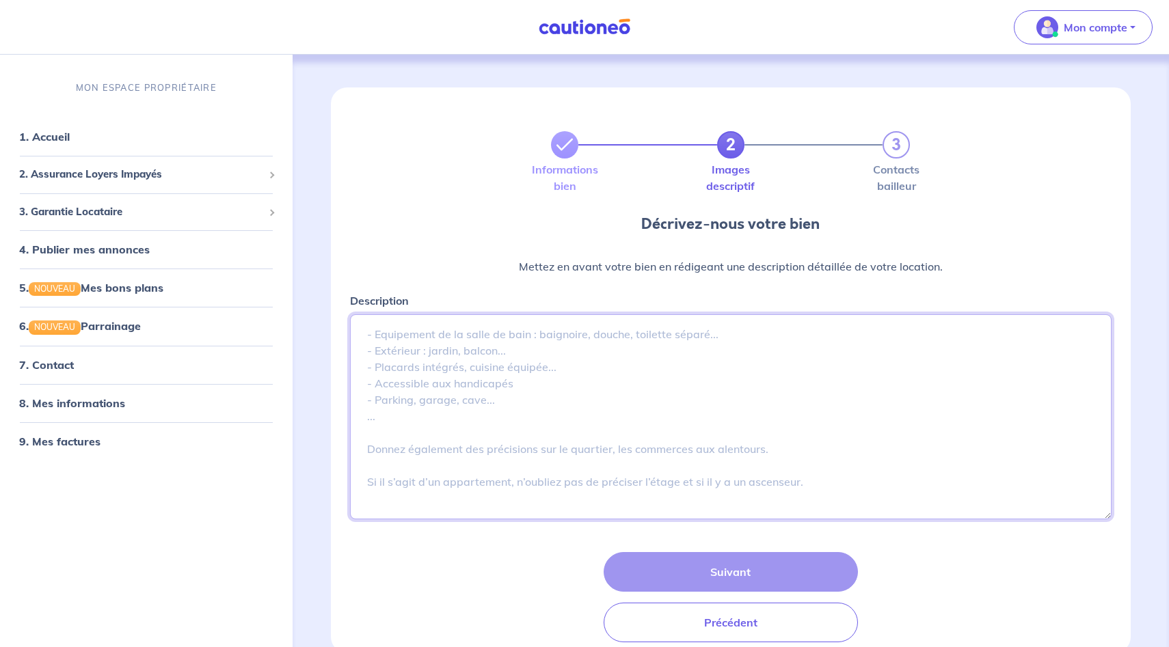
click at [534, 359] on textarea "Description" at bounding box center [731, 416] width 762 height 205
paste textarea "Loremipsumd Sitame 3 consec 14 a2 elitse d eius 🏠 Te inci ut laboree do Magnaa,…"
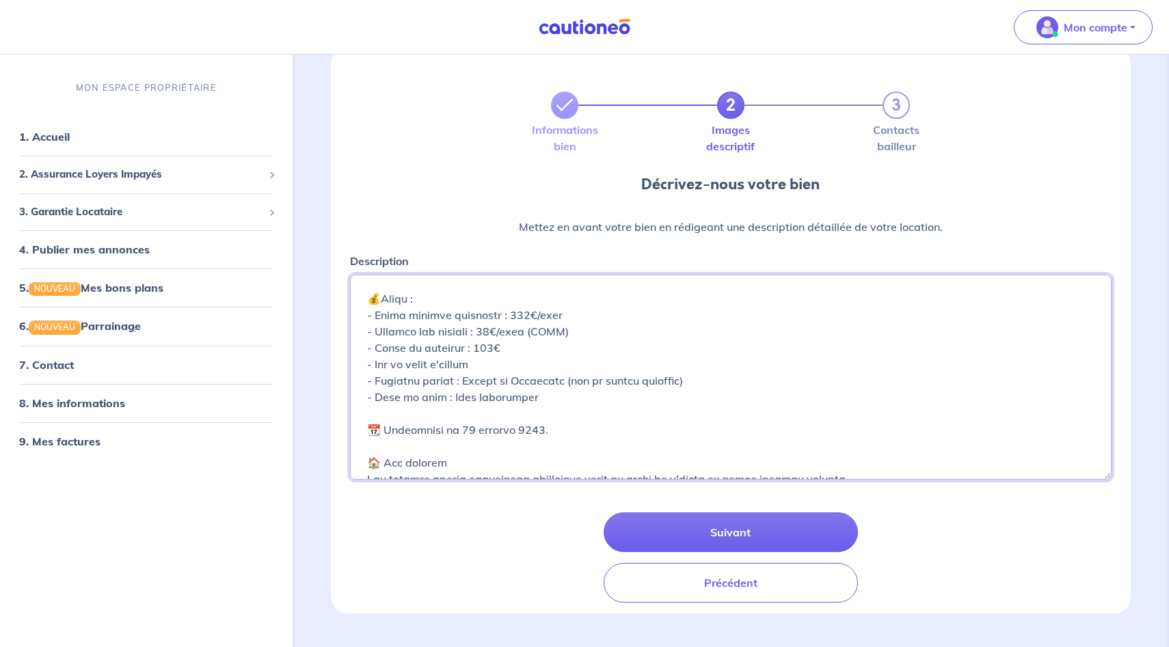
scroll to position [236, 0]
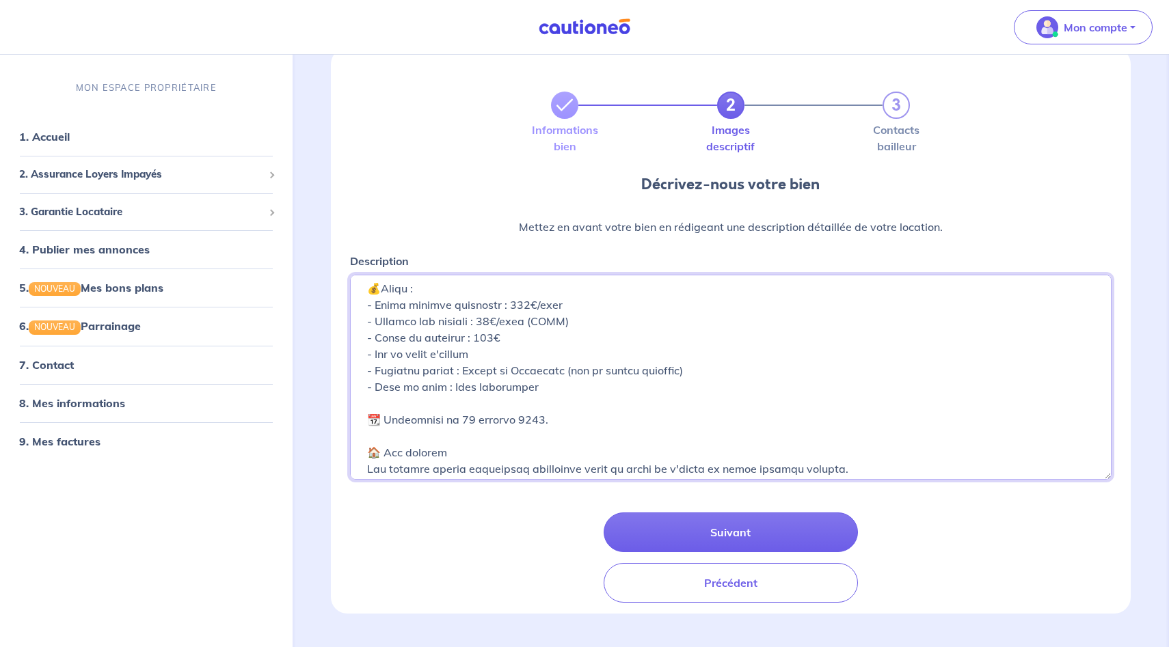
drag, startPoint x: 450, startPoint y: 419, endPoint x: 461, endPoint y: 419, distance: 10.9
click at [461, 419] on textarea "Description" at bounding box center [731, 377] width 762 height 205
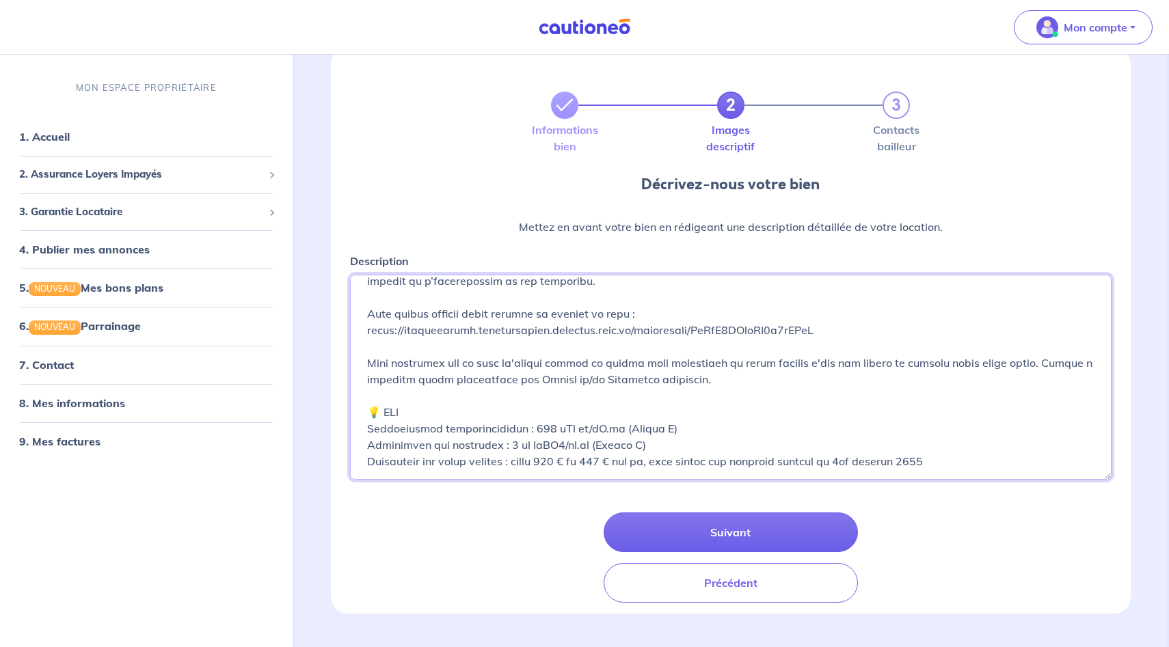
scroll to position [491, 0]
type textarea "Loremipsumd Sitame 3 consec 14 a2 elitse d eius 🏠 Te inci ut laboree do Magnaa,…"
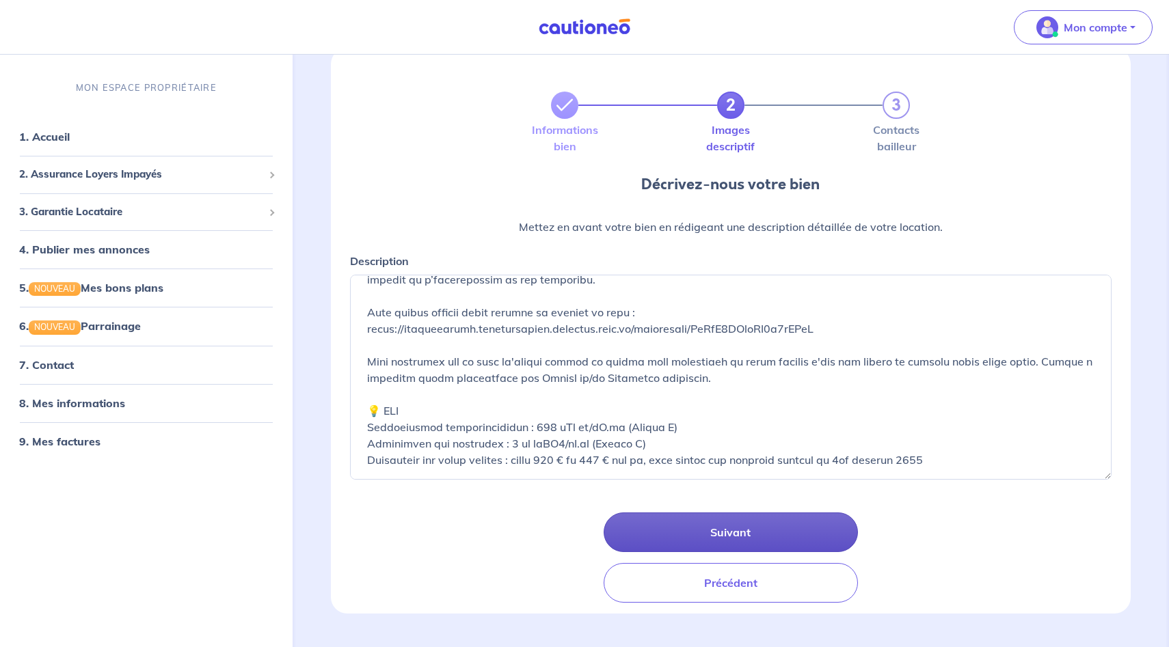
click at [670, 537] on button "Suivant" at bounding box center [731, 533] width 254 height 40
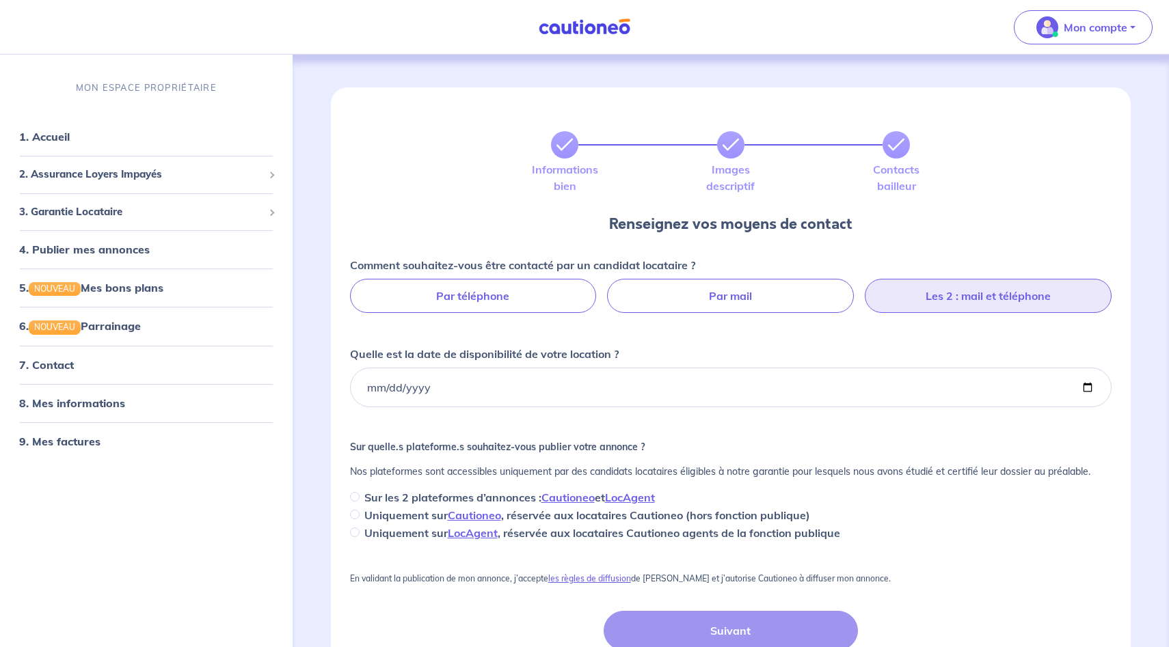
click at [921, 303] on label "Les 2 : mail et téléphone" at bounding box center [988, 296] width 247 height 34
click at [735, 288] on input "Les 2 : mail et téléphone" at bounding box center [730, 283] width 9 height 9
radio input "true"
select select "FR"
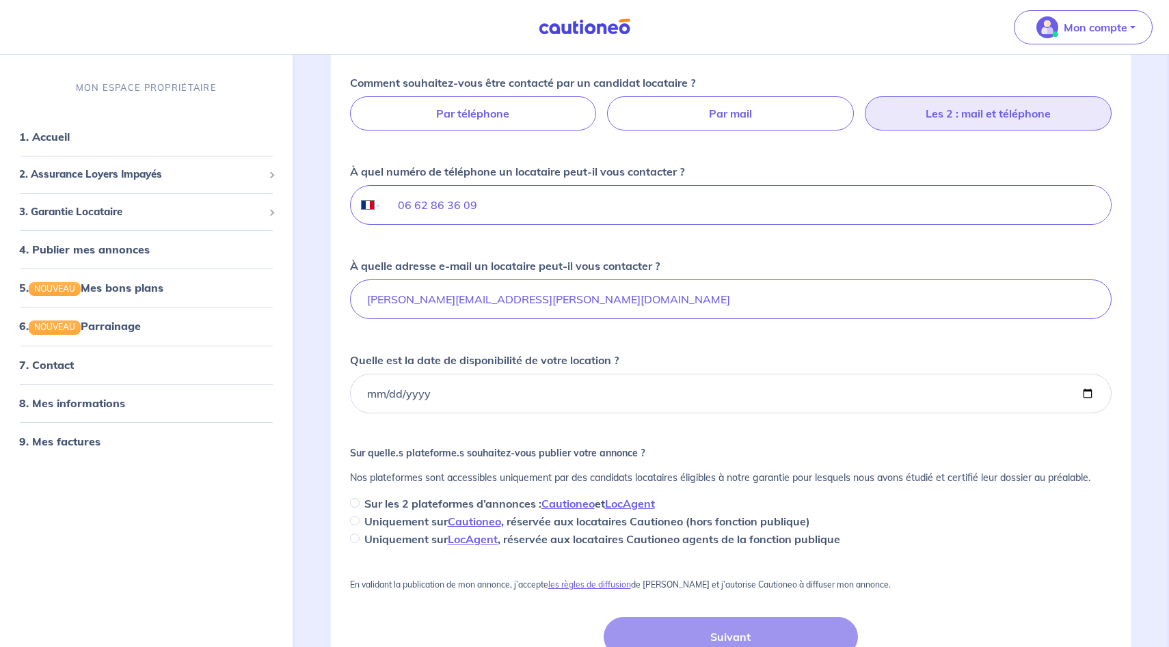
scroll to position [200, 0]
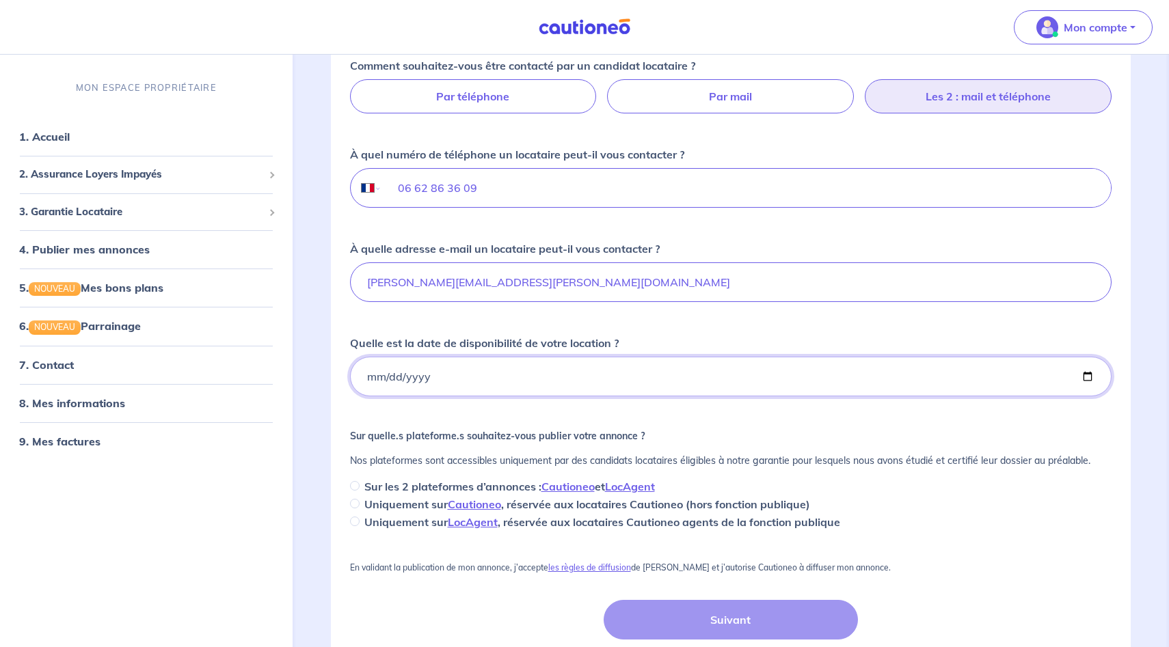
click at [543, 375] on input "Quelle est la date de disponibilité de votre location ?" at bounding box center [731, 377] width 762 height 40
click at [1092, 377] on input "Quelle est la date de disponibilité de votre location ?" at bounding box center [731, 377] width 762 height 40
type input "[DATE]"
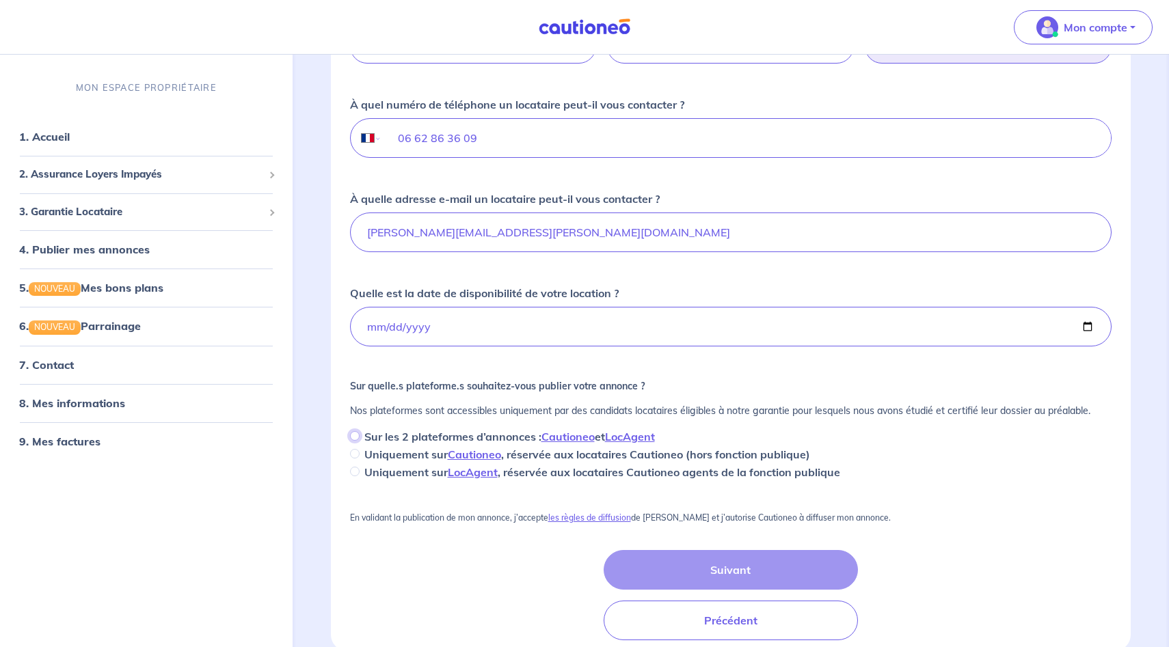
click at [354, 435] on input "Sur les 2 plateformes d’annonces : Cautioneo et LocAgent" at bounding box center [355, 436] width 10 height 10
radio input "true"
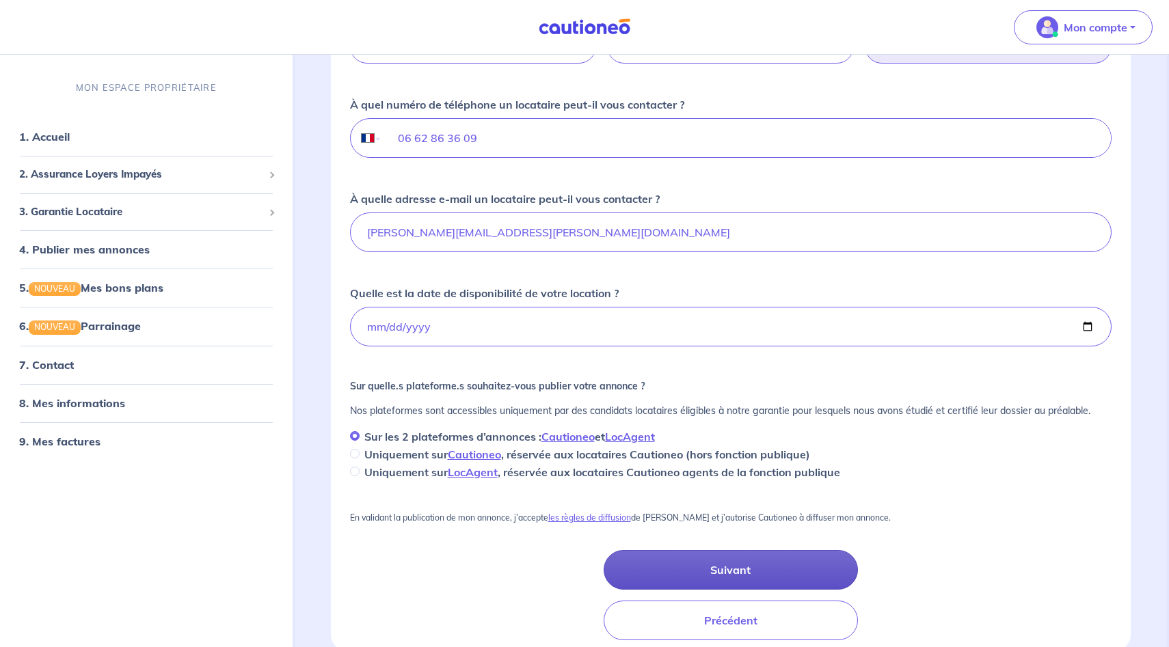
click at [709, 564] on button "Suivant" at bounding box center [731, 570] width 254 height 40
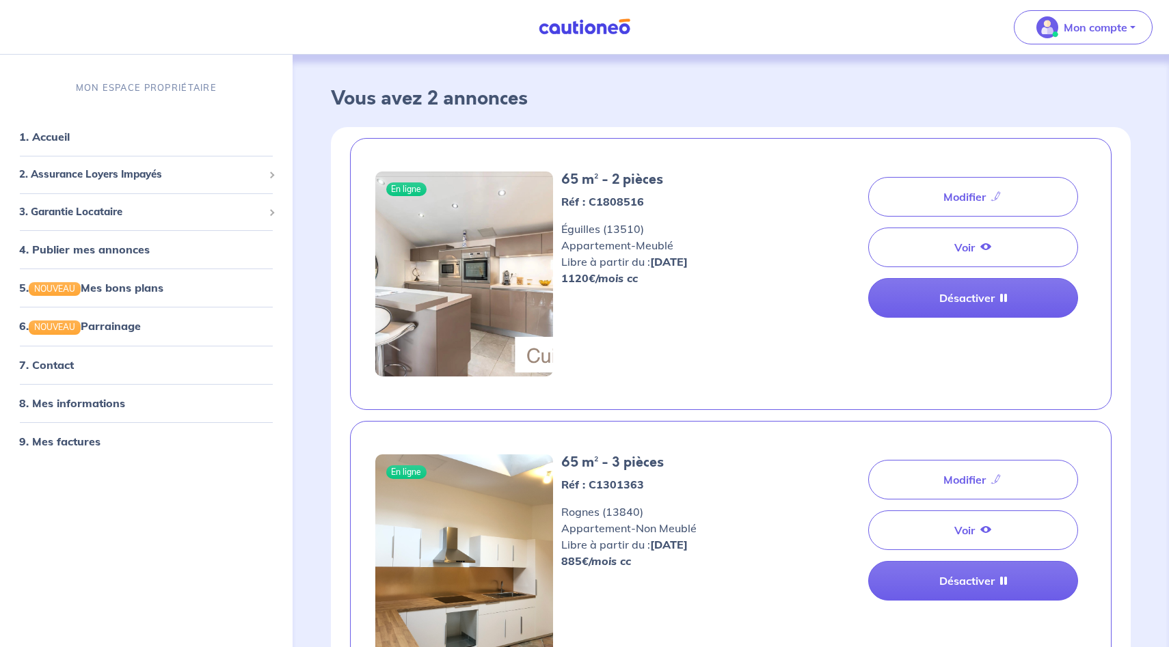
scroll to position [58, 0]
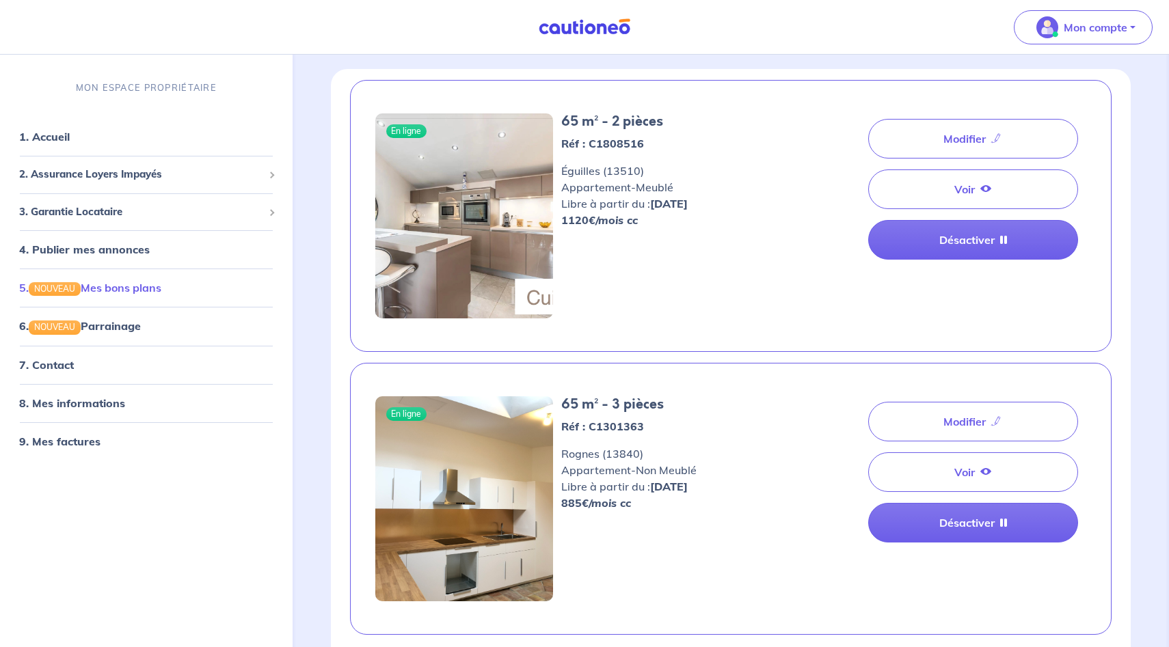
click at [161, 295] on link "5. NOUVEAU Mes bons plans" at bounding box center [90, 288] width 142 height 14
click at [94, 409] on link "8. Mes informations" at bounding box center [70, 403] width 102 height 14
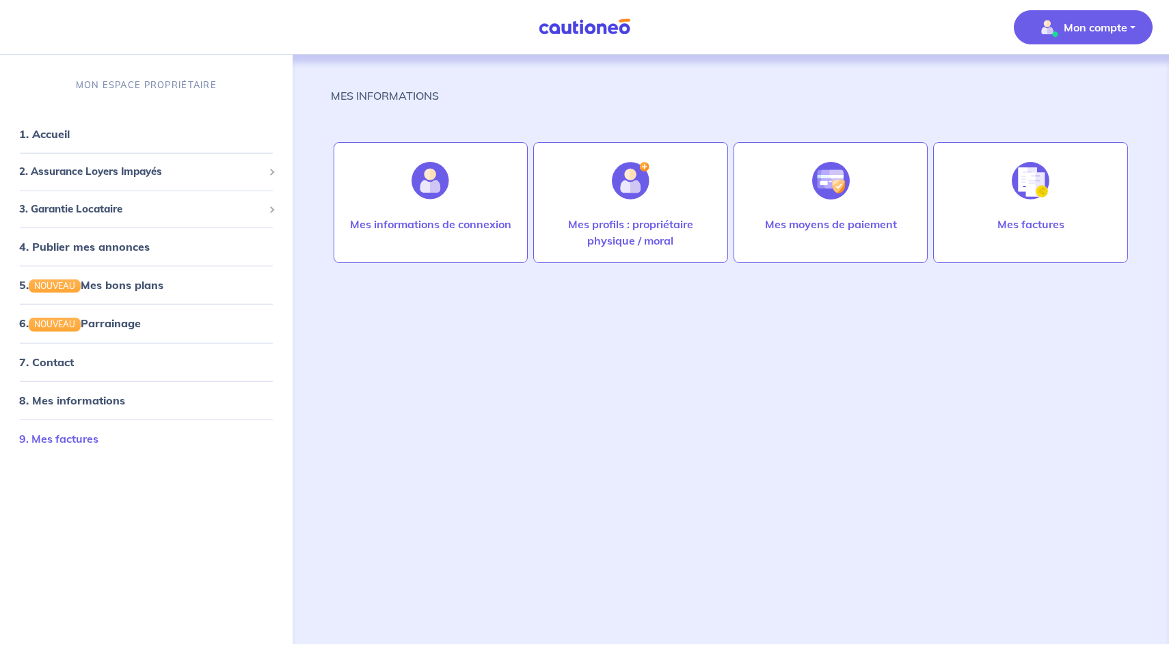
click at [90, 442] on link "9. Mes factures" at bounding box center [58, 438] width 79 height 14
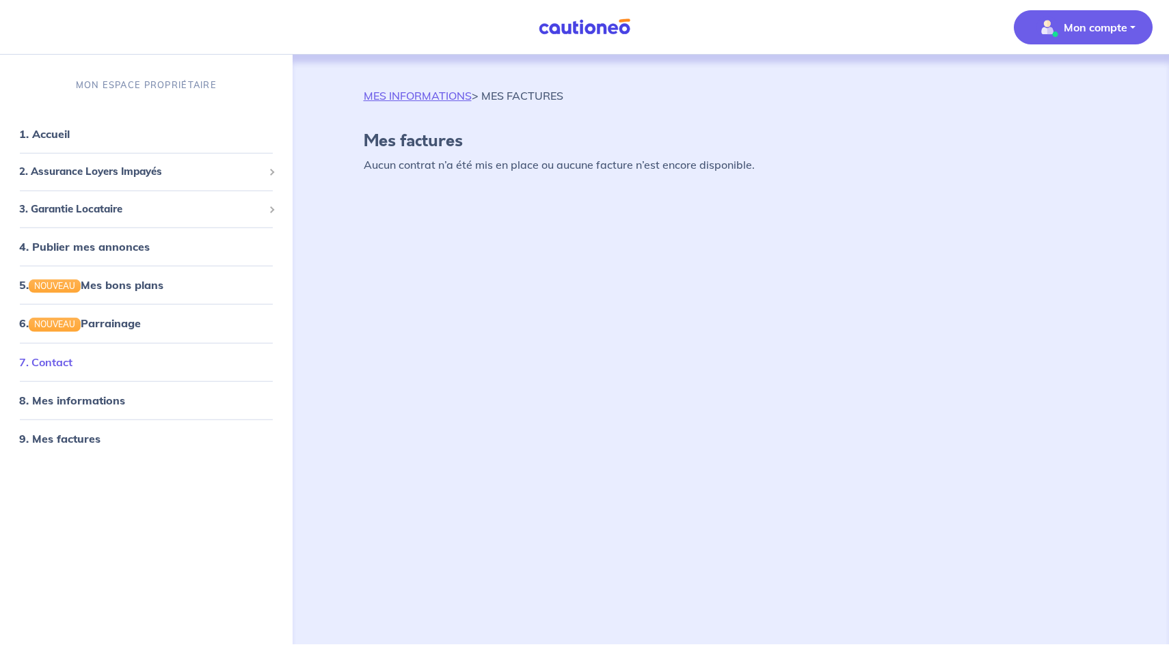
click at [72, 365] on link "7. Contact" at bounding box center [45, 362] width 53 height 14
click at [96, 178] on span "2. Assurance Loyers Impayés" at bounding box center [141, 172] width 244 height 16
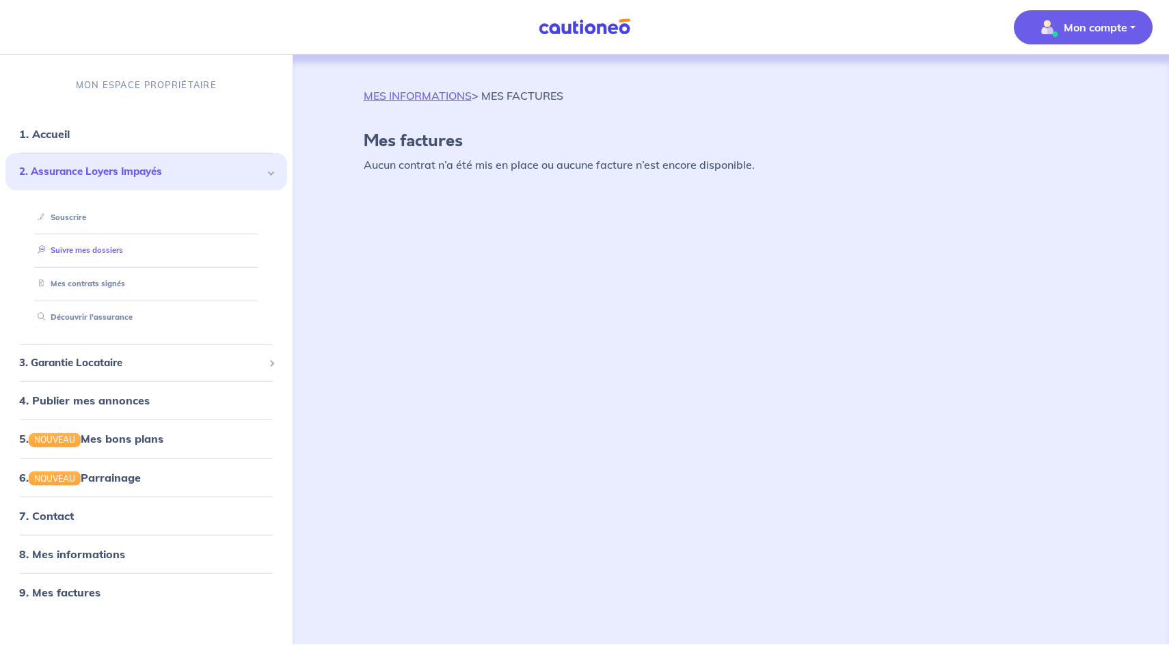
click at [88, 249] on link "Suivre mes dossiers" at bounding box center [77, 250] width 91 height 10
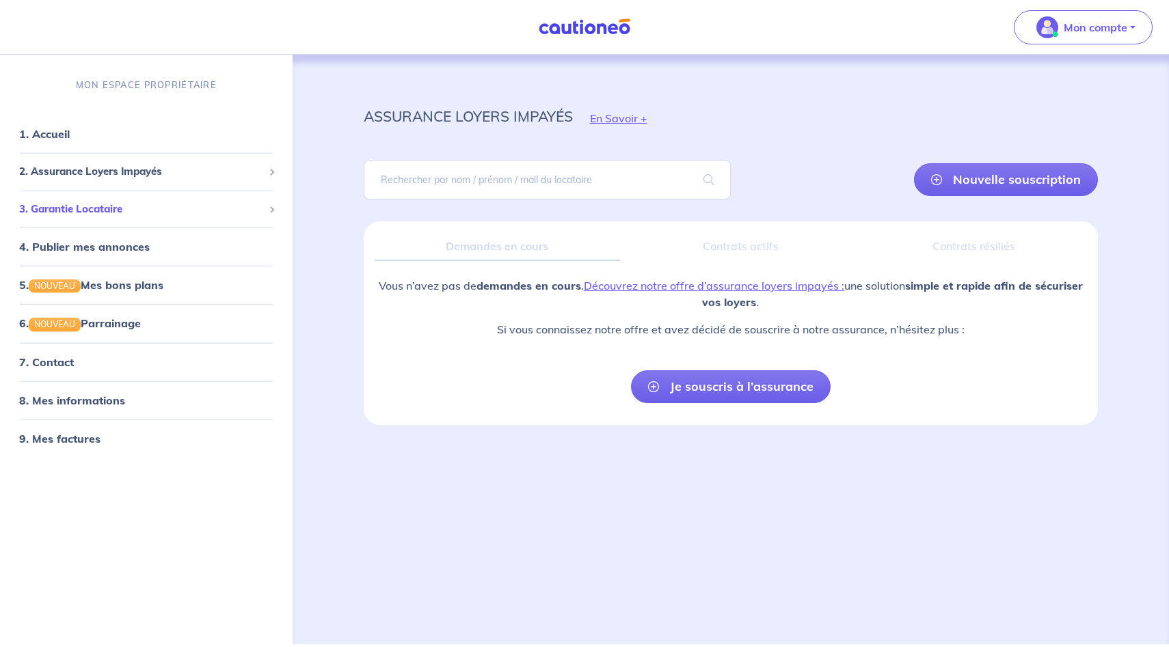
click at [141, 213] on span "3. Garantie Locataire" at bounding box center [141, 209] width 244 height 16
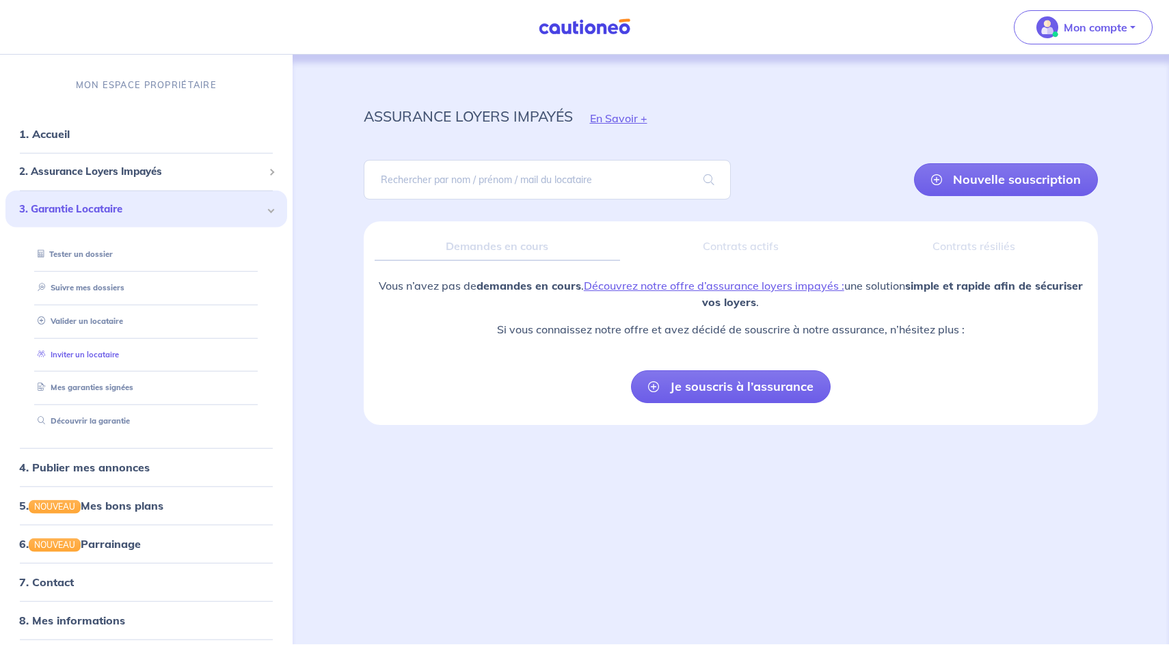
click at [110, 357] on link "Inviter un locataire" at bounding box center [75, 354] width 87 height 10
select select "FR"
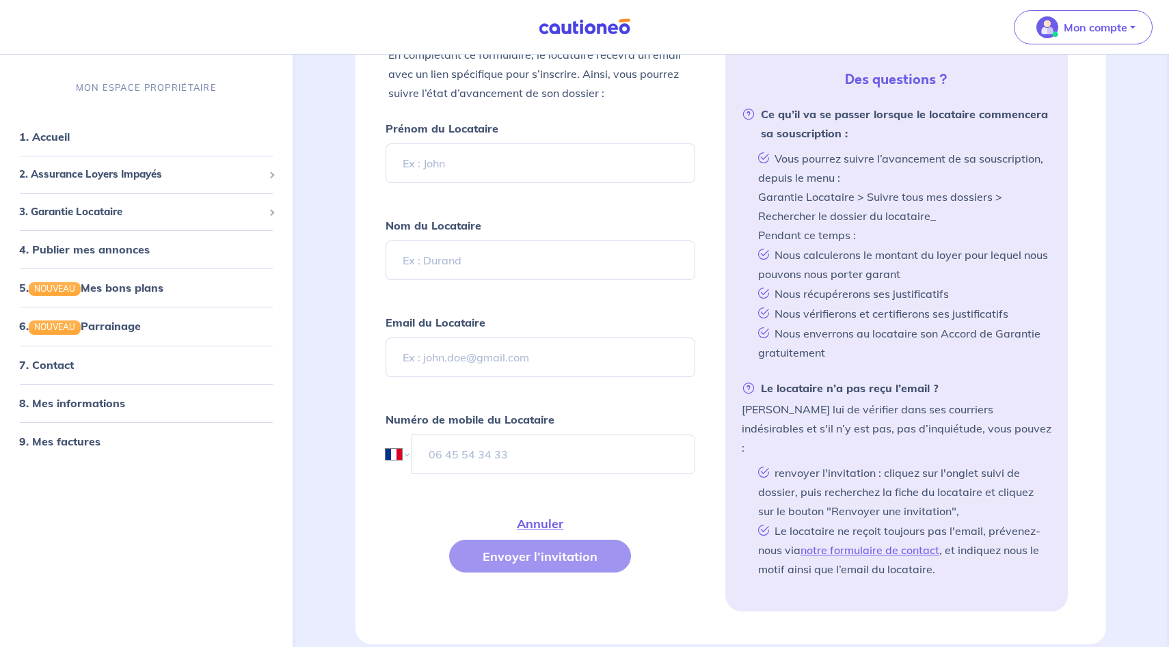
scroll to position [316, 0]
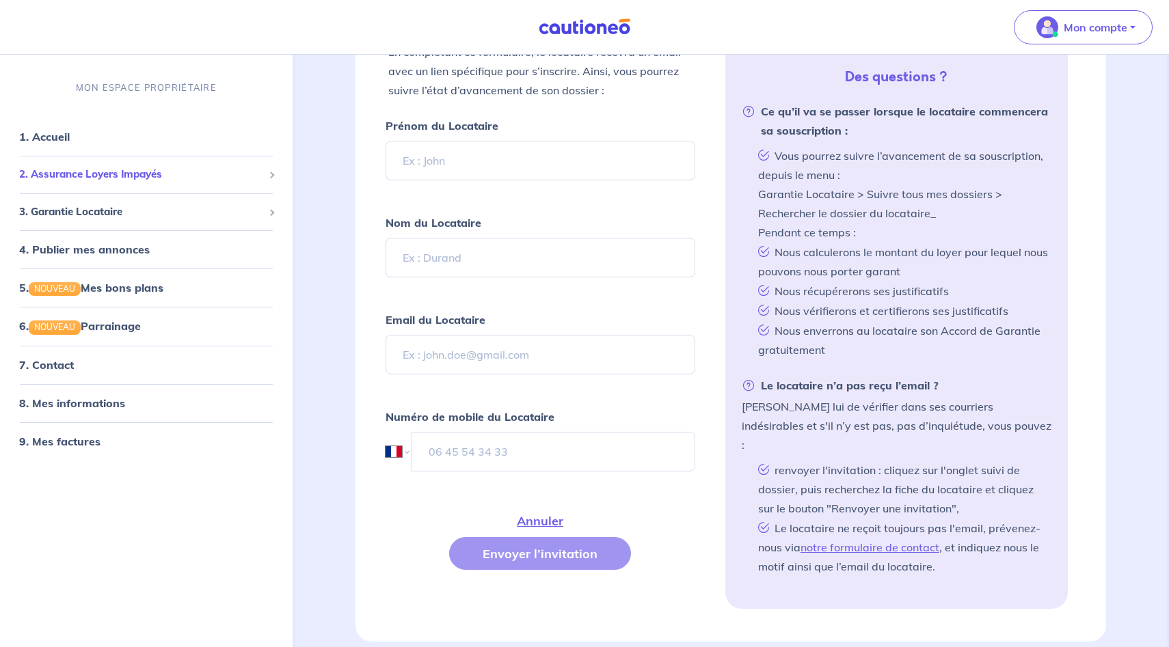
click at [157, 180] on span "2. Assurance Loyers Impayés" at bounding box center [141, 175] width 244 height 16
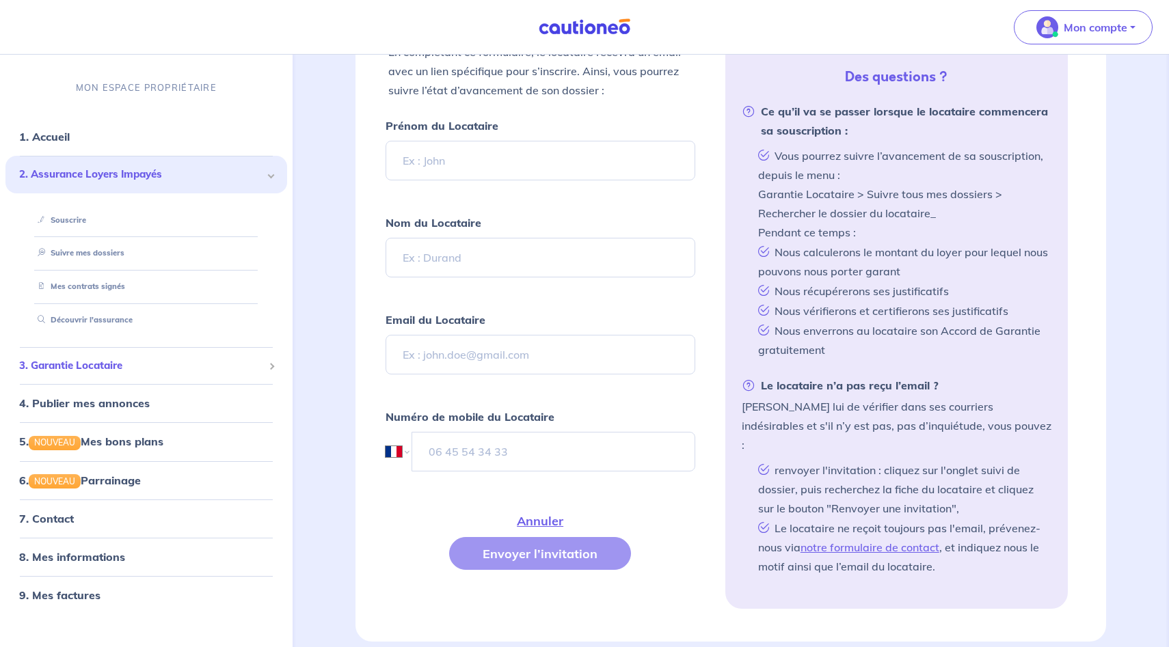
click at [109, 362] on span "3. Garantie Locataire" at bounding box center [141, 366] width 244 height 16
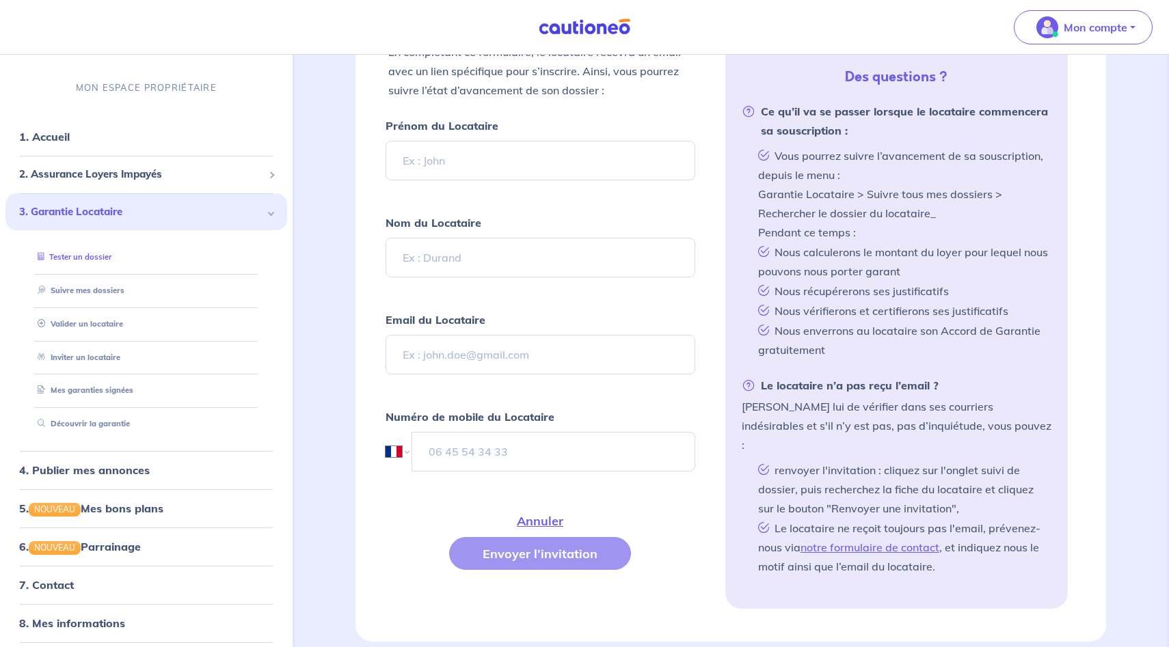
click at [105, 258] on link "Tester un dossier" at bounding box center [71, 257] width 79 height 10
click at [116, 295] on link "Suivre mes dossiers" at bounding box center [77, 291] width 91 height 10
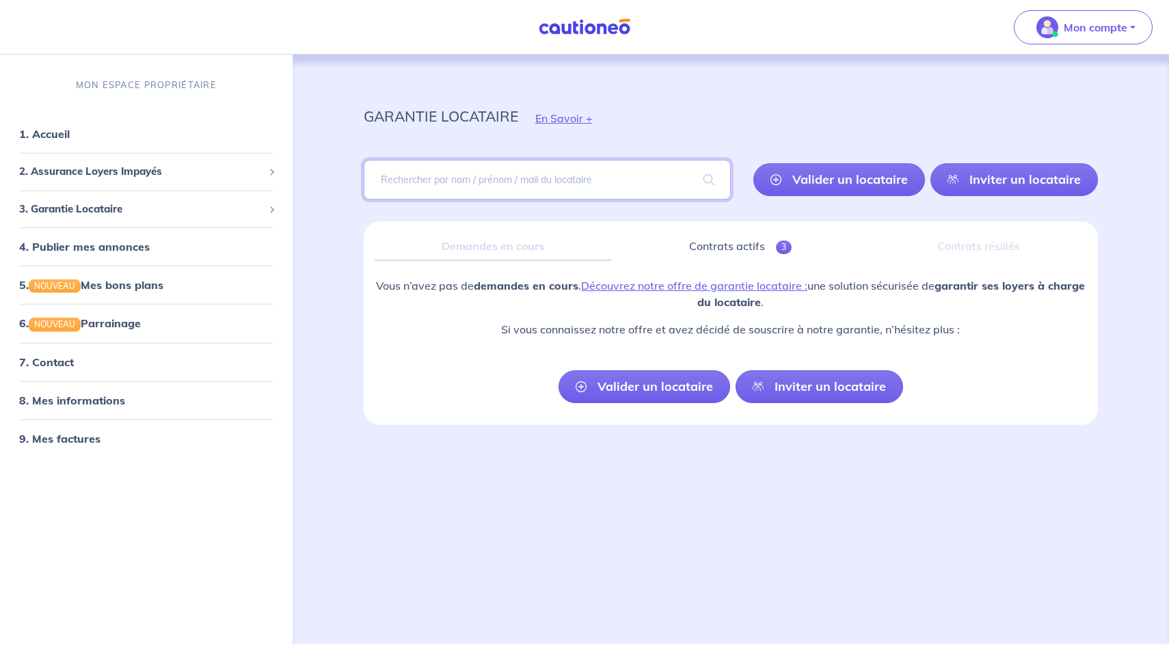
click at [569, 177] on input "search" at bounding box center [547, 180] width 367 height 40
type input "[PERSON_NAME]"
click at [712, 175] on span at bounding box center [709, 180] width 44 height 38
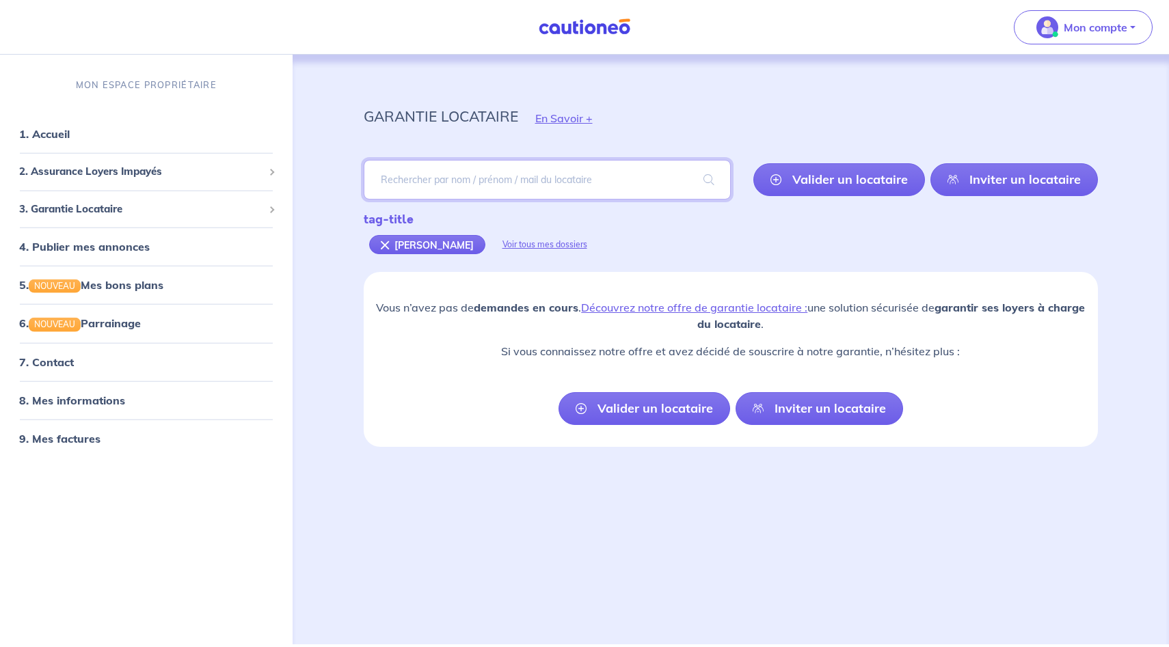
click at [530, 186] on input "search" at bounding box center [547, 180] width 367 height 40
paste input "[EMAIL_ADDRESS][DOMAIN_NAME]"
type input "[EMAIL_ADDRESS][DOMAIN_NAME]"
click at [702, 179] on span at bounding box center [709, 180] width 44 height 38
